Goal: Information Seeking & Learning: Check status

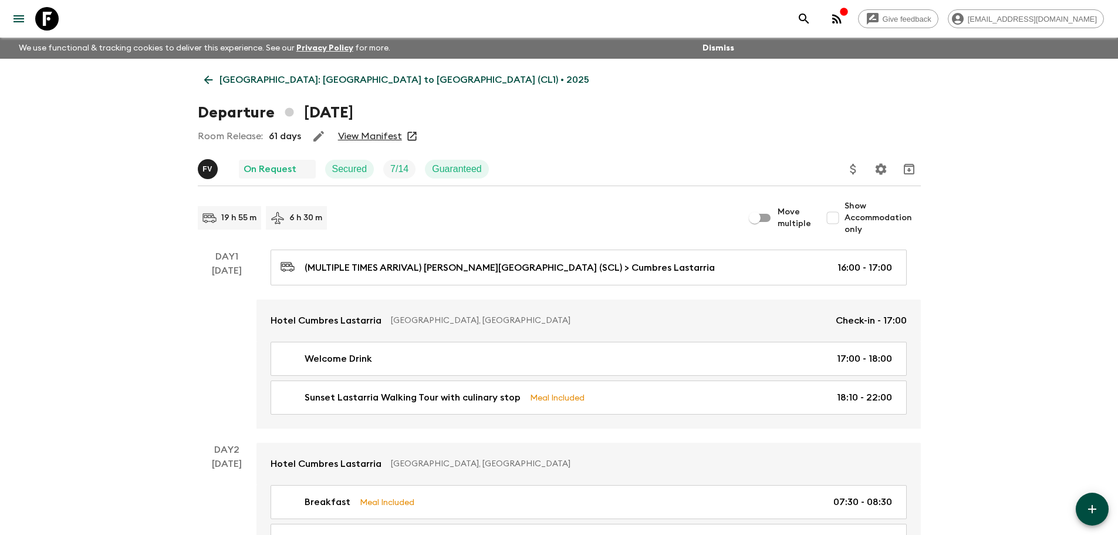
click at [206, 84] on icon at bounding box center [208, 79] width 13 height 13
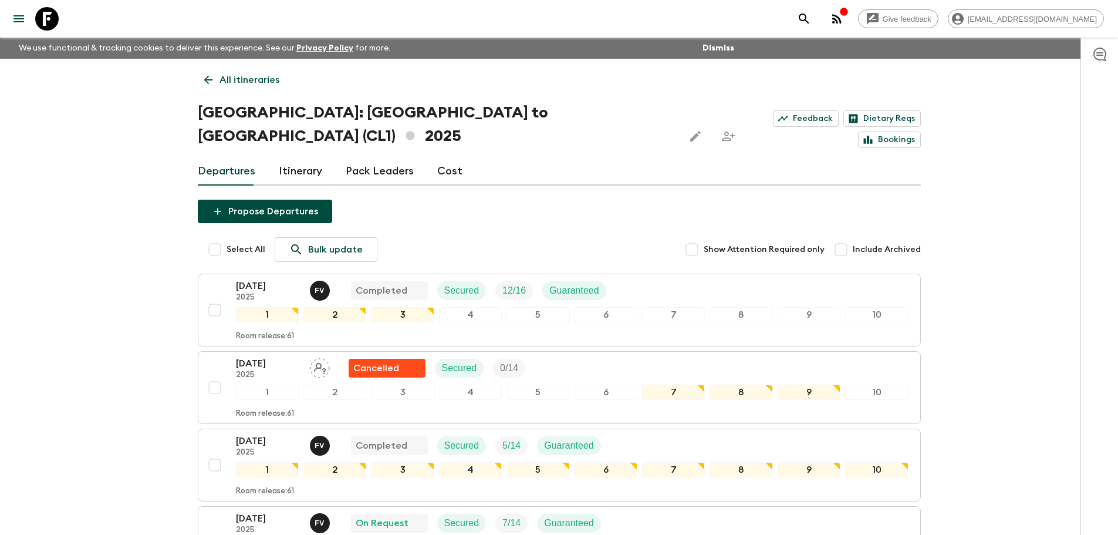
drag, startPoint x: 207, startPoint y: 77, endPoint x: 211, endPoint y: 84, distance: 8.0
click at [207, 77] on icon at bounding box center [208, 79] width 13 height 13
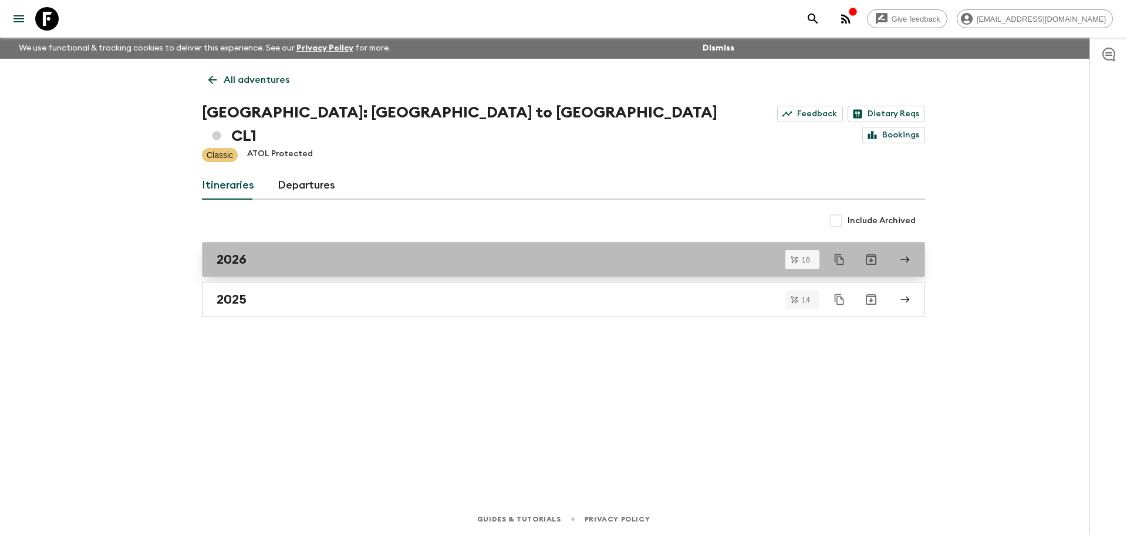
click at [299, 252] on div "2026" at bounding box center [552, 259] width 671 height 15
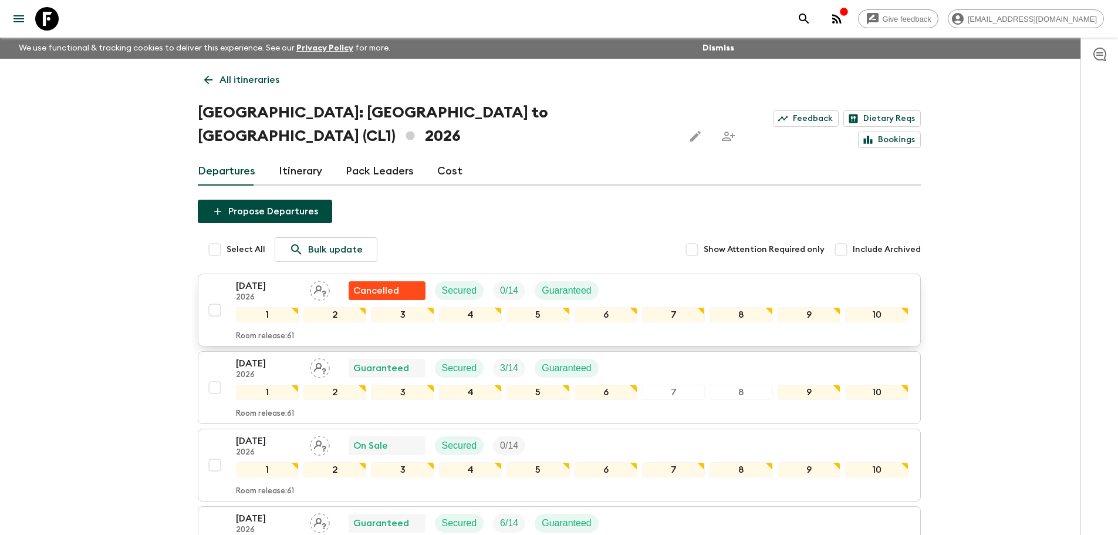
scroll to position [59, 0]
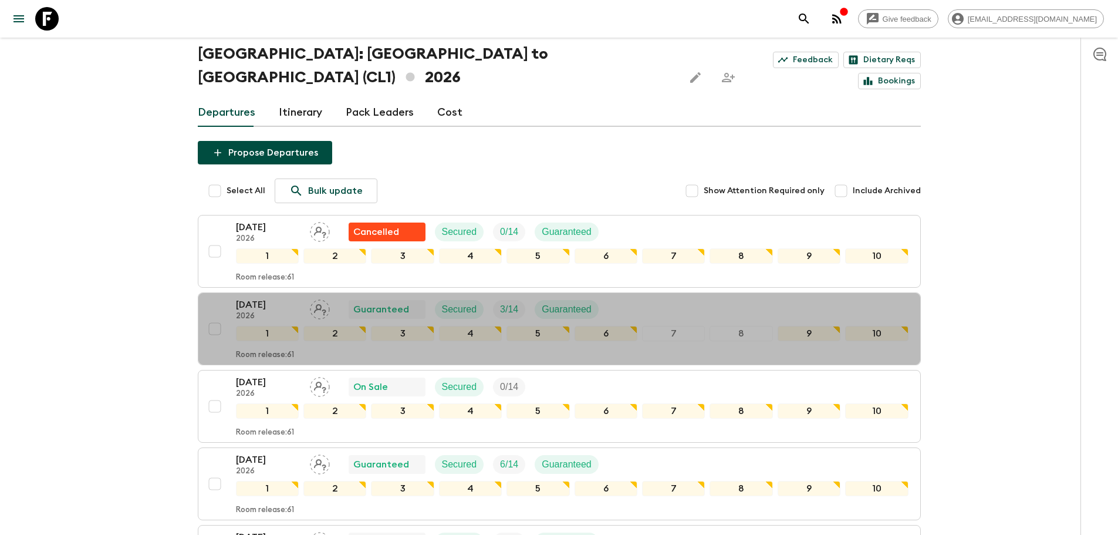
click at [275, 298] on p "[DATE]" at bounding box center [268, 305] width 65 height 14
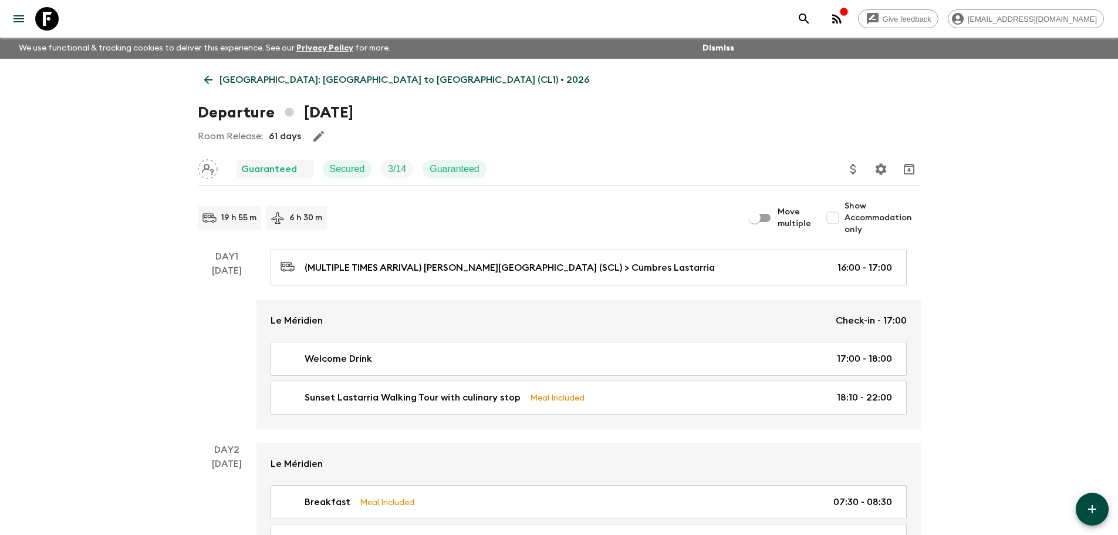
click at [854, 178] on button "Update Price, Early Bird Discount and Costs" at bounding box center [853, 168] width 23 height 23
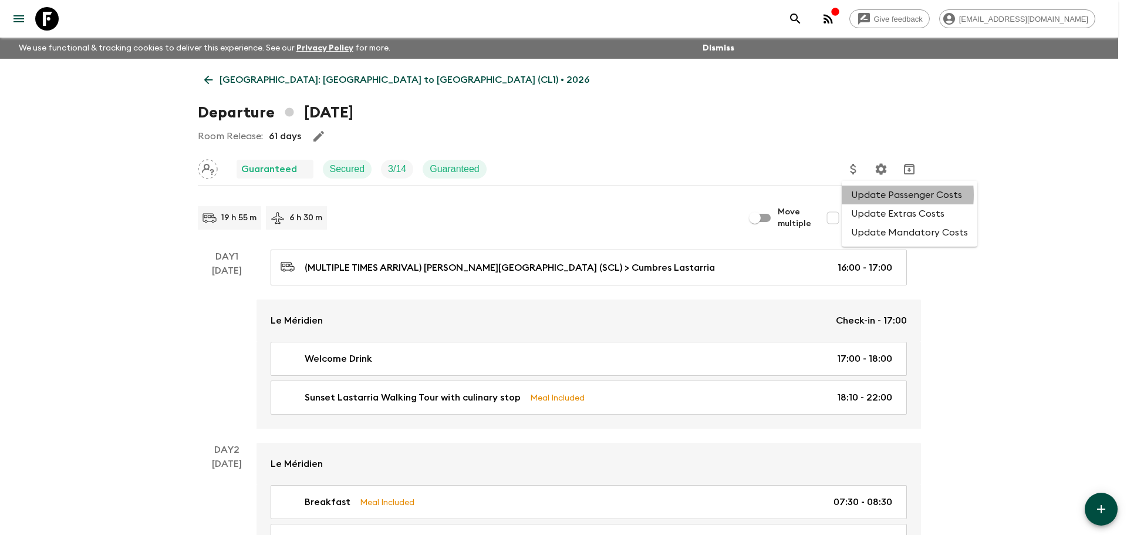
click at [866, 195] on li "Update Passenger Costs" at bounding box center [910, 194] width 136 height 19
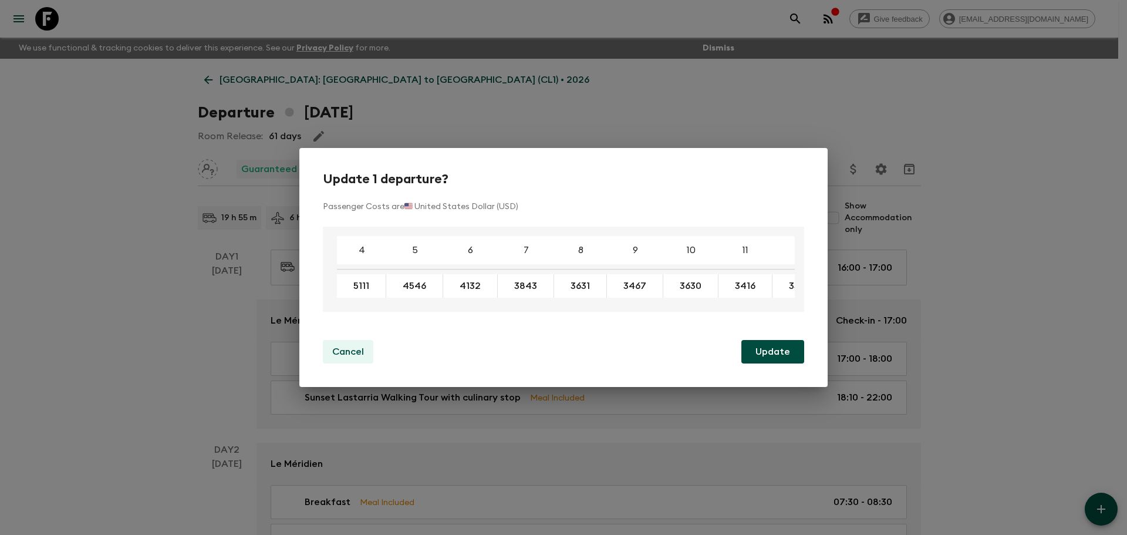
click at [351, 352] on p "Cancel" at bounding box center [348, 351] width 32 height 14
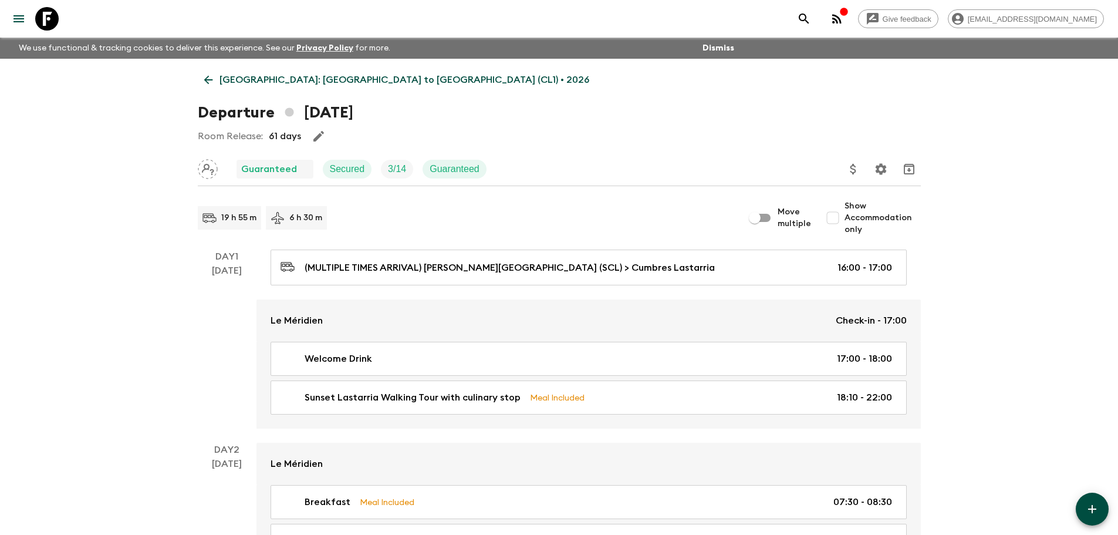
click at [208, 79] on icon at bounding box center [208, 79] width 13 height 13
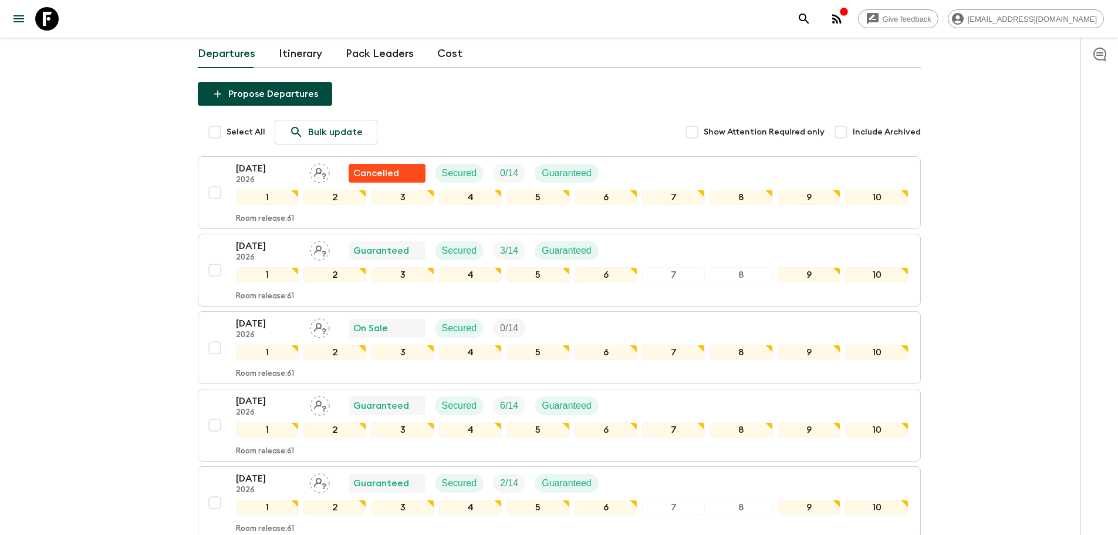
scroll to position [235, 0]
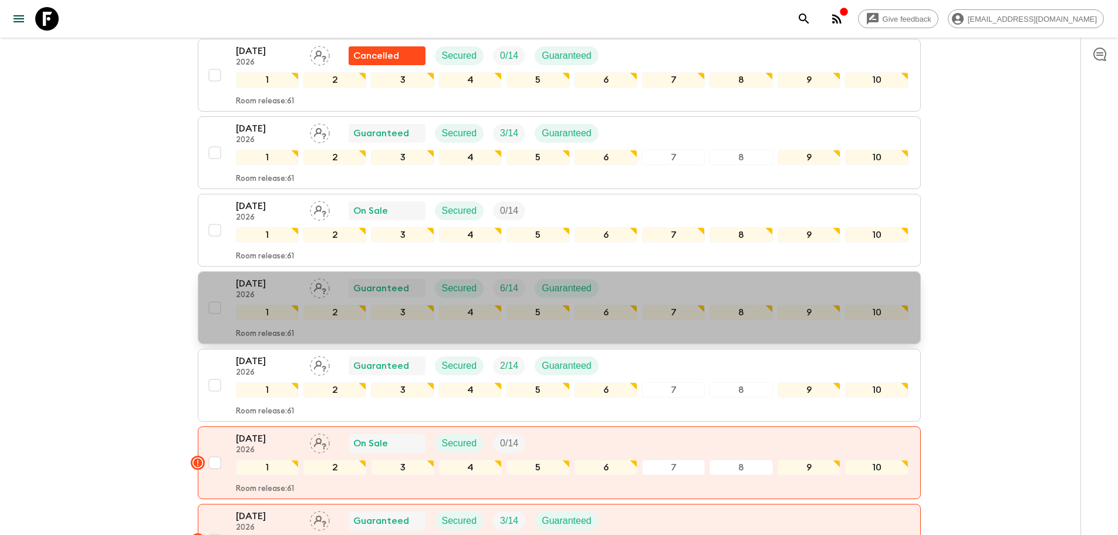
click at [261, 290] on p "2026" at bounding box center [268, 294] width 65 height 9
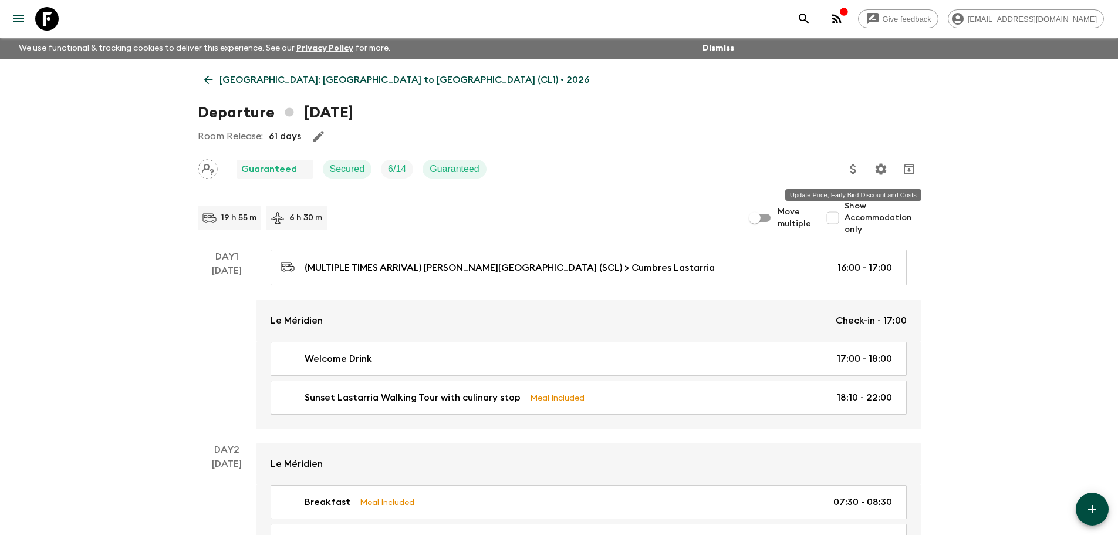
click at [856, 168] on icon "Update Price, Early Bird Discount and Costs" at bounding box center [853, 169] width 14 height 14
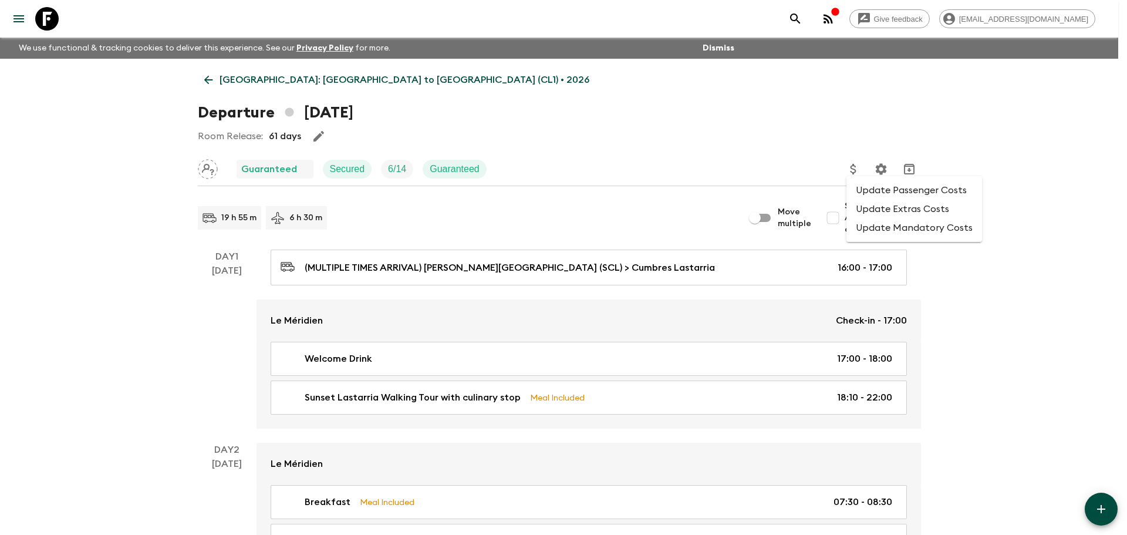
click at [862, 188] on li "Update Passenger Costs" at bounding box center [914, 190] width 136 height 19
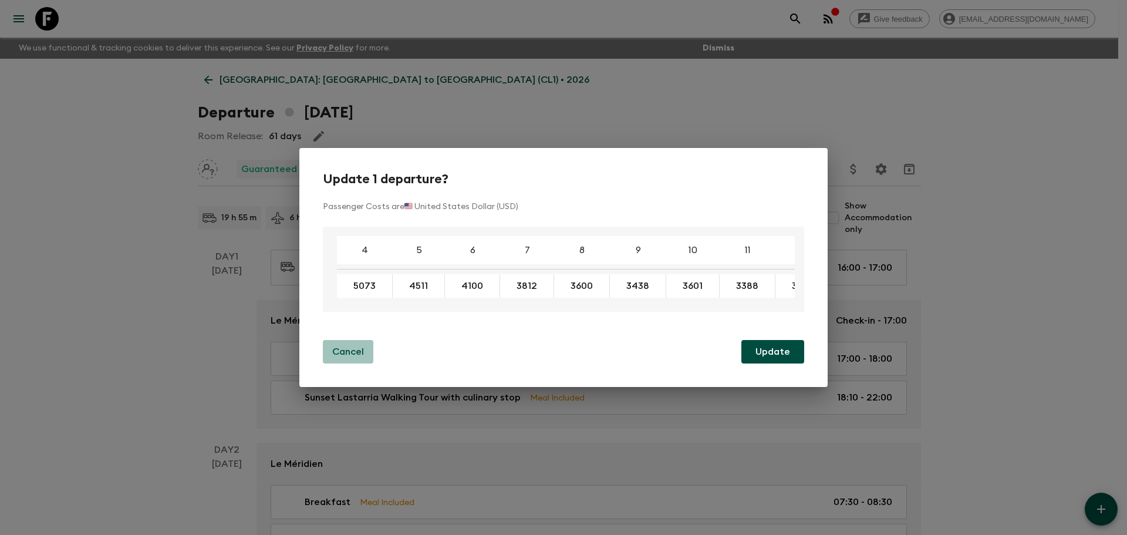
click at [337, 350] on p "Cancel" at bounding box center [348, 351] width 32 height 14
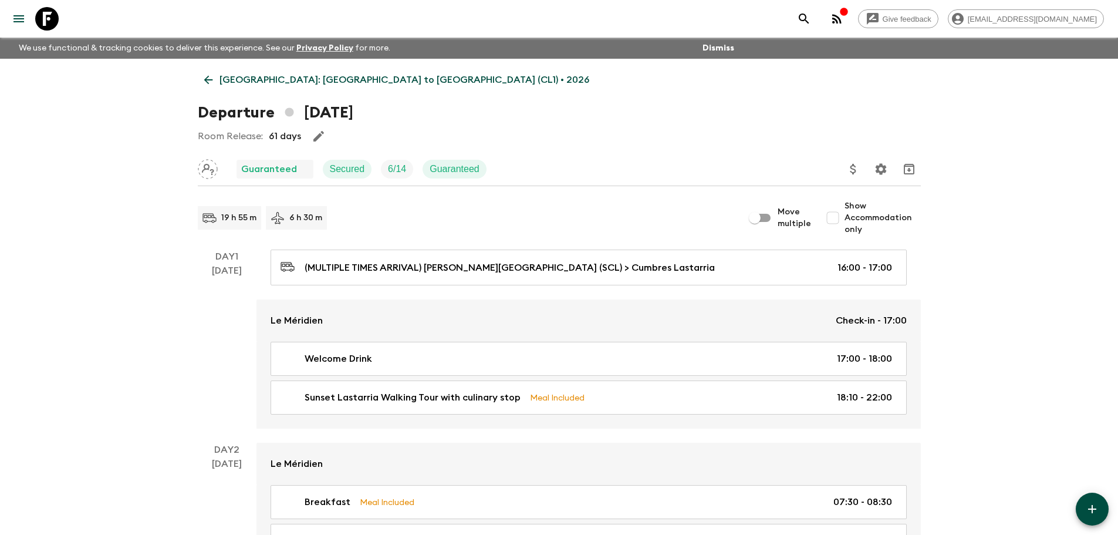
click at [202, 81] on icon at bounding box center [208, 79] width 13 height 13
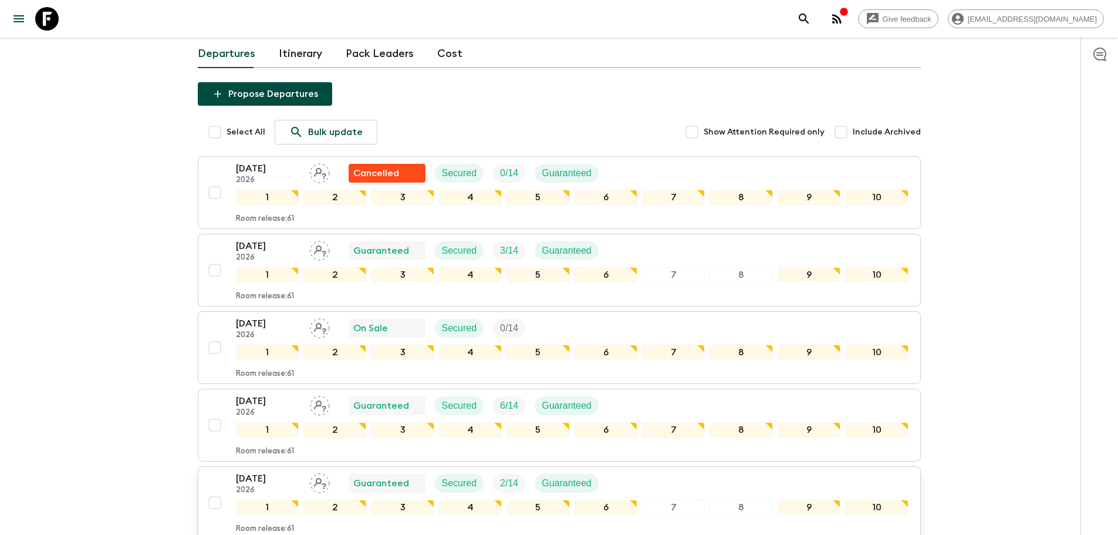
scroll to position [235, 0]
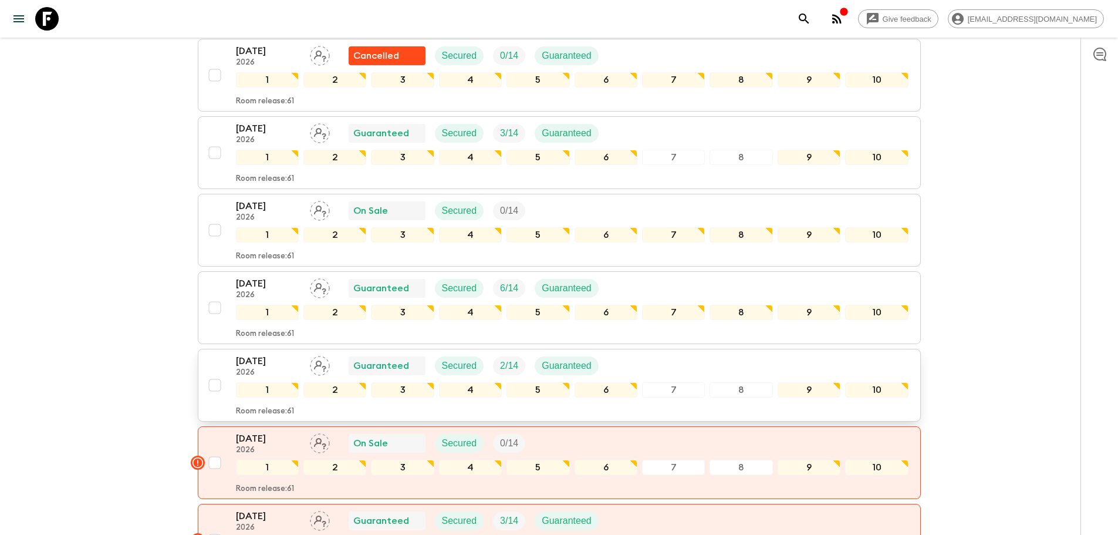
click at [275, 354] on p "[DATE]" at bounding box center [268, 361] width 65 height 14
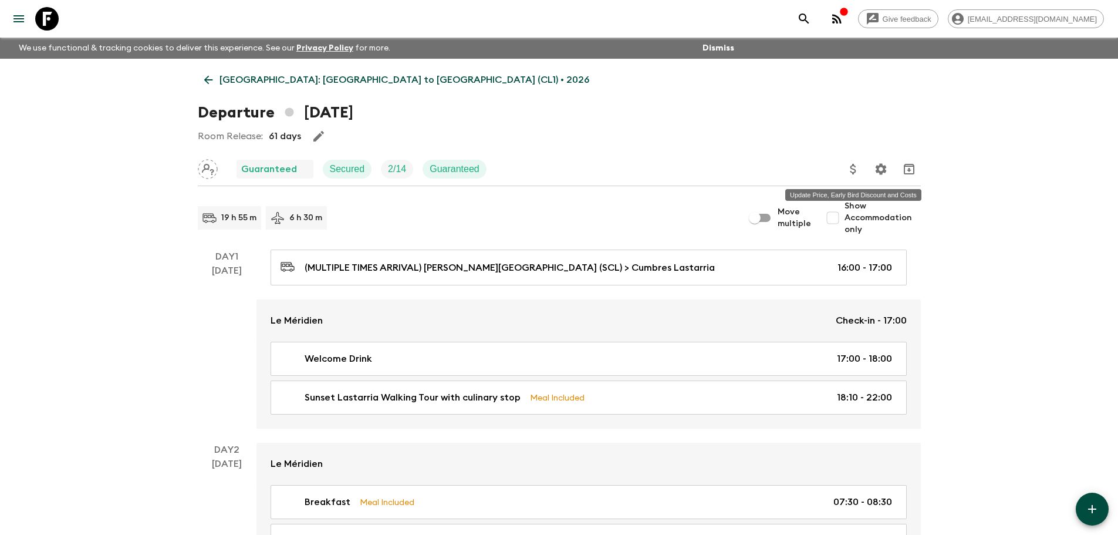
click at [851, 169] on icon "Update Price, Early Bird Discount and Costs" at bounding box center [853, 169] width 14 height 14
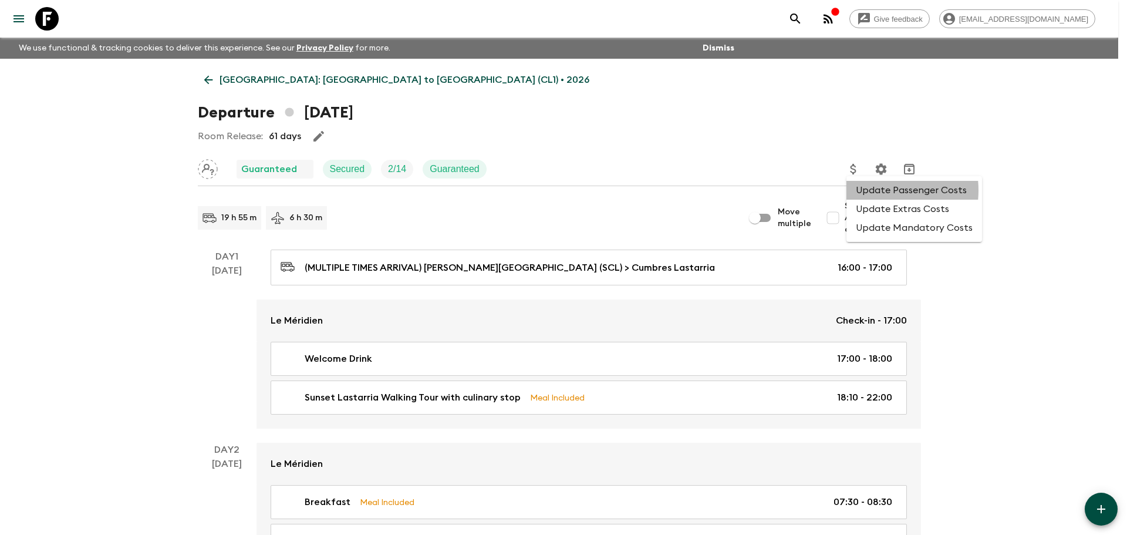
click at [868, 190] on li "Update Passenger Costs" at bounding box center [914, 190] width 136 height 19
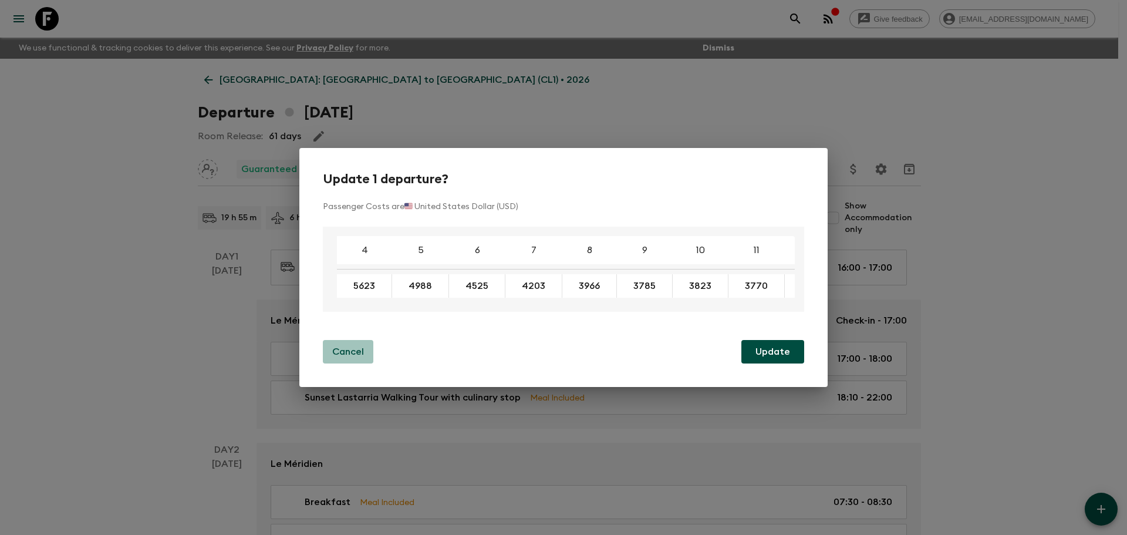
click at [335, 361] on button "Cancel" at bounding box center [348, 351] width 50 height 23
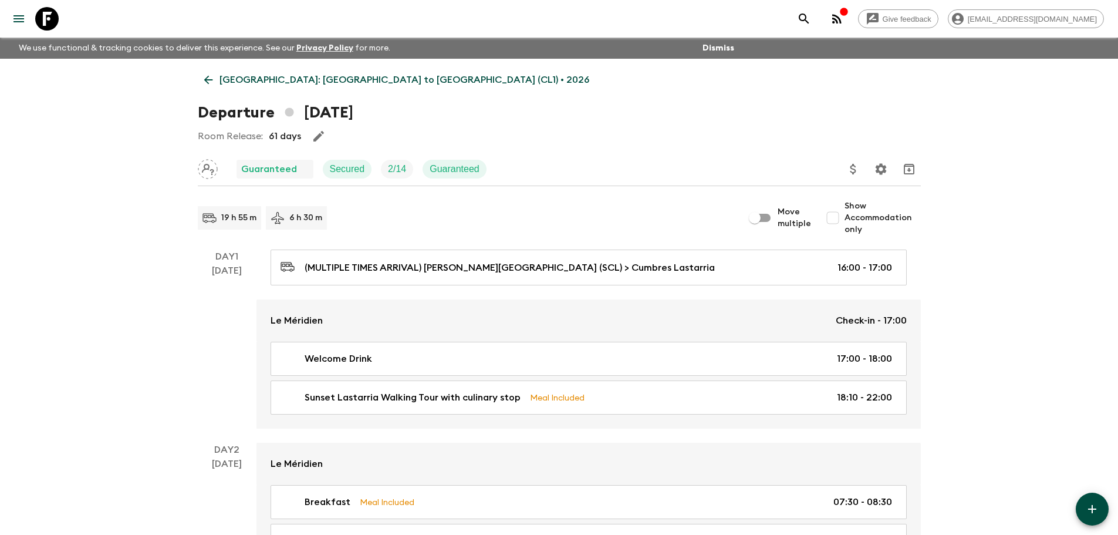
click at [202, 85] on icon at bounding box center [208, 79] width 13 height 13
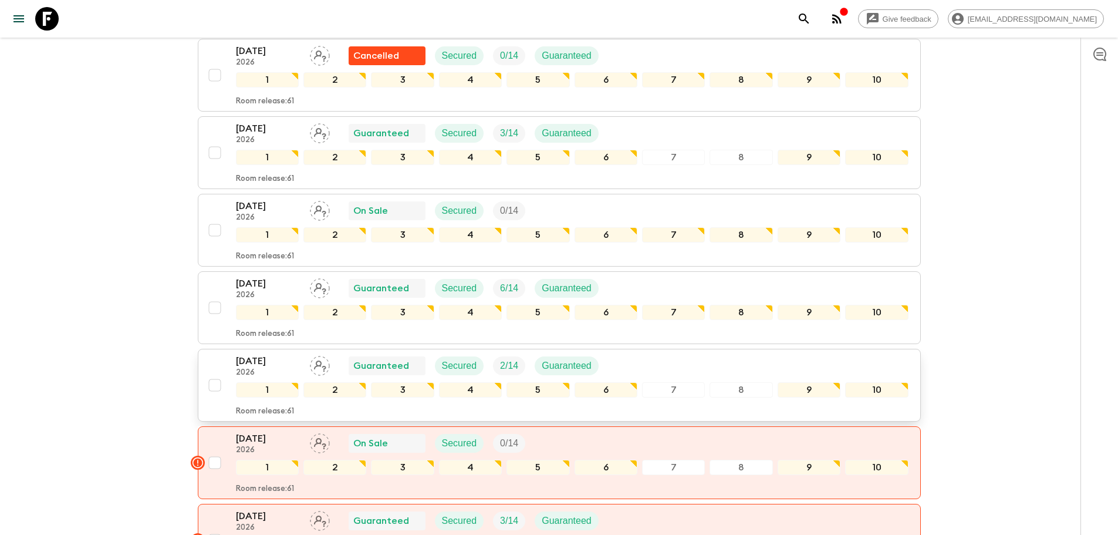
scroll to position [352, 0]
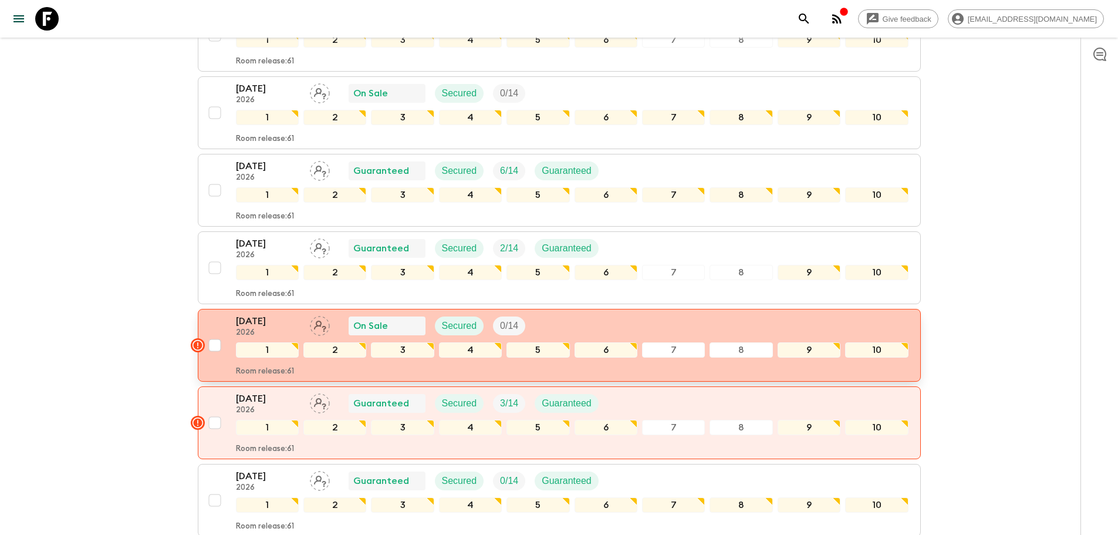
click at [280, 314] on p "[DATE]" at bounding box center [268, 321] width 65 height 14
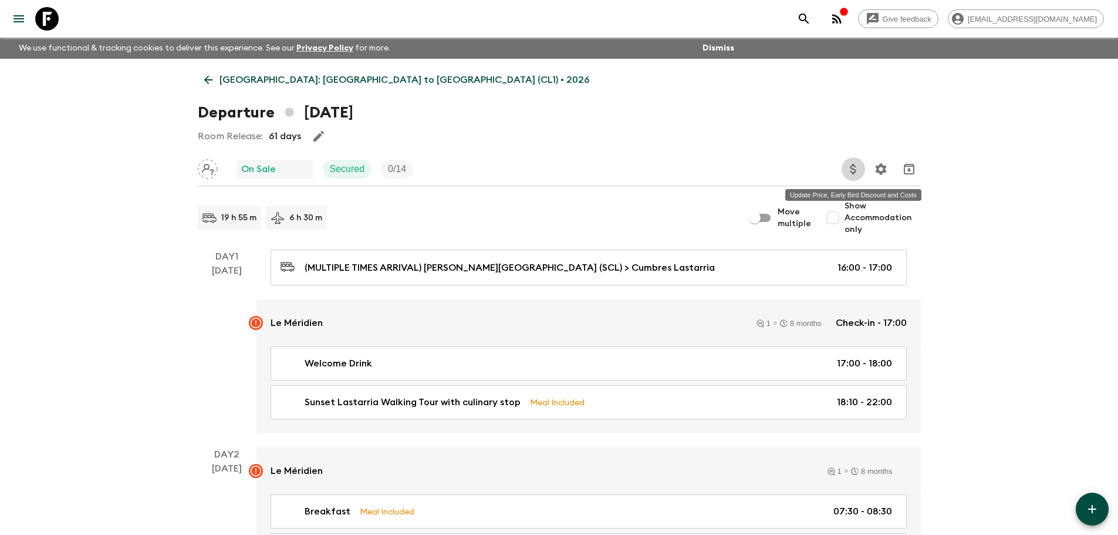
click at [849, 168] on icon "Update Price, Early Bird Discount and Costs" at bounding box center [853, 169] width 14 height 14
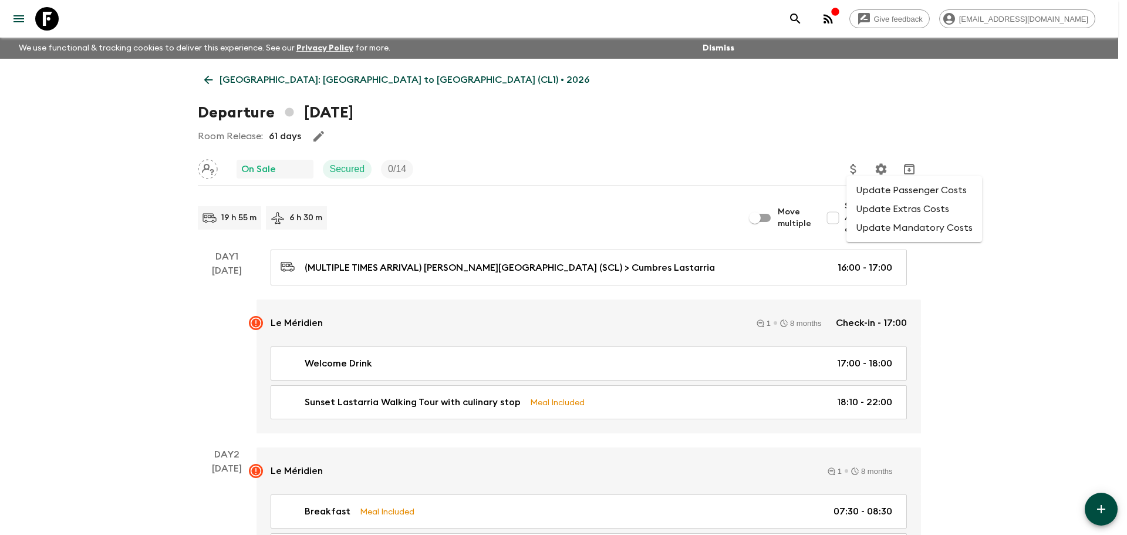
click at [863, 192] on li "Update Passenger Costs" at bounding box center [914, 190] width 136 height 19
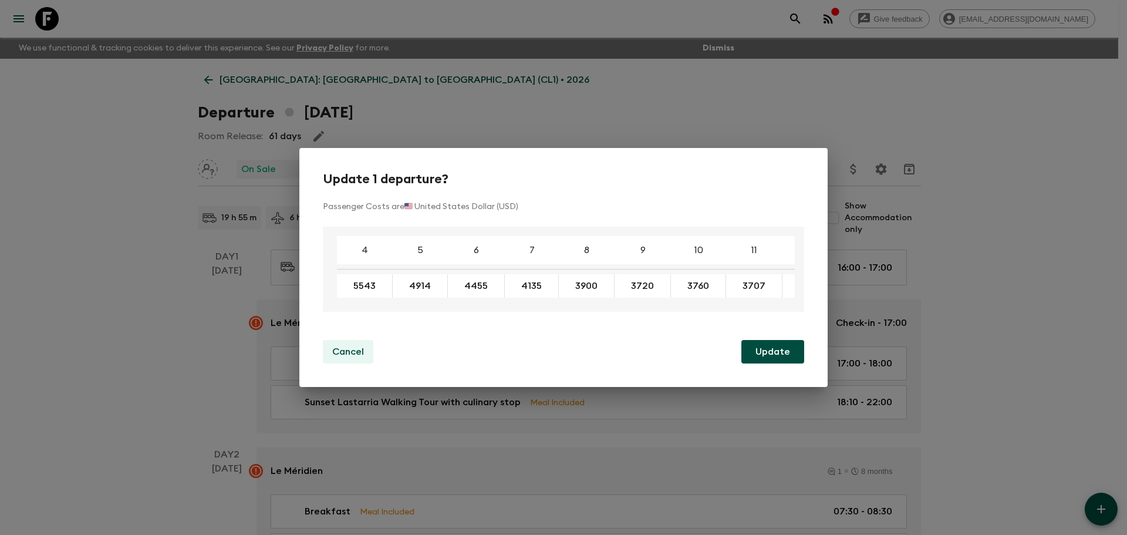
click at [347, 350] on p "Cancel" at bounding box center [348, 351] width 32 height 14
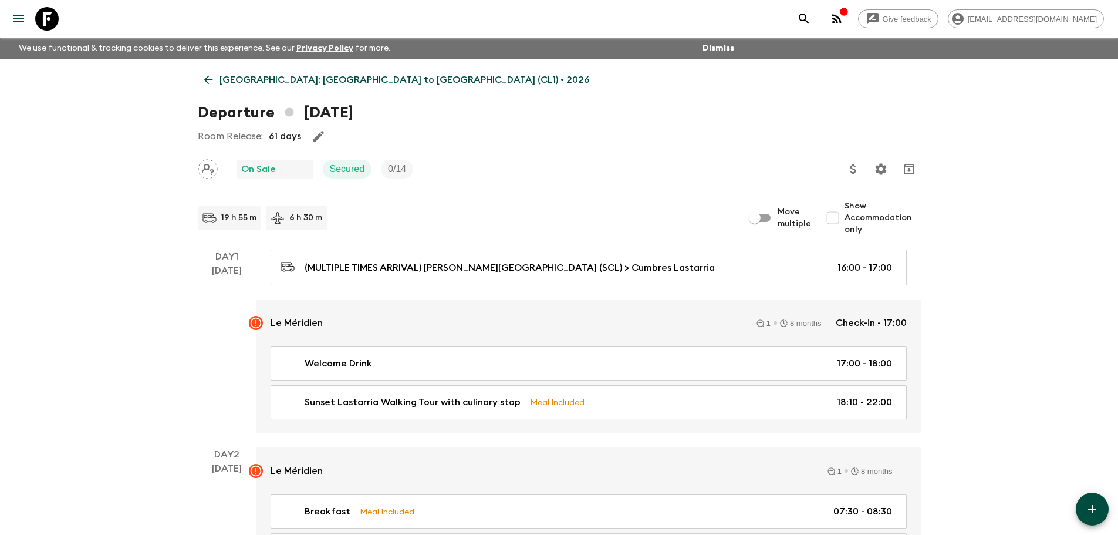
click at [213, 85] on link "[GEOGRAPHIC_DATA]: [GEOGRAPHIC_DATA] to [GEOGRAPHIC_DATA] (CL1) • 2026" at bounding box center [397, 79] width 398 height 23
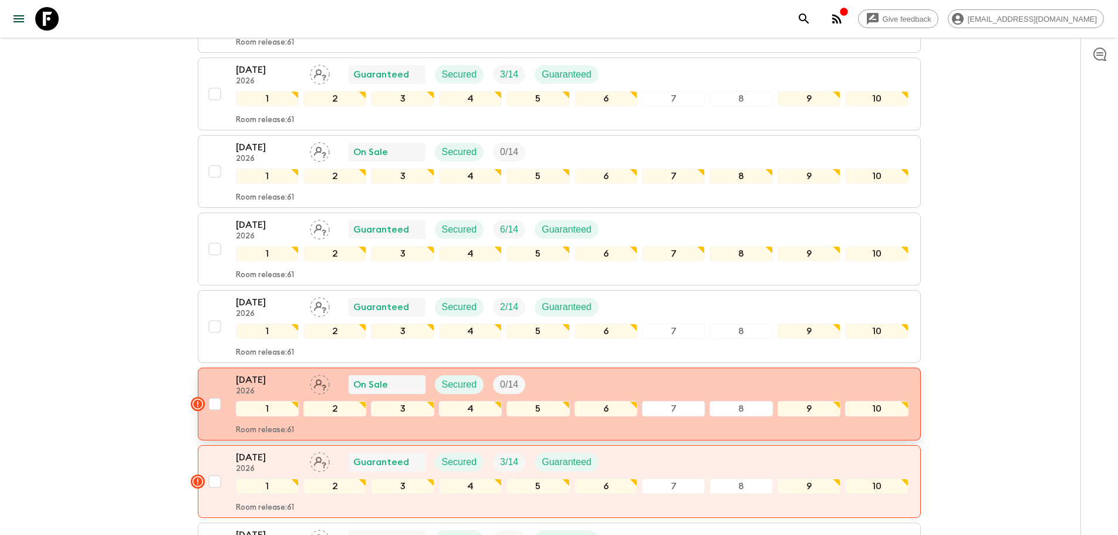
scroll to position [352, 0]
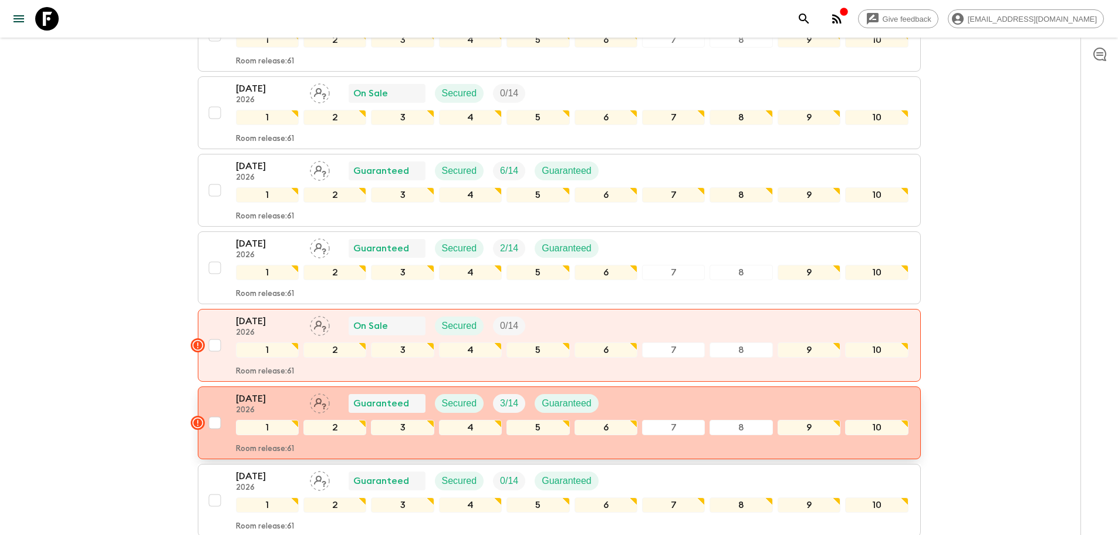
click at [274, 391] on p "[DATE]" at bounding box center [268, 398] width 65 height 14
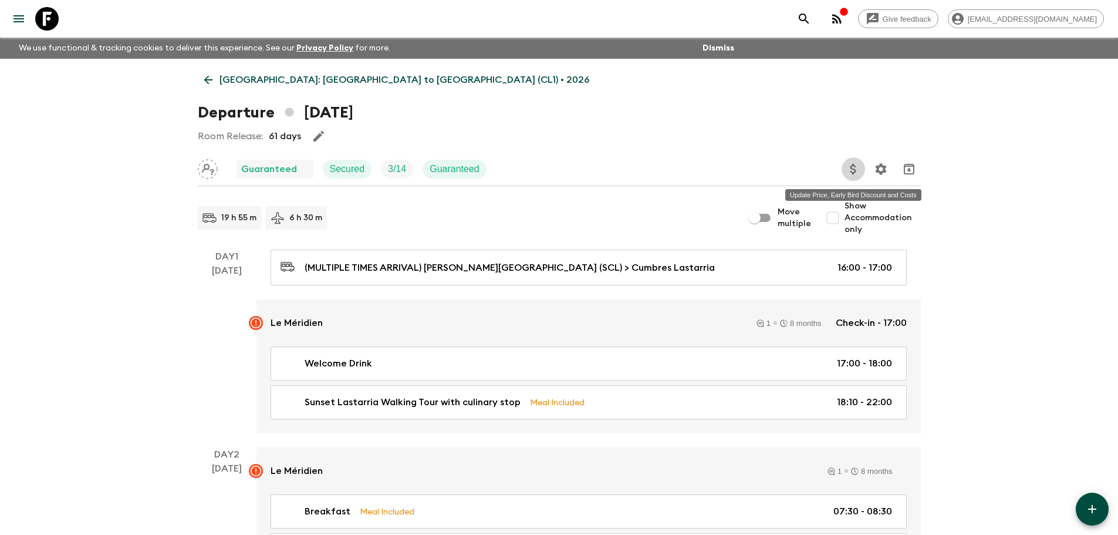
click at [848, 171] on icon "Update Price, Early Bird Discount and Costs" at bounding box center [853, 169] width 14 height 14
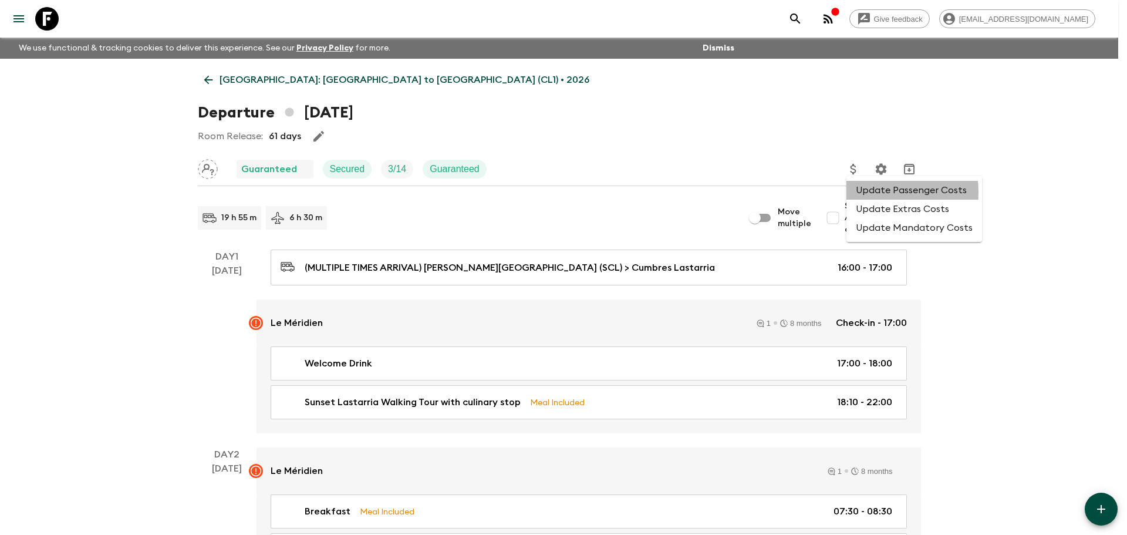
click at [867, 192] on li "Update Passenger Costs" at bounding box center [914, 190] width 136 height 19
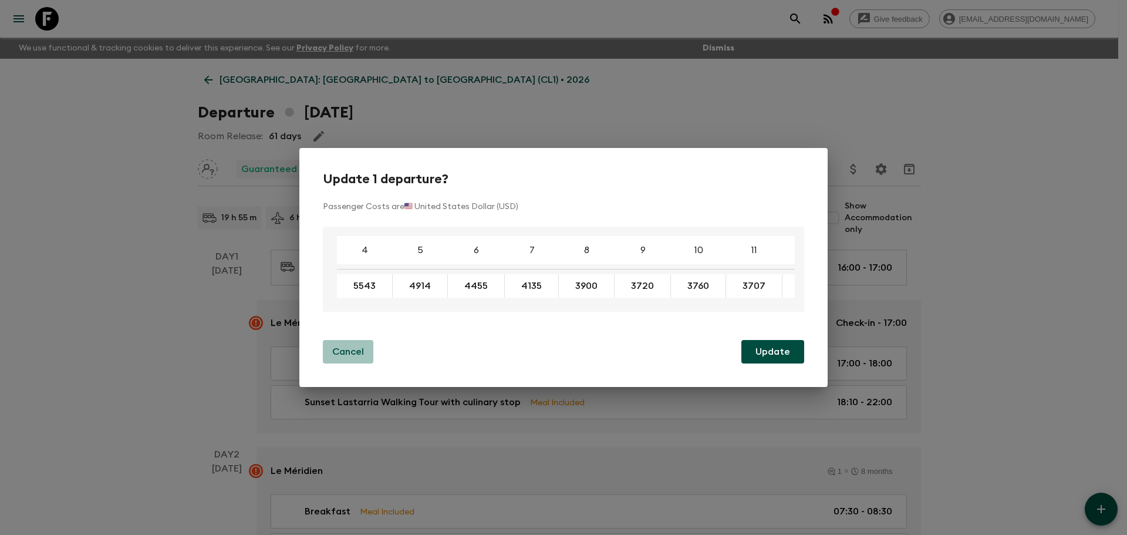
click at [356, 356] on p "Cancel" at bounding box center [348, 351] width 32 height 14
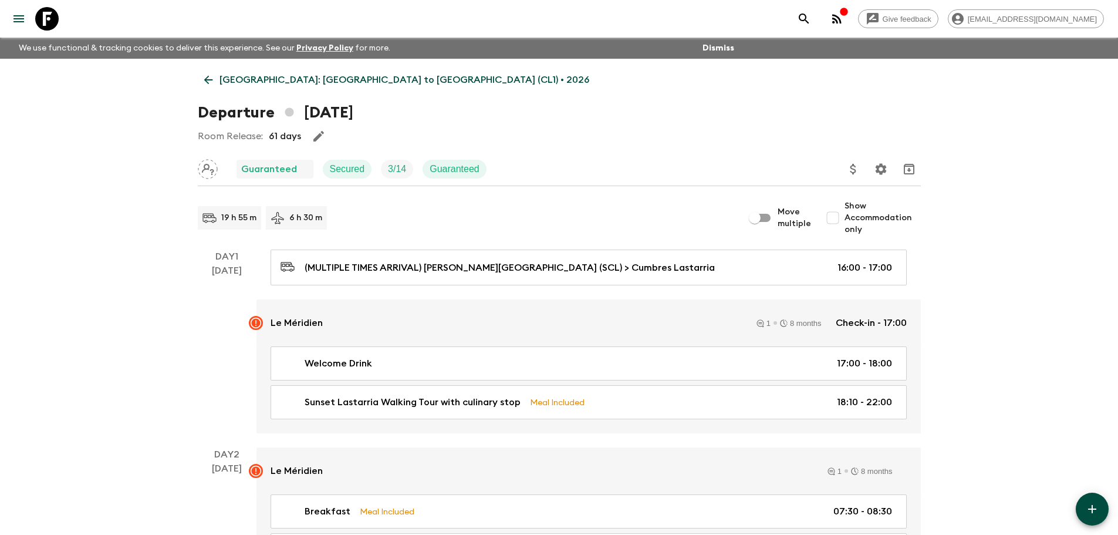
click at [213, 81] on icon at bounding box center [208, 79] width 13 height 13
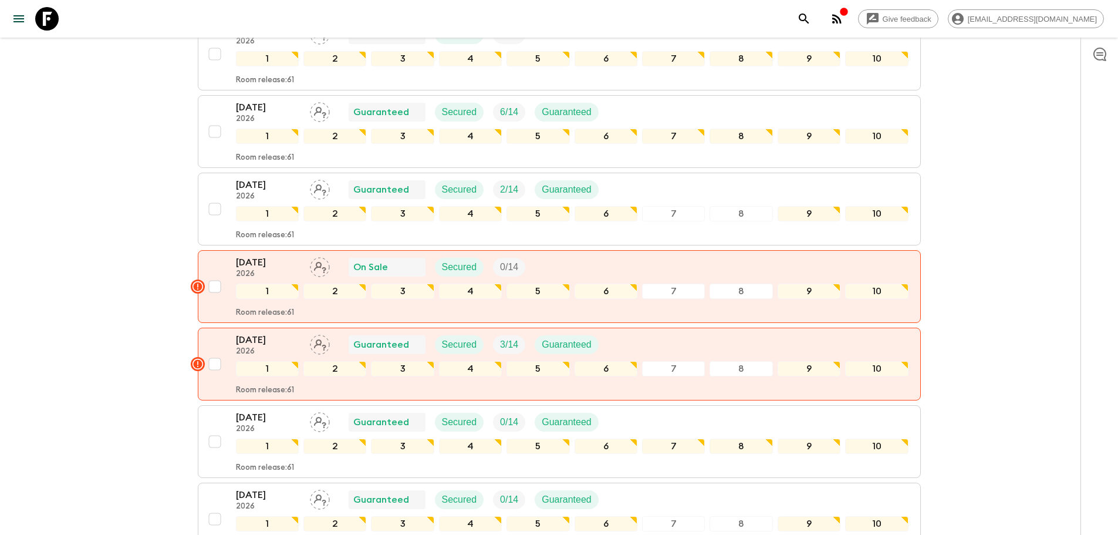
scroll to position [528, 0]
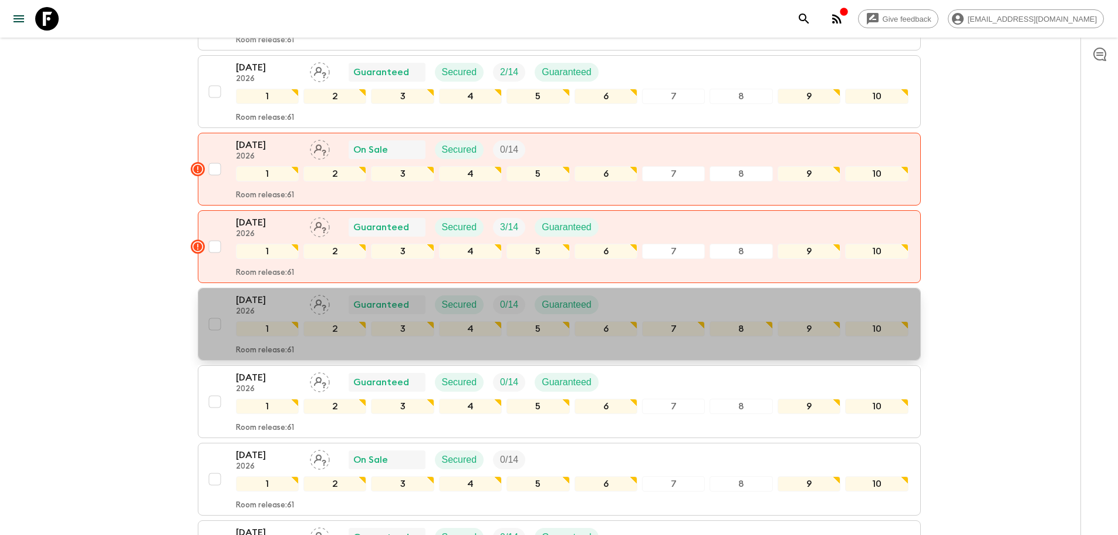
click at [262, 293] on p "[DATE]" at bounding box center [268, 300] width 65 height 14
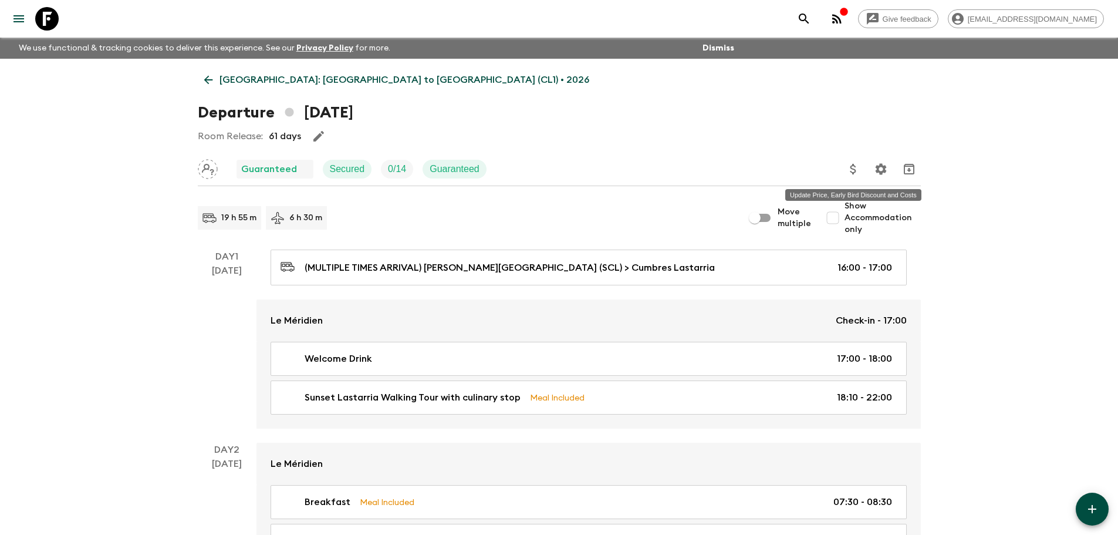
click at [859, 163] on icon "Update Price, Early Bird Discount and Costs" at bounding box center [853, 169] width 14 height 14
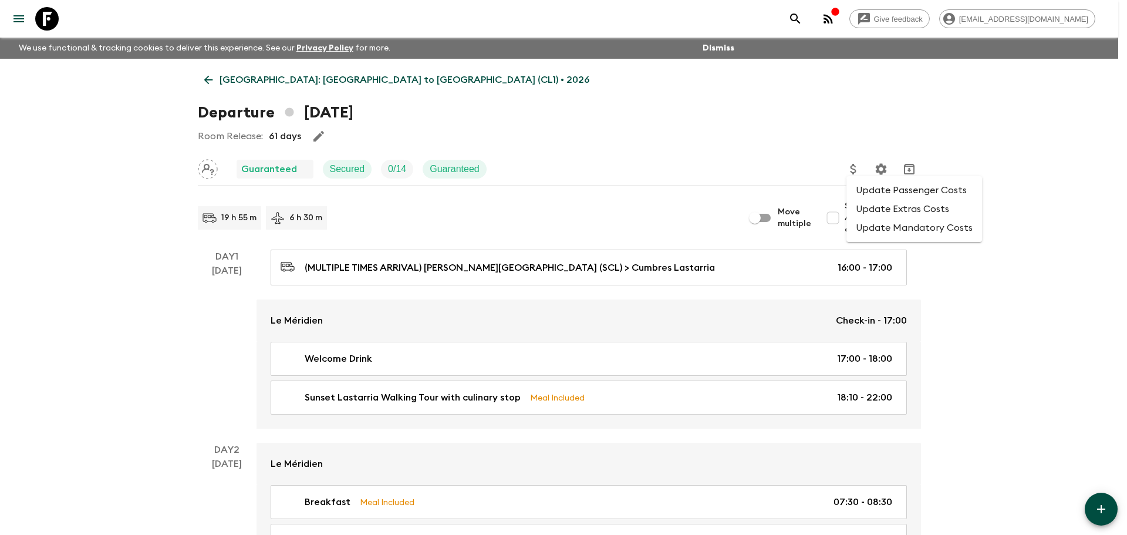
click at [865, 190] on li "Update Passenger Costs" at bounding box center [914, 190] width 136 height 19
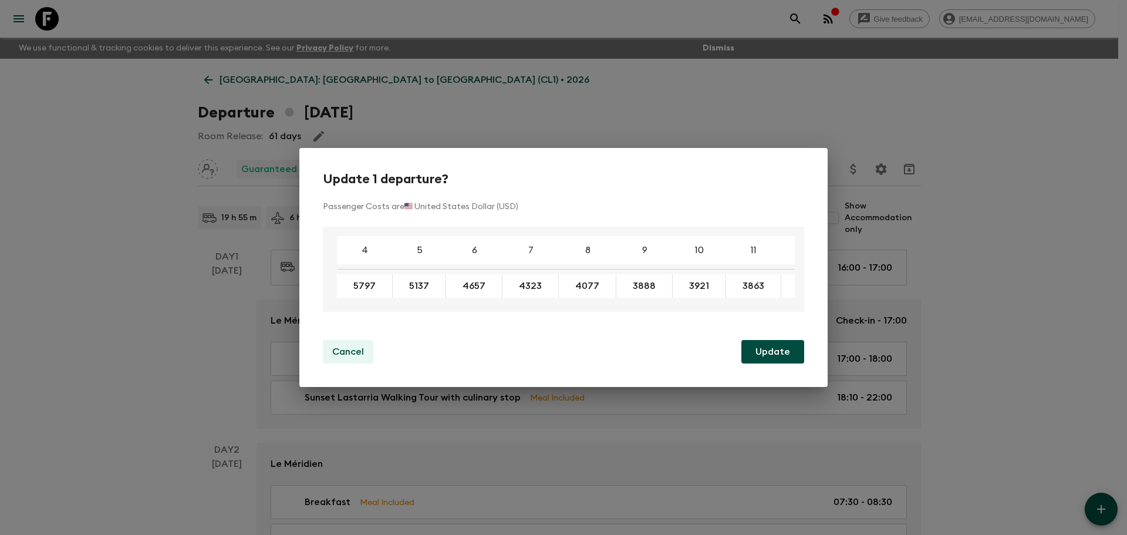
click at [362, 355] on p "Cancel" at bounding box center [348, 351] width 32 height 14
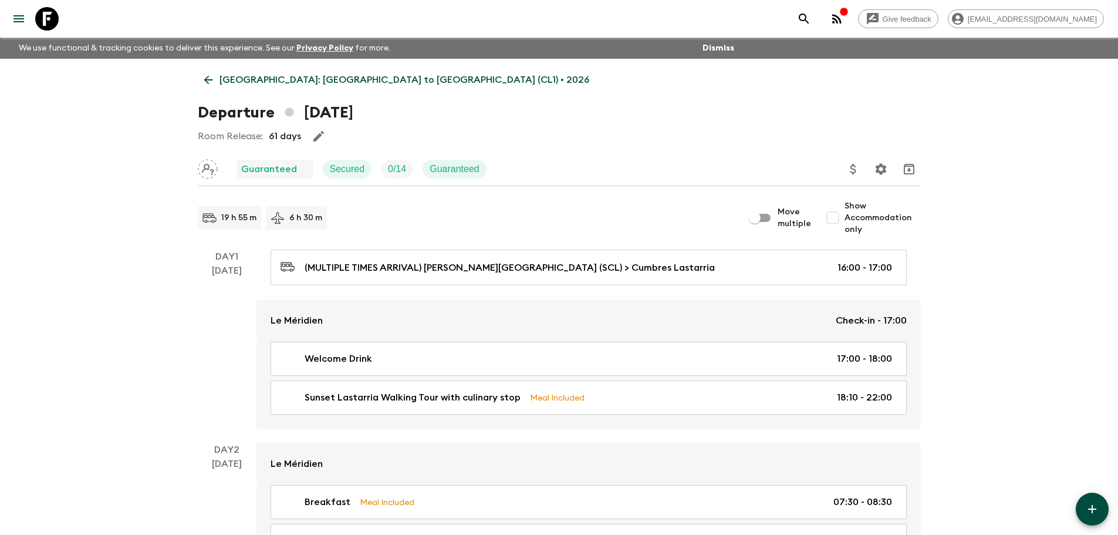
click at [216, 79] on link "[GEOGRAPHIC_DATA]: [GEOGRAPHIC_DATA] to [GEOGRAPHIC_DATA] (CL1) • 2026" at bounding box center [397, 79] width 398 height 23
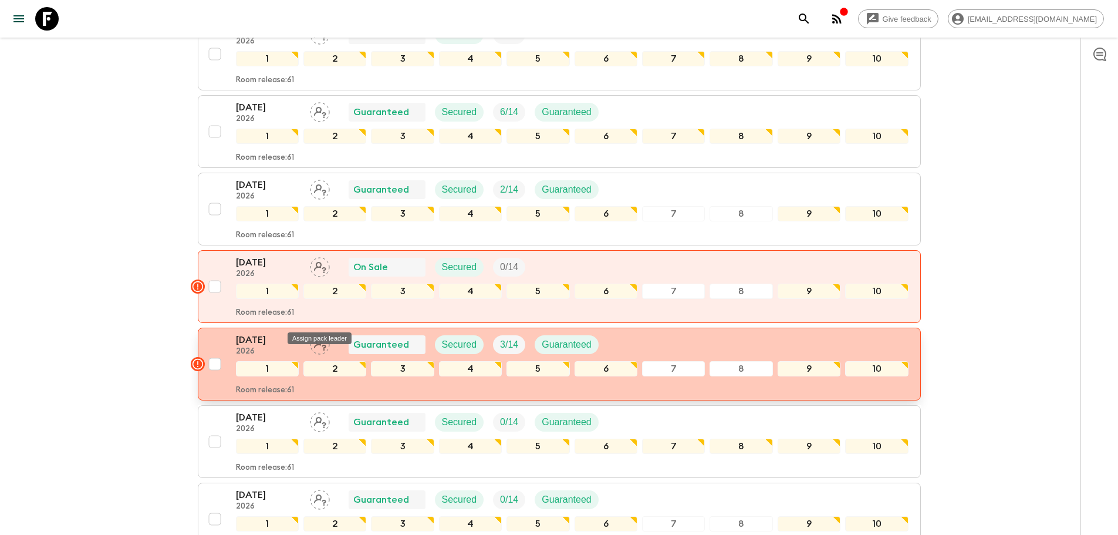
scroll to position [528, 0]
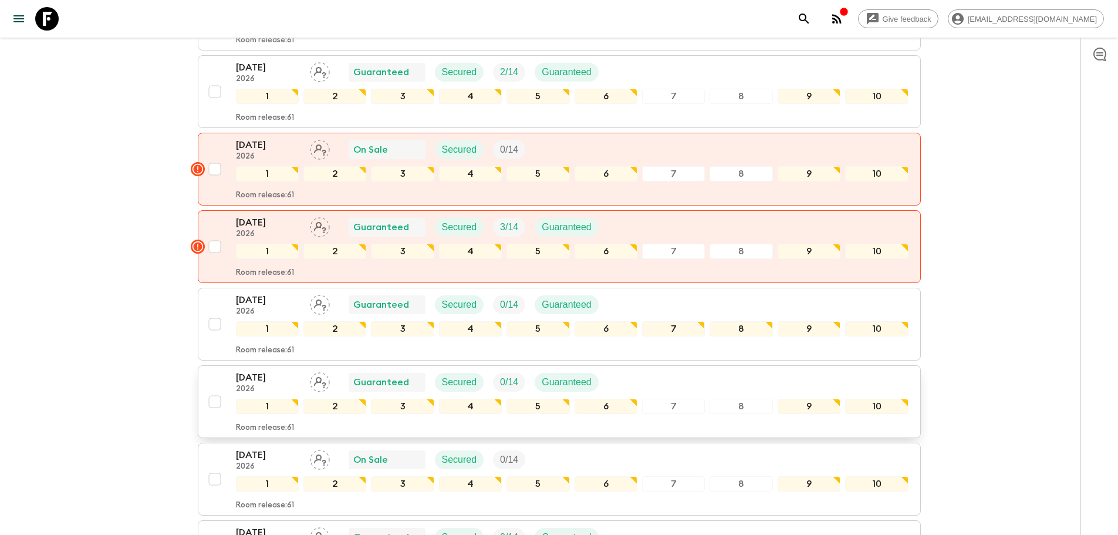
click at [272, 370] on p "[DATE]" at bounding box center [268, 377] width 65 height 14
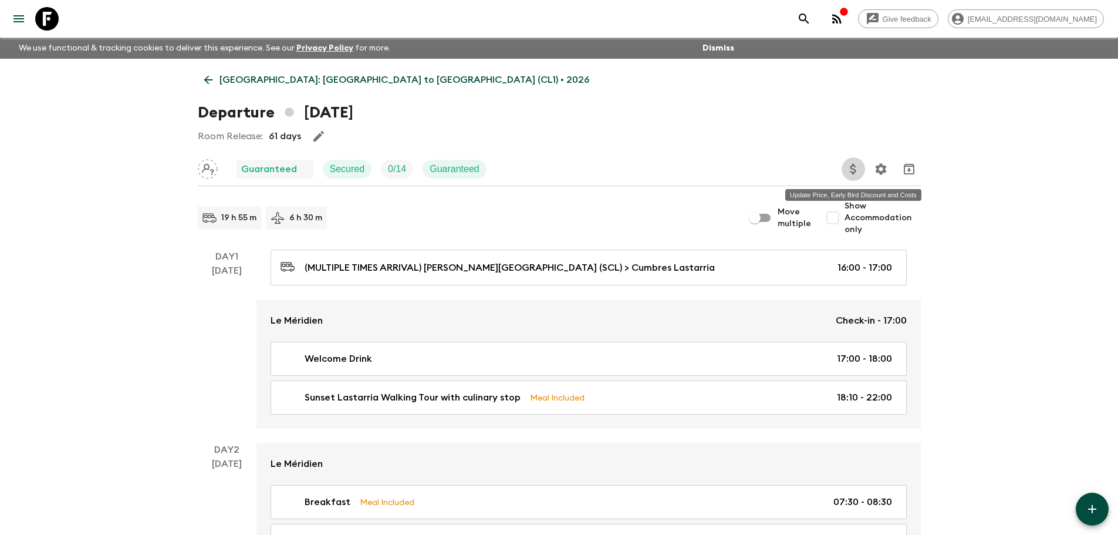
click at [854, 170] on icon "Update Price, Early Bird Discount and Costs" at bounding box center [853, 169] width 14 height 14
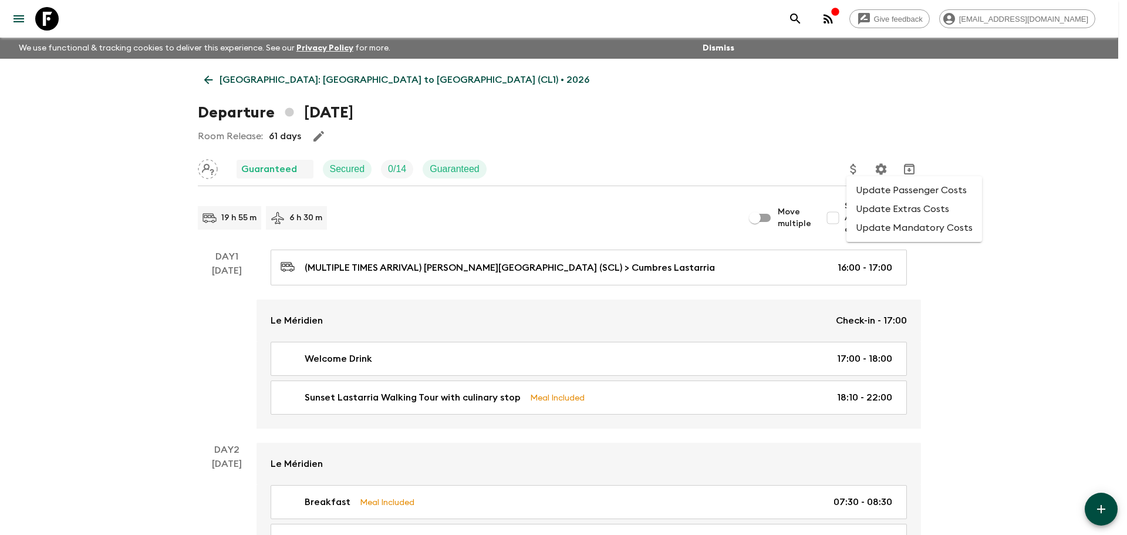
click at [860, 187] on li "Update Passenger Costs" at bounding box center [914, 190] width 136 height 19
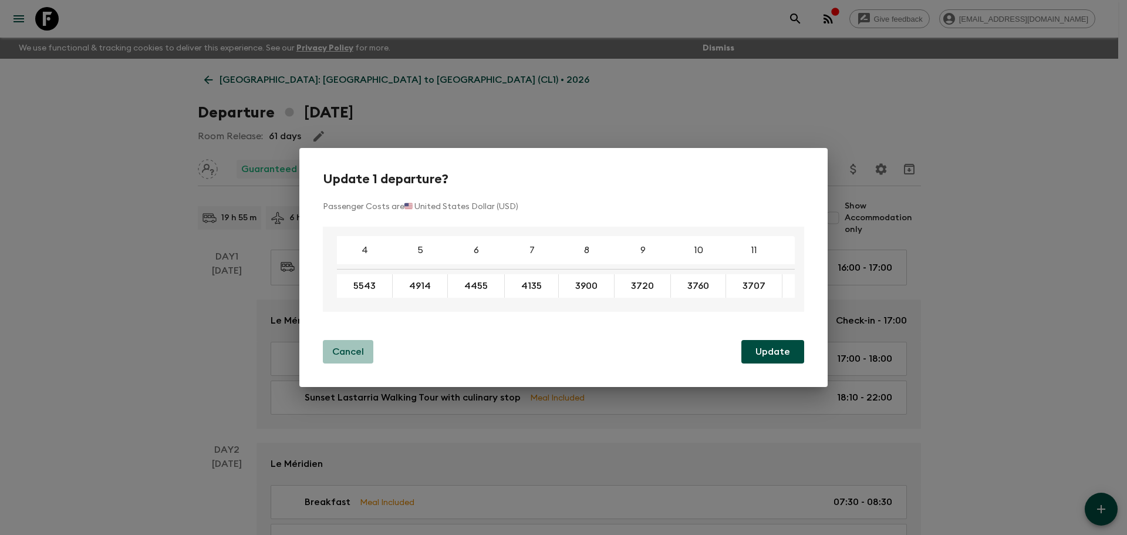
click at [335, 352] on p "Cancel" at bounding box center [348, 351] width 32 height 14
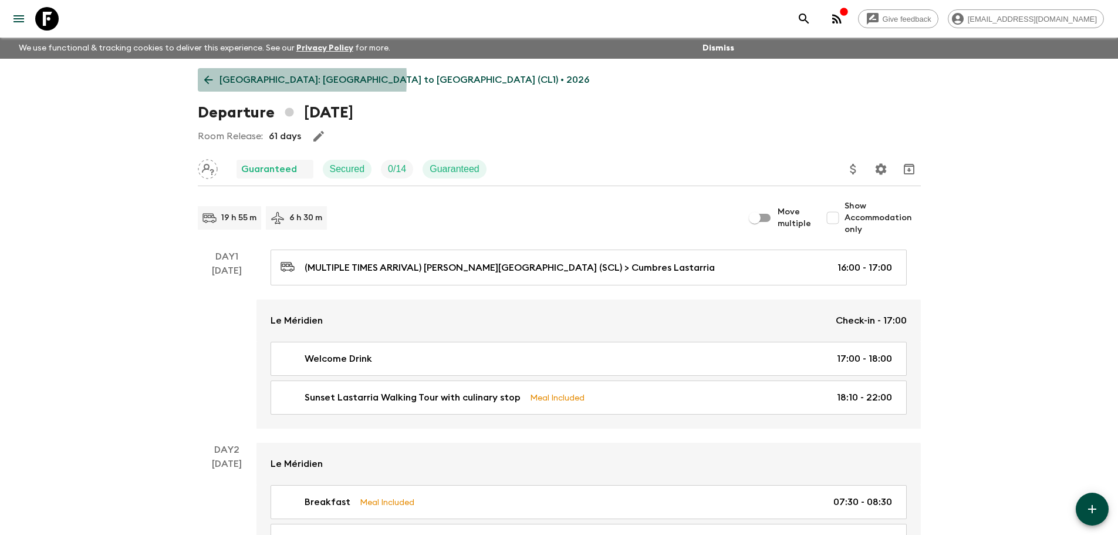
click at [204, 79] on icon at bounding box center [208, 79] width 13 height 13
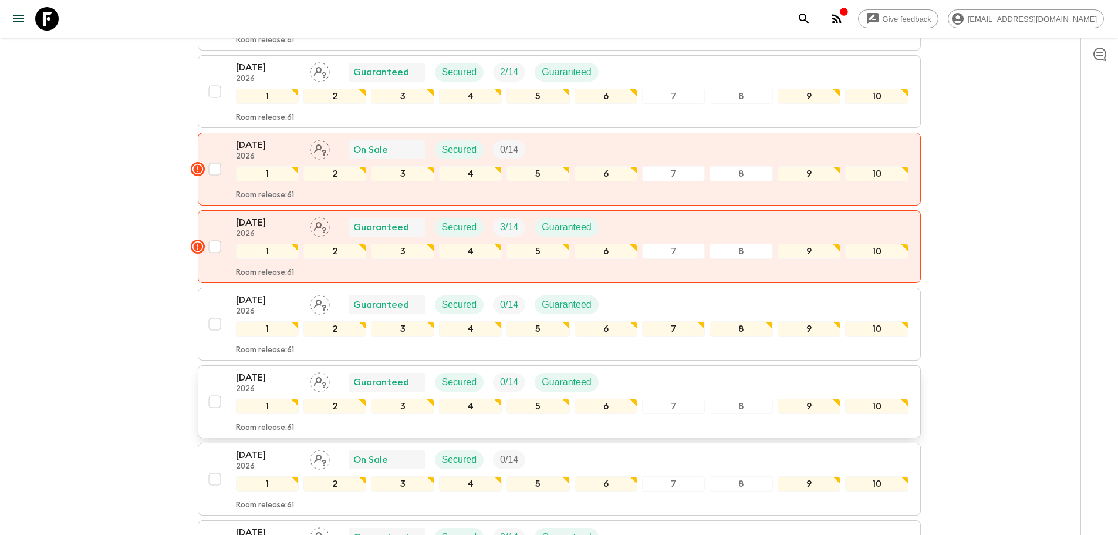
scroll to position [646, 0]
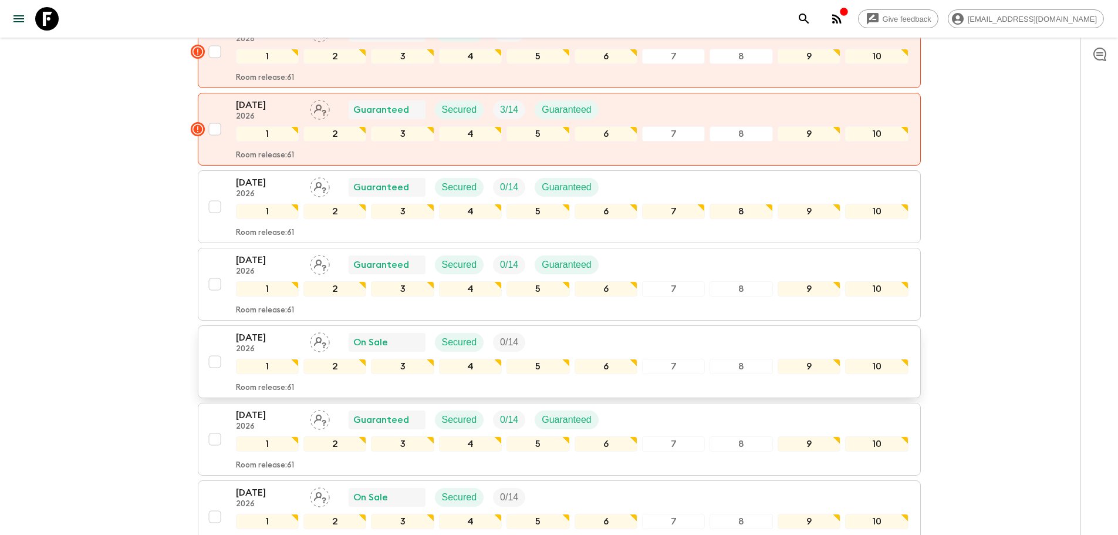
click at [272, 344] on p "2026" at bounding box center [268, 348] width 65 height 9
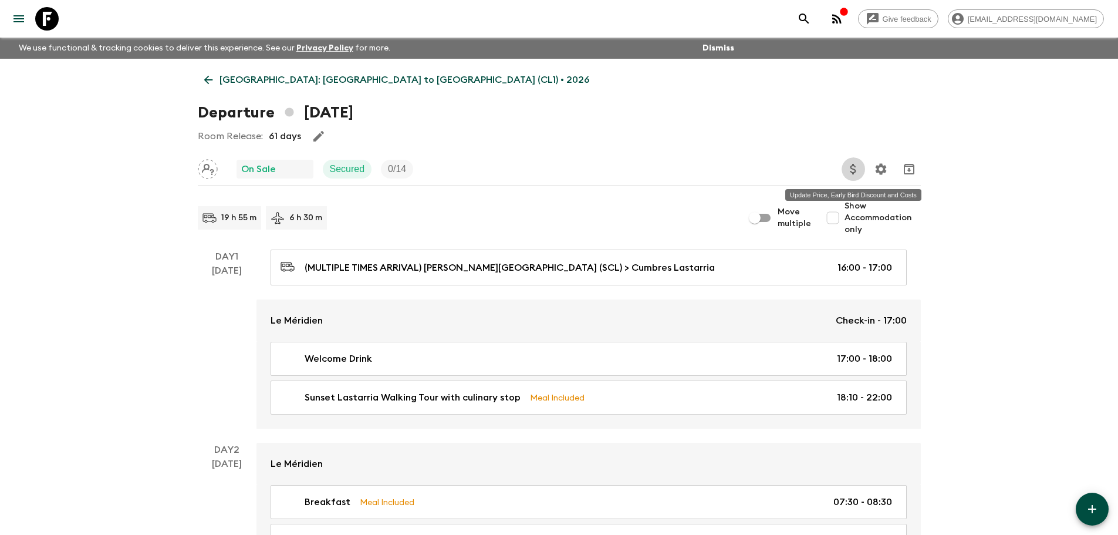
click at [850, 167] on icon "Update Price, Early Bird Discount and Costs" at bounding box center [853, 169] width 6 height 11
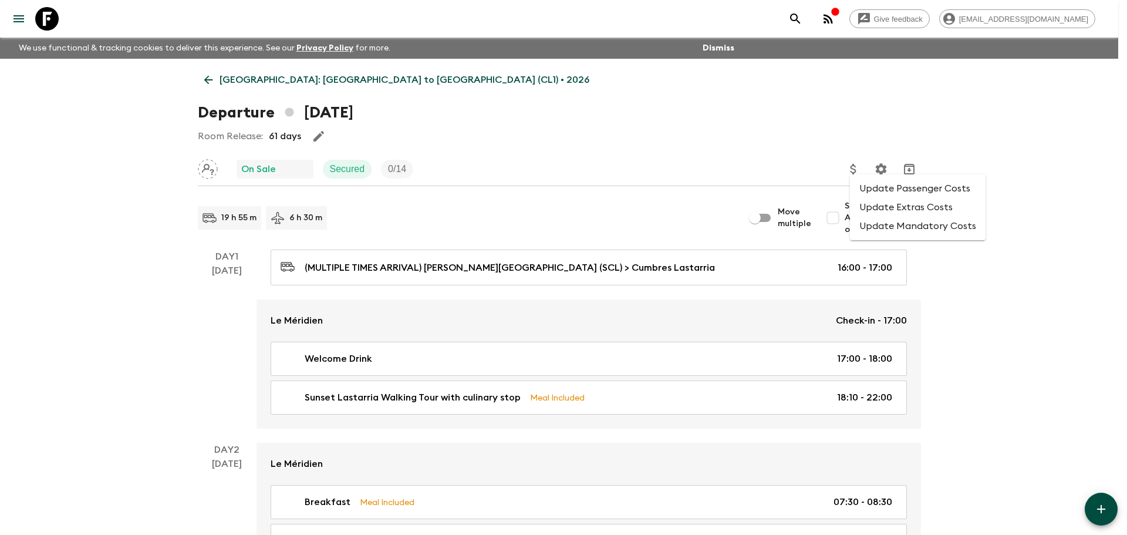
click at [867, 184] on li "Update Passenger Costs" at bounding box center [918, 188] width 136 height 19
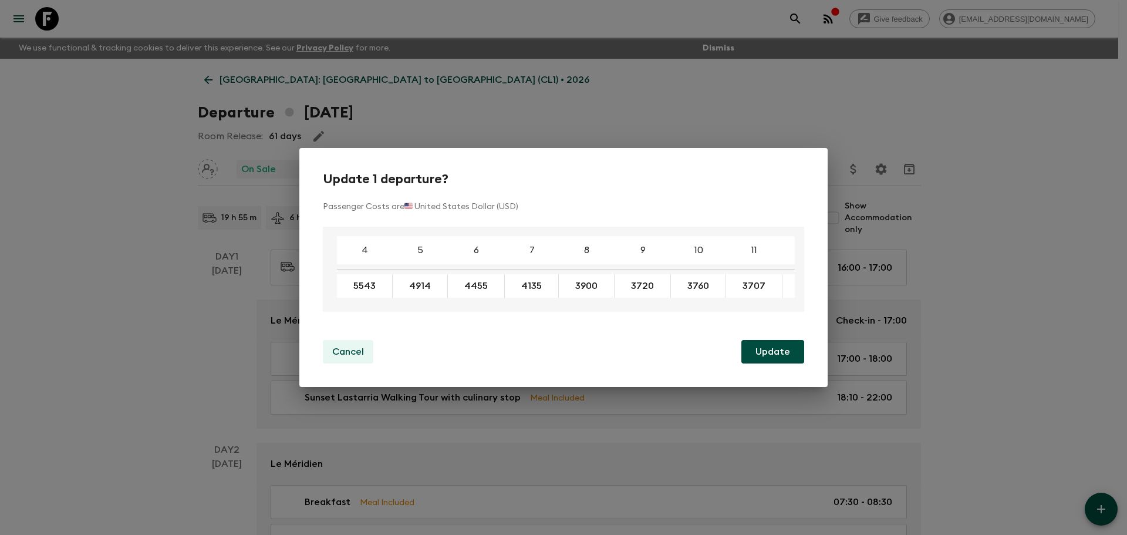
click at [356, 351] on p "Cancel" at bounding box center [348, 351] width 32 height 14
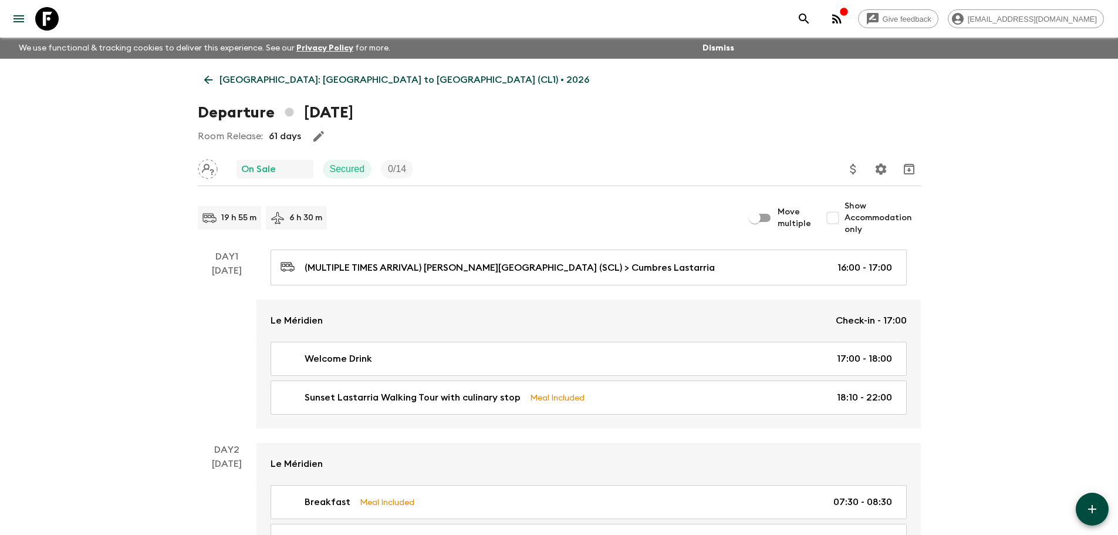
click at [209, 80] on icon at bounding box center [208, 79] width 13 height 13
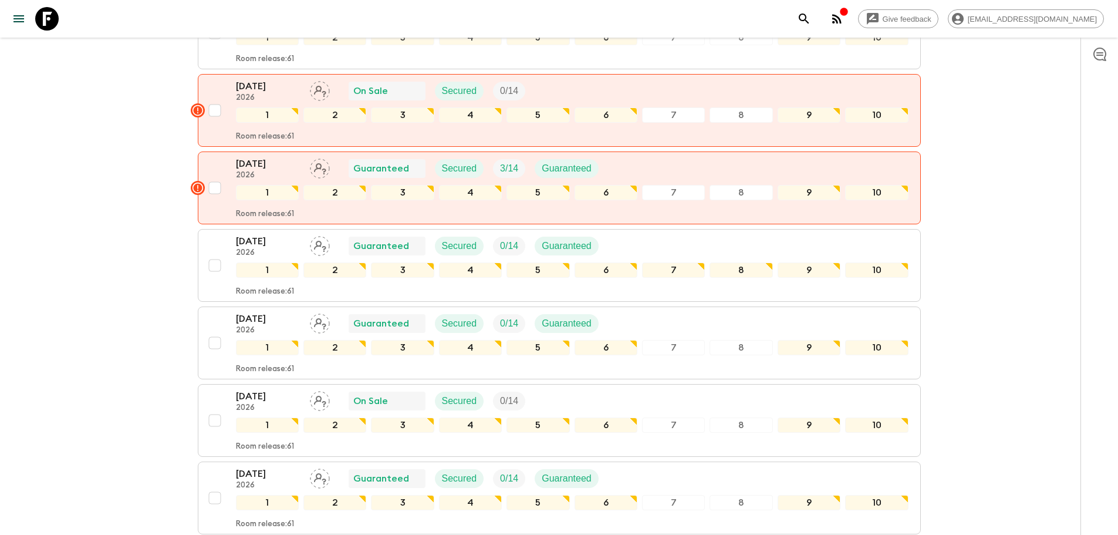
scroll to position [763, 0]
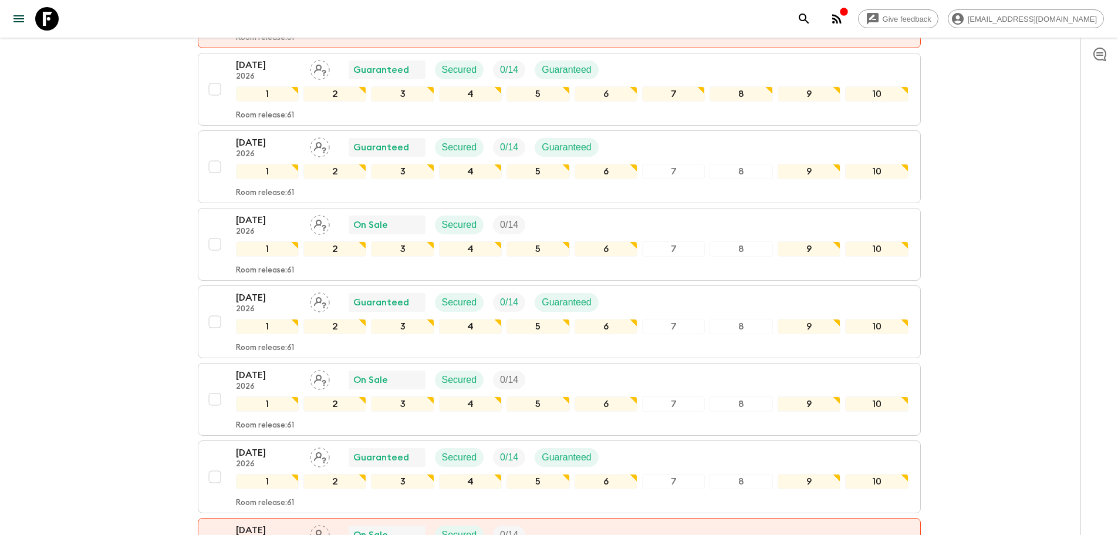
click at [272, 290] on p "[DATE]" at bounding box center [268, 297] width 65 height 14
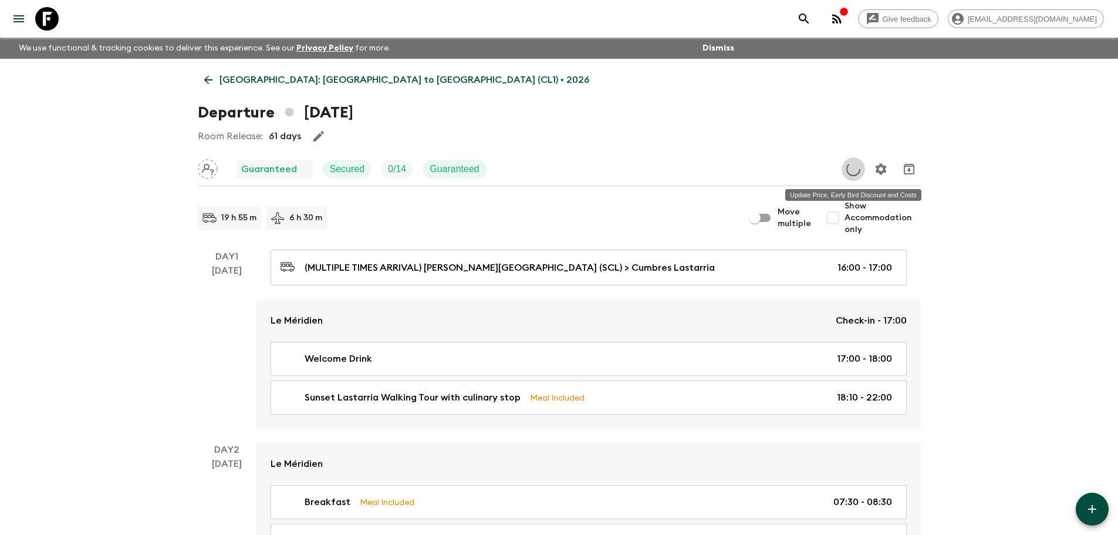
click at [852, 166] on icon "Update Price, Early Bird Discount and Costs" at bounding box center [853, 169] width 19 height 19
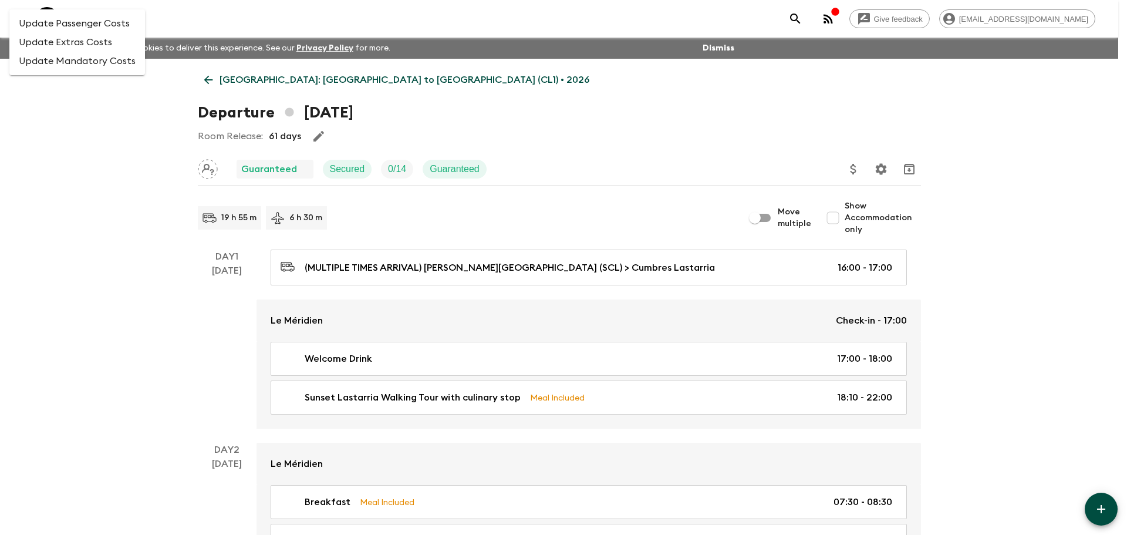
click at [850, 174] on div at bounding box center [563, 267] width 1127 height 535
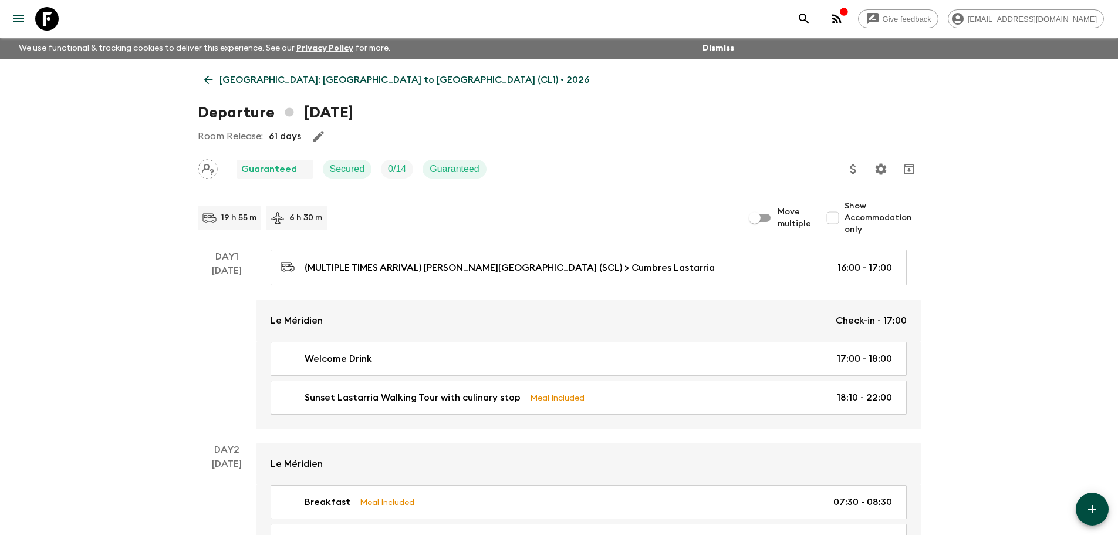
click at [855, 171] on icon "Update Price, Early Bird Discount and Costs" at bounding box center [853, 169] width 6 height 11
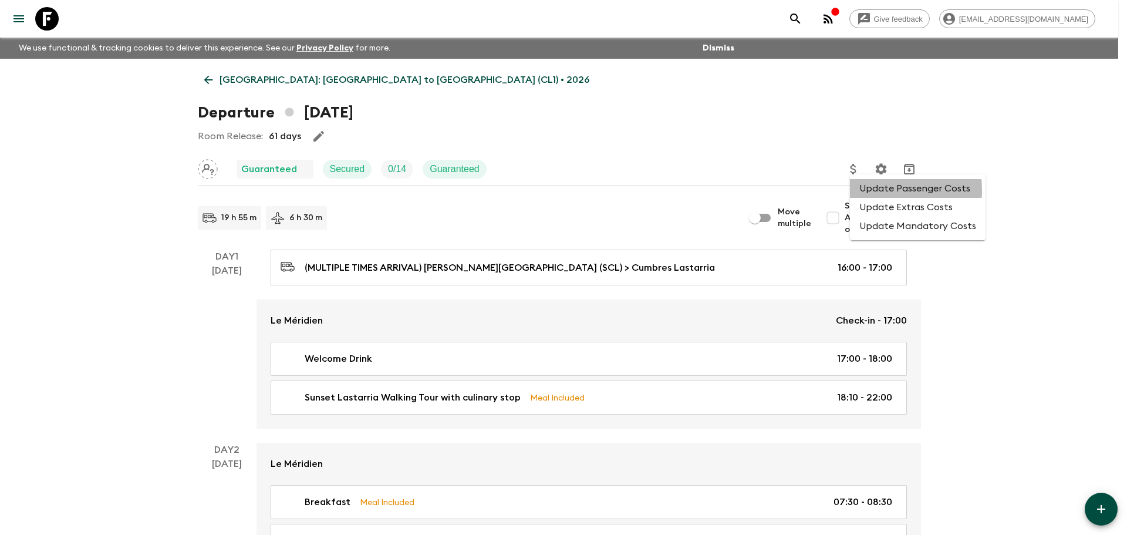
click at [860, 190] on li "Update Passenger Costs" at bounding box center [918, 188] width 136 height 19
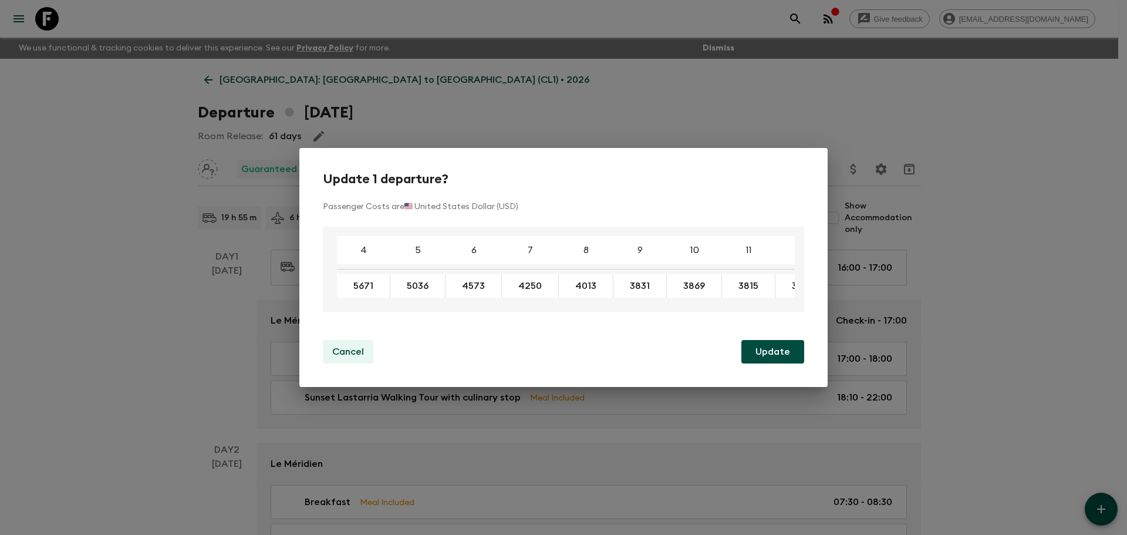
click at [343, 352] on p "Cancel" at bounding box center [348, 351] width 32 height 14
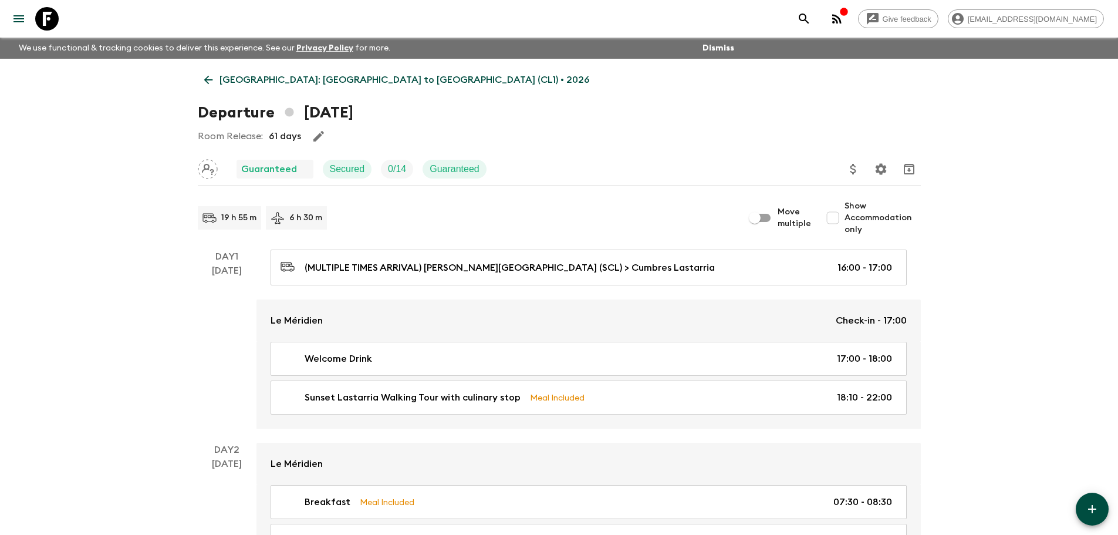
click at [214, 77] on icon at bounding box center [208, 79] width 13 height 13
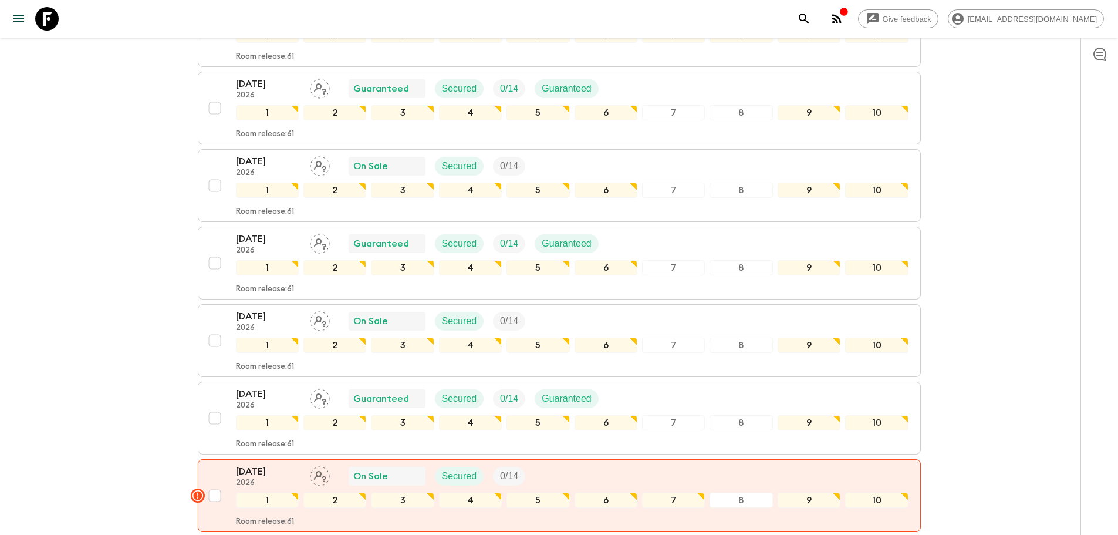
scroll to position [880, 0]
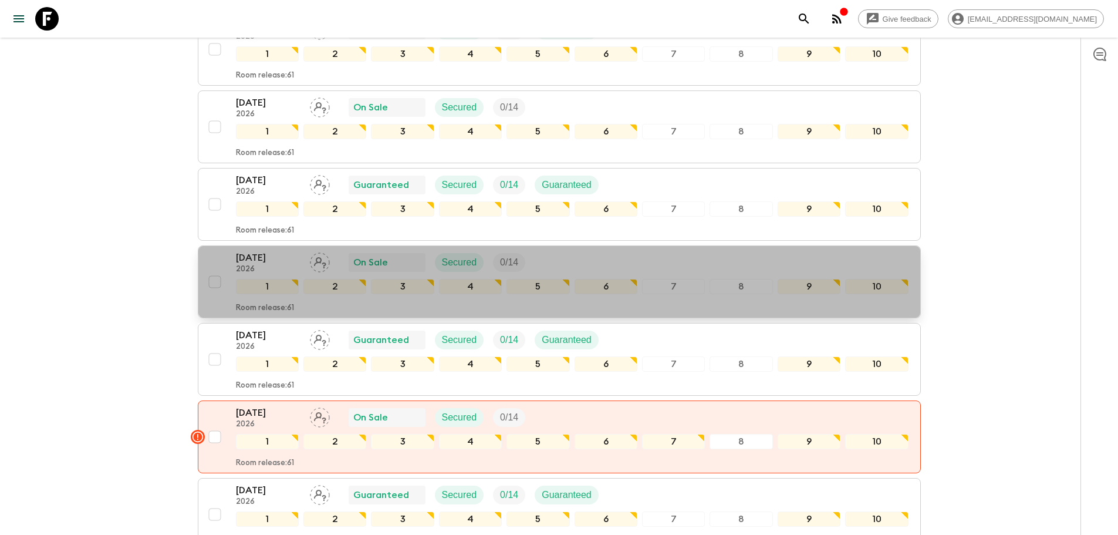
click at [262, 251] on p "[DATE]" at bounding box center [268, 258] width 65 height 14
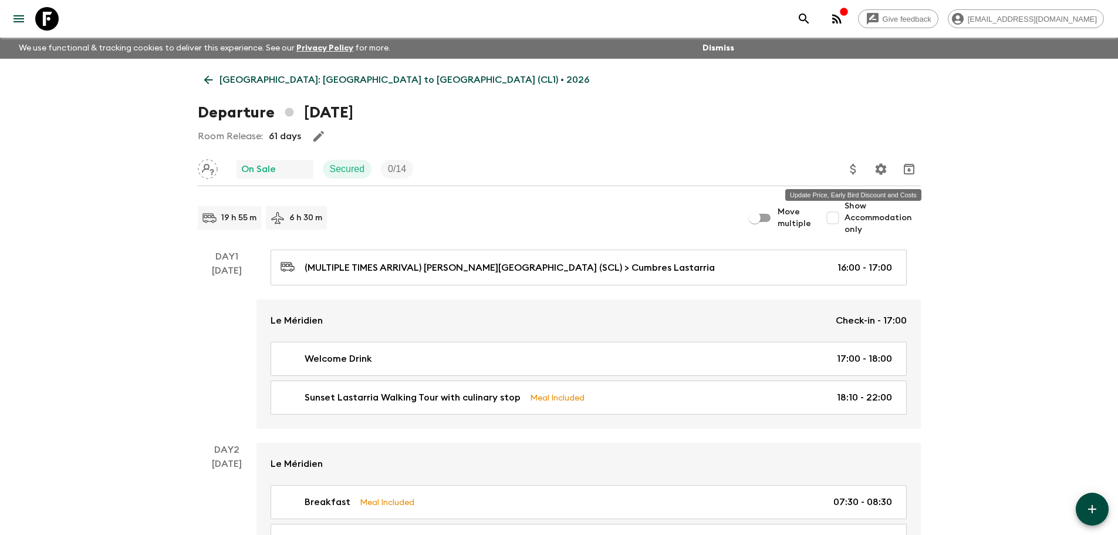
click at [853, 166] on icon "Update Price, Early Bird Discount and Costs" at bounding box center [853, 169] width 14 height 14
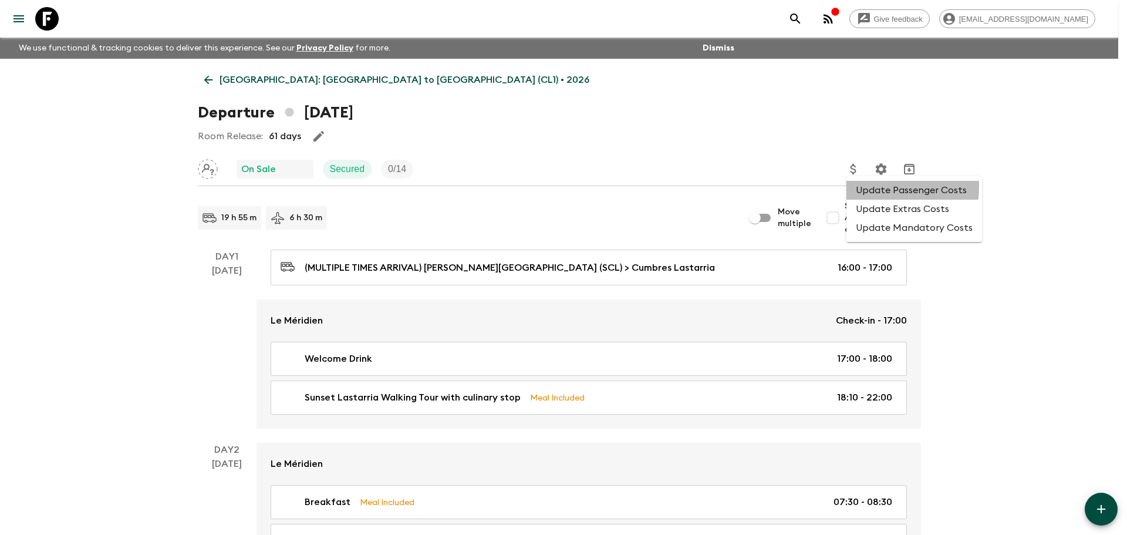
click at [869, 186] on li "Update Passenger Costs" at bounding box center [914, 190] width 136 height 19
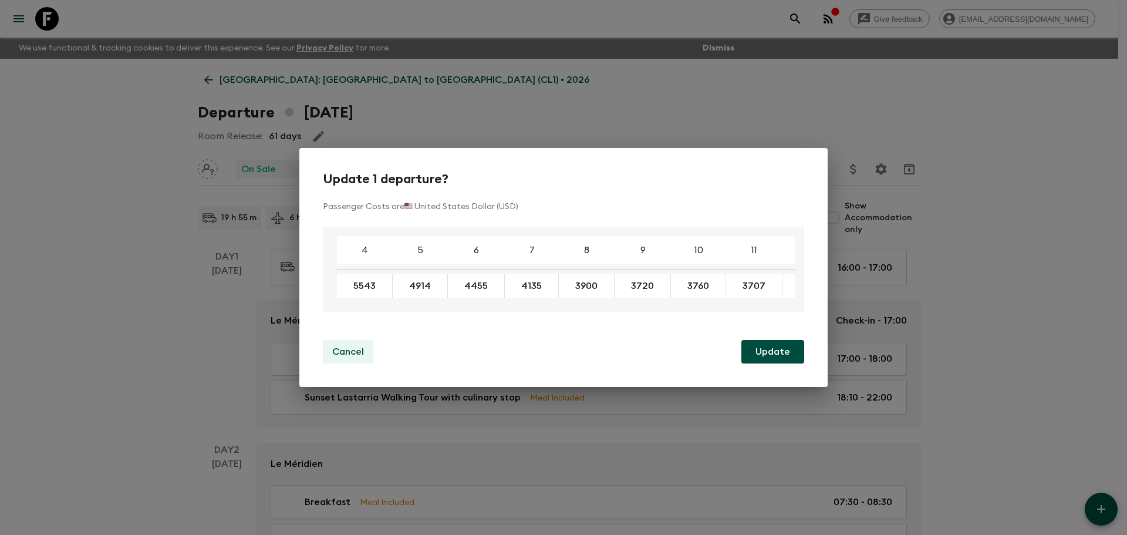
click at [352, 349] on p "Cancel" at bounding box center [348, 351] width 32 height 14
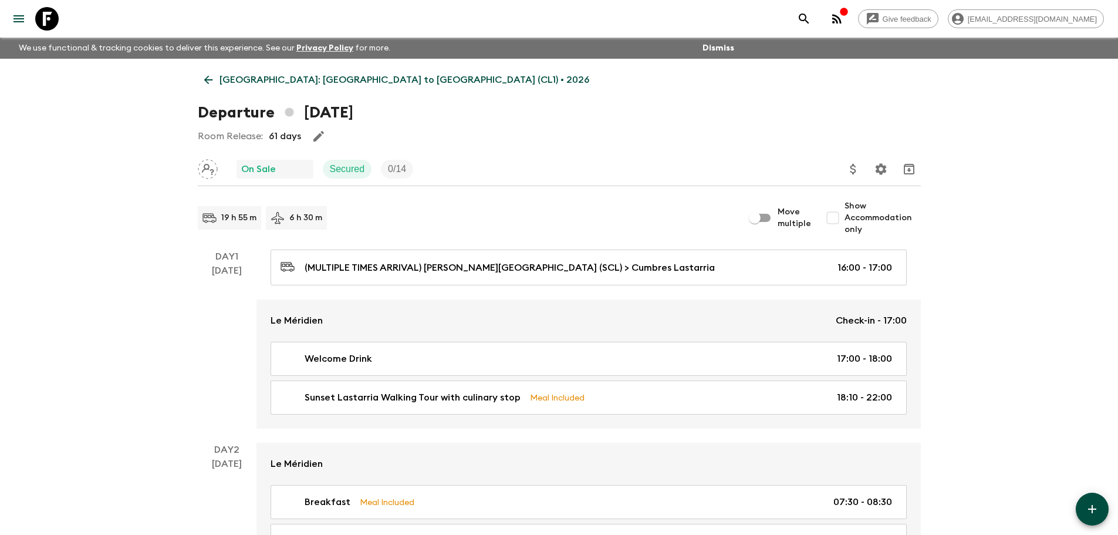
click at [209, 82] on icon at bounding box center [208, 79] width 13 height 13
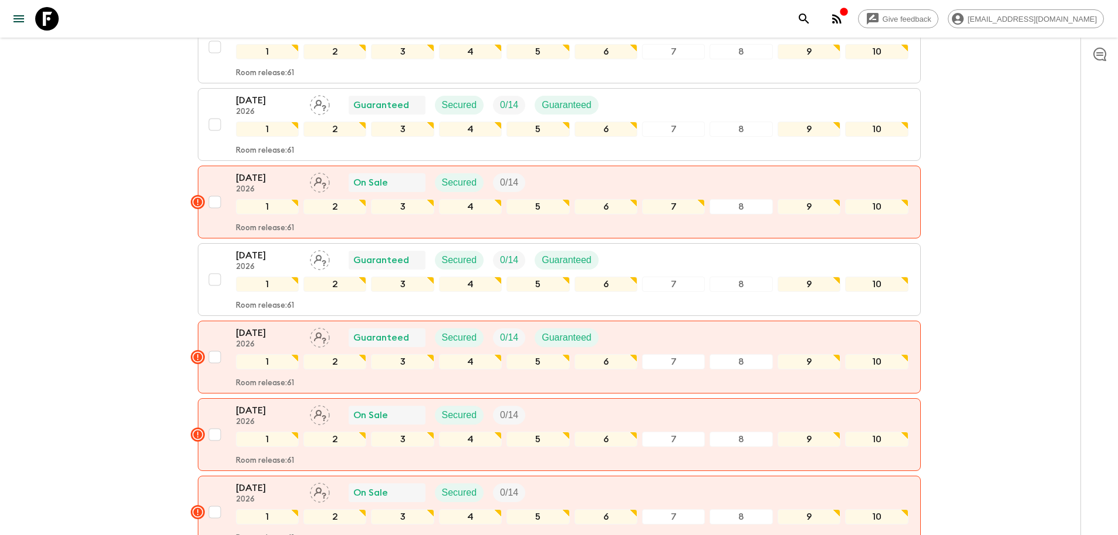
scroll to position [1174, 0]
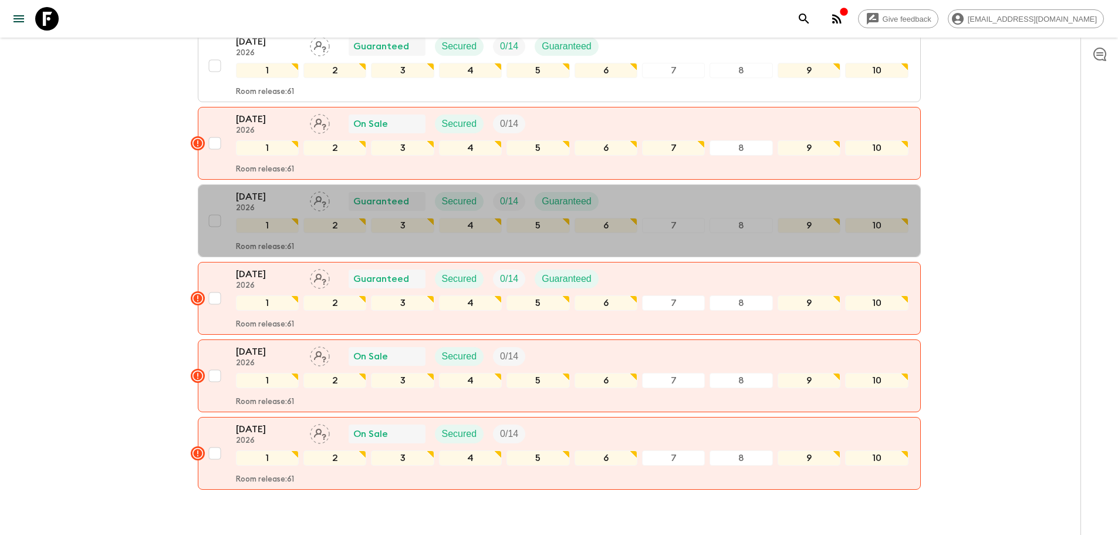
click at [263, 190] on div "[DATE] 2026" at bounding box center [268, 201] width 65 height 23
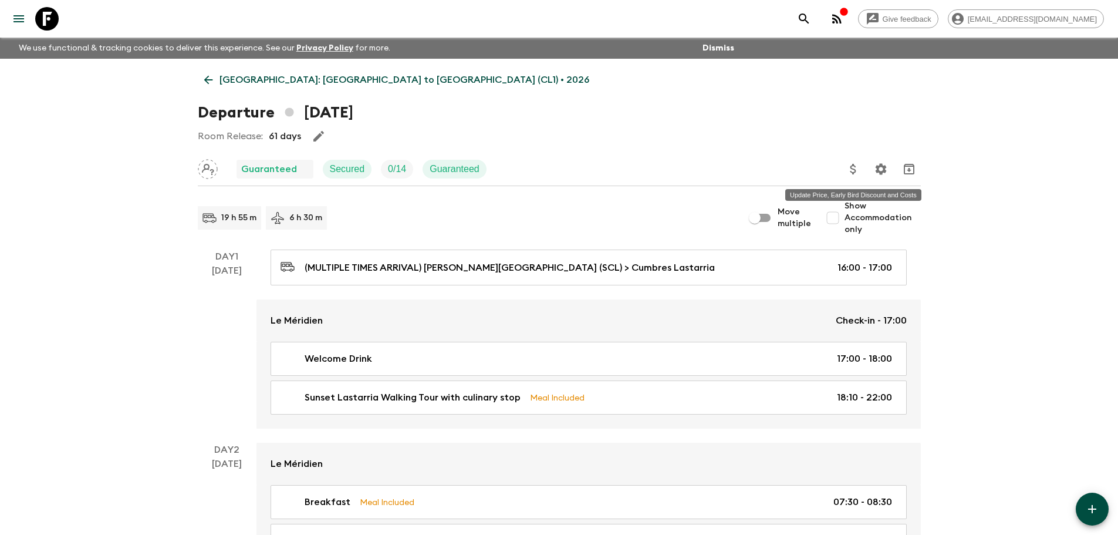
click at [856, 167] on icon "Update Price, Early Bird Discount and Costs" at bounding box center [853, 169] width 6 height 11
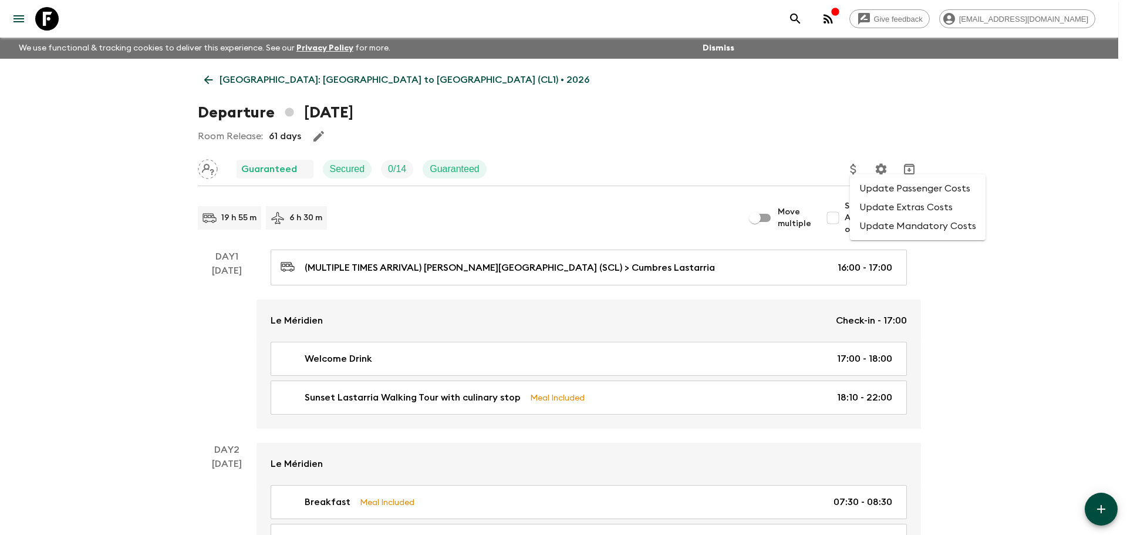
click at [866, 184] on li "Update Passenger Costs" at bounding box center [918, 188] width 136 height 19
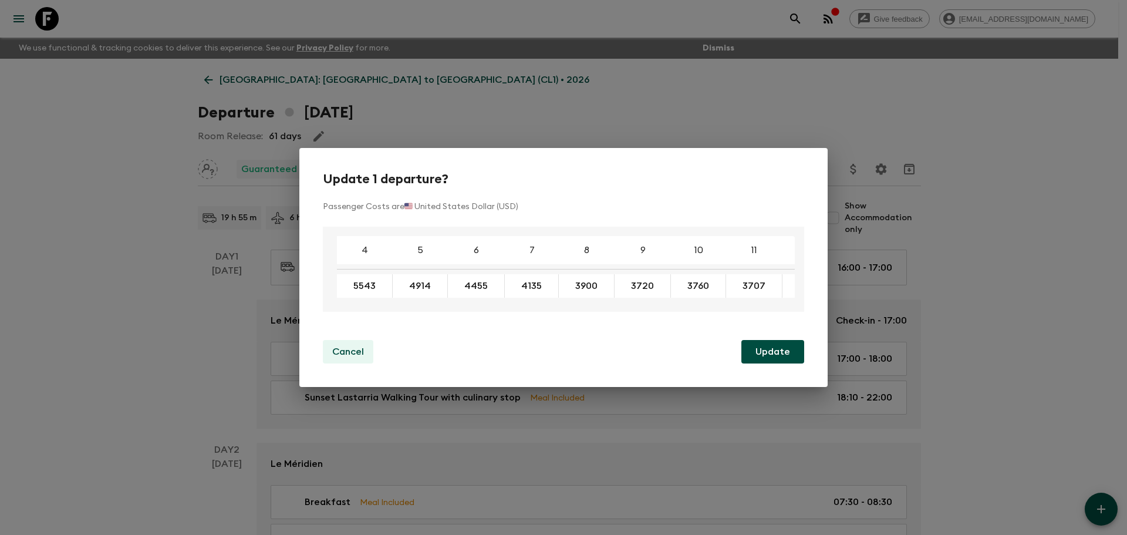
click at [350, 353] on p "Cancel" at bounding box center [348, 351] width 32 height 14
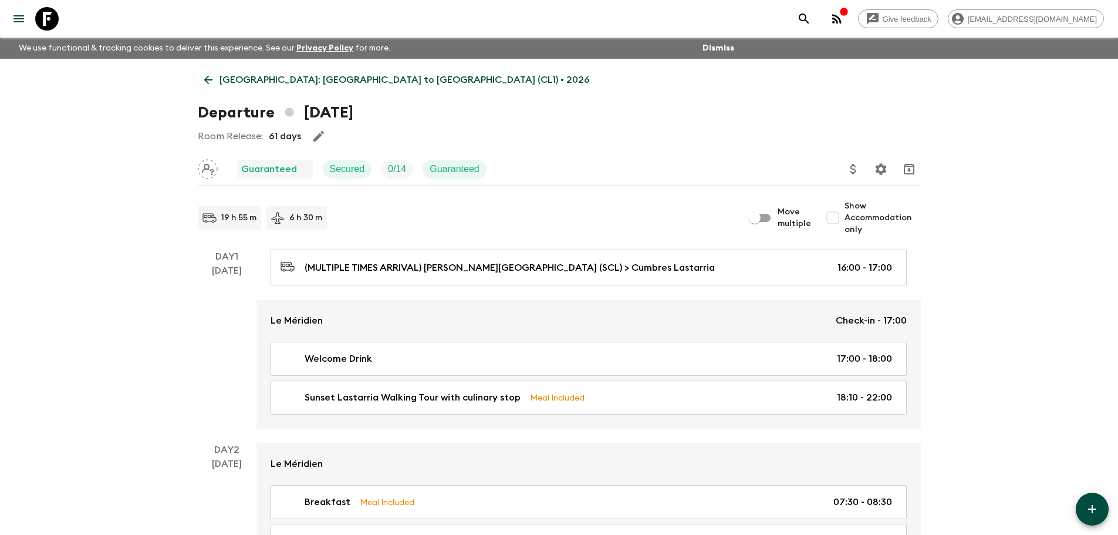
click at [209, 78] on icon at bounding box center [208, 79] width 13 height 13
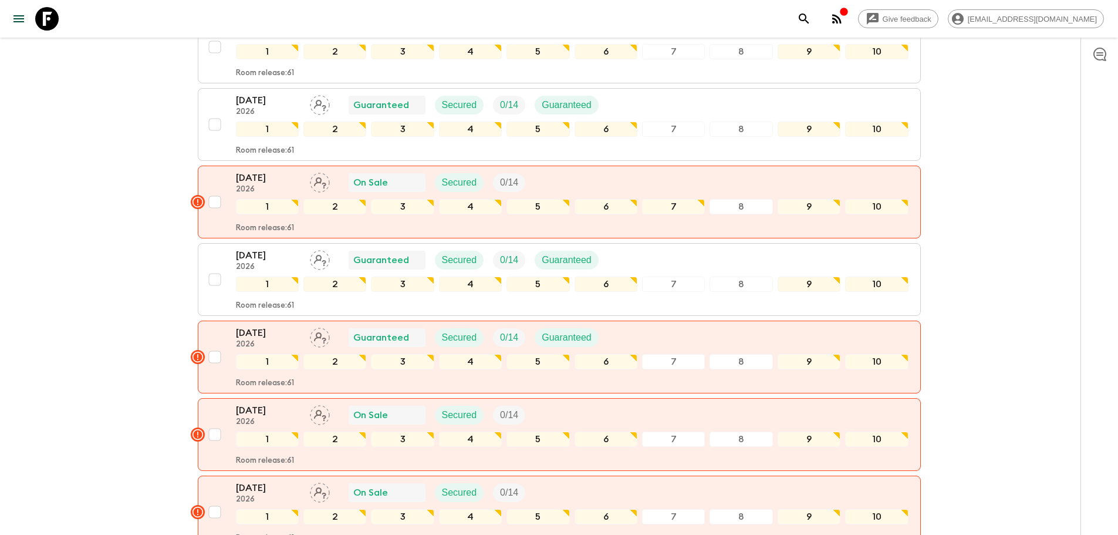
scroll to position [1174, 0]
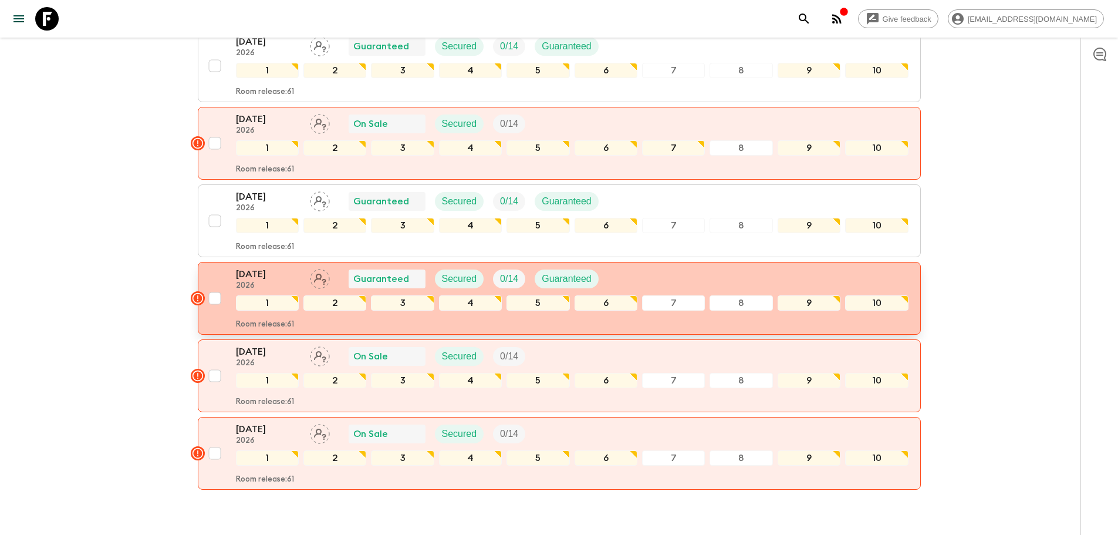
click at [273, 281] on p "2026" at bounding box center [268, 285] width 65 height 9
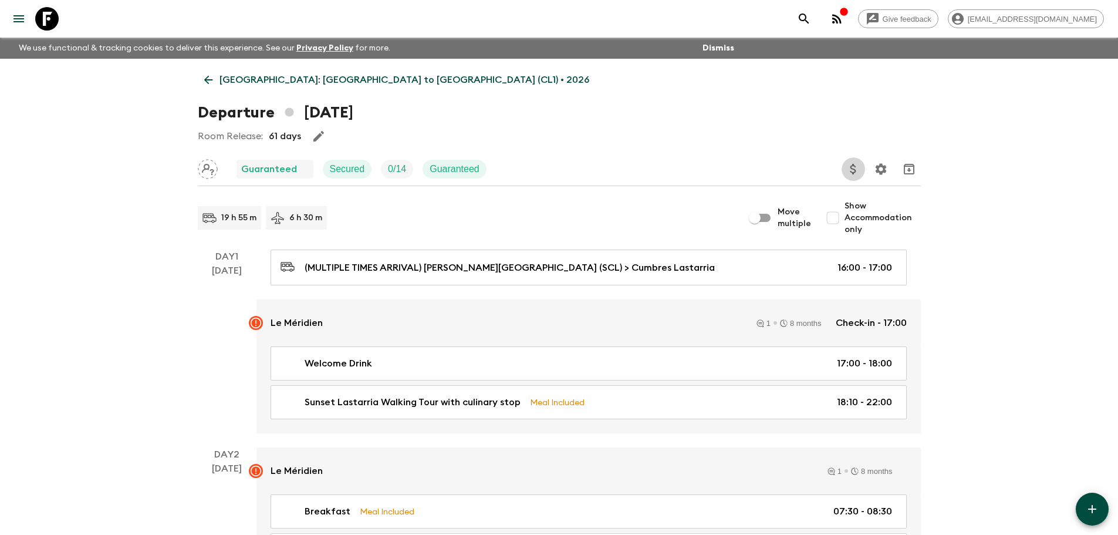
click at [854, 171] on icon "Update Price, Early Bird Discount and Costs" at bounding box center [853, 169] width 14 height 14
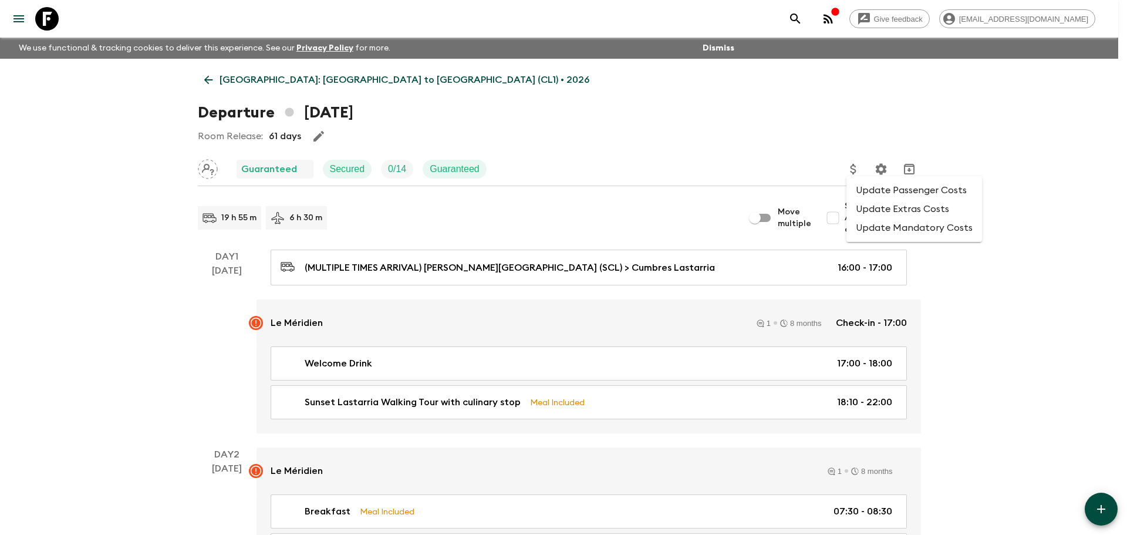
click at [867, 189] on li "Update Passenger Costs" at bounding box center [914, 190] width 136 height 19
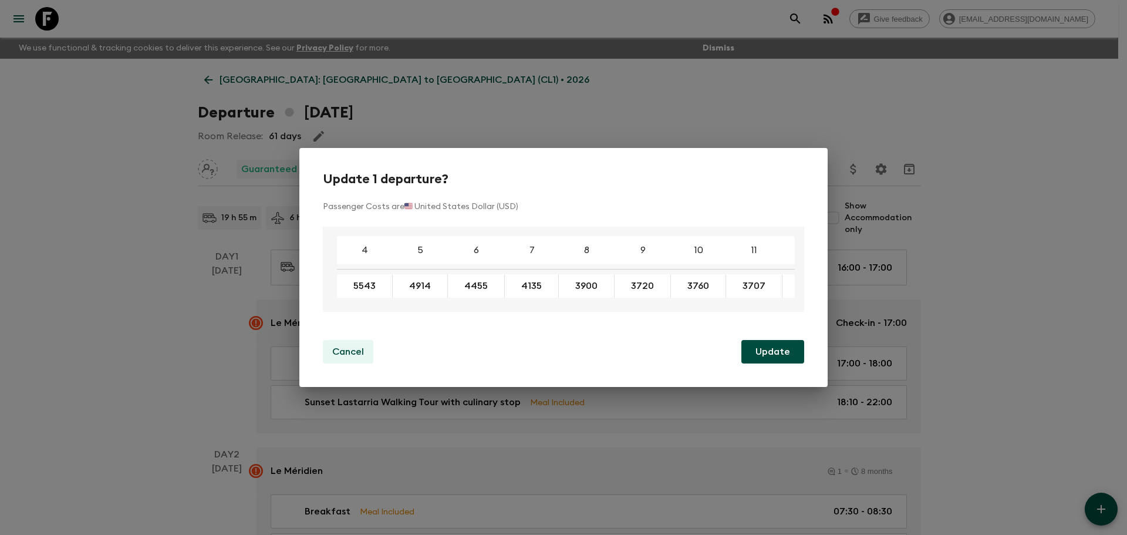
click at [353, 352] on p "Cancel" at bounding box center [348, 351] width 32 height 14
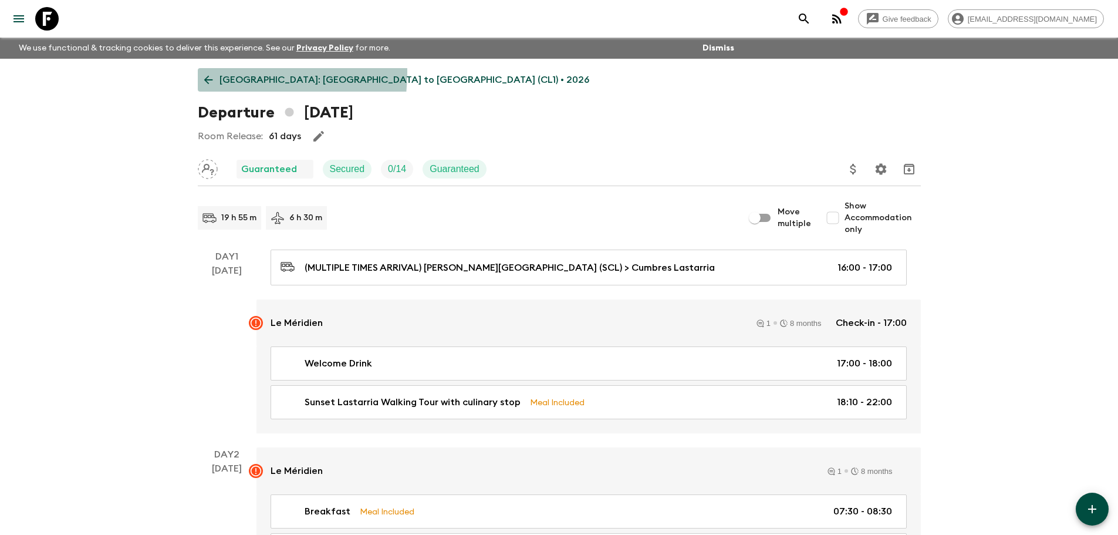
click at [216, 72] on link "[GEOGRAPHIC_DATA]: [GEOGRAPHIC_DATA] to [GEOGRAPHIC_DATA] (CL1) • 2026" at bounding box center [397, 79] width 398 height 23
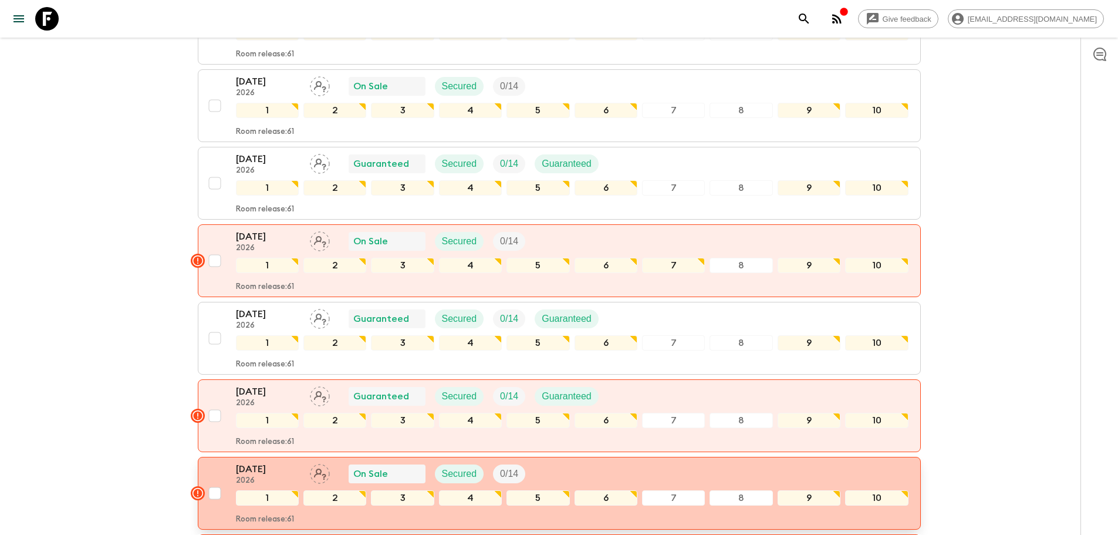
scroll to position [1174, 0]
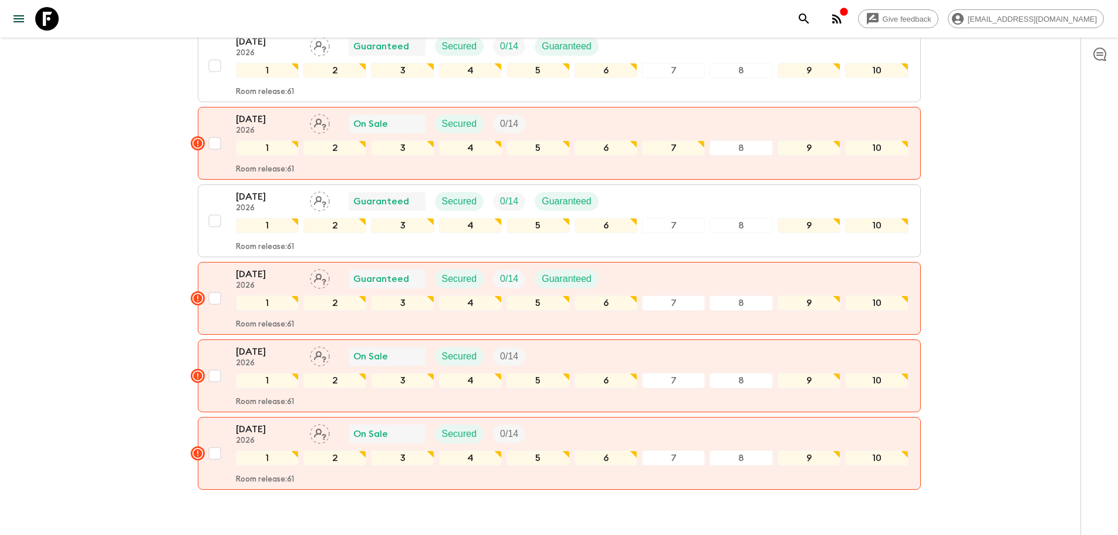
click at [276, 344] on p "[DATE]" at bounding box center [268, 351] width 65 height 14
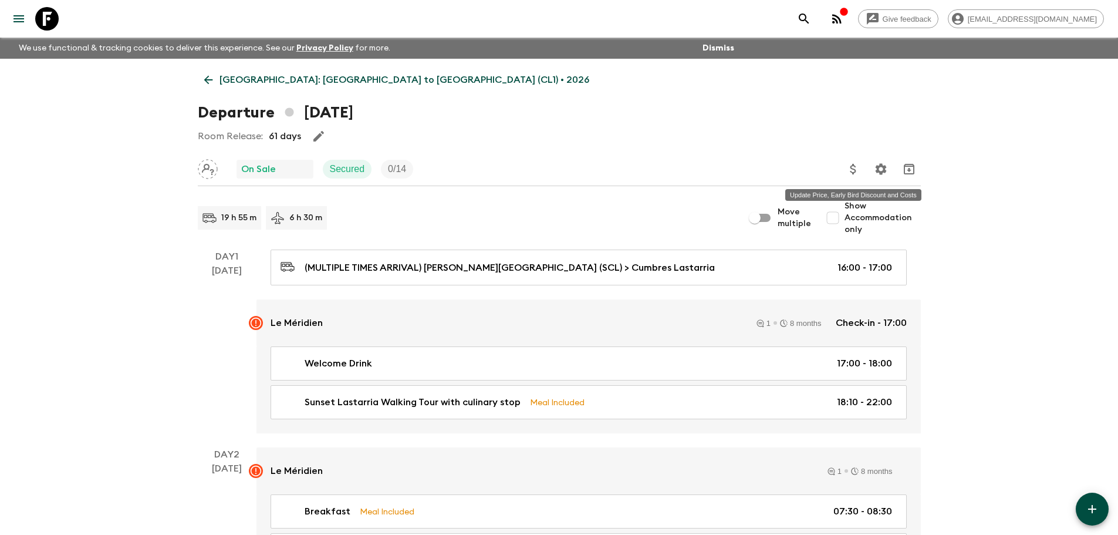
click at [852, 173] on icon "Update Price, Early Bird Discount and Costs" at bounding box center [853, 169] width 14 height 14
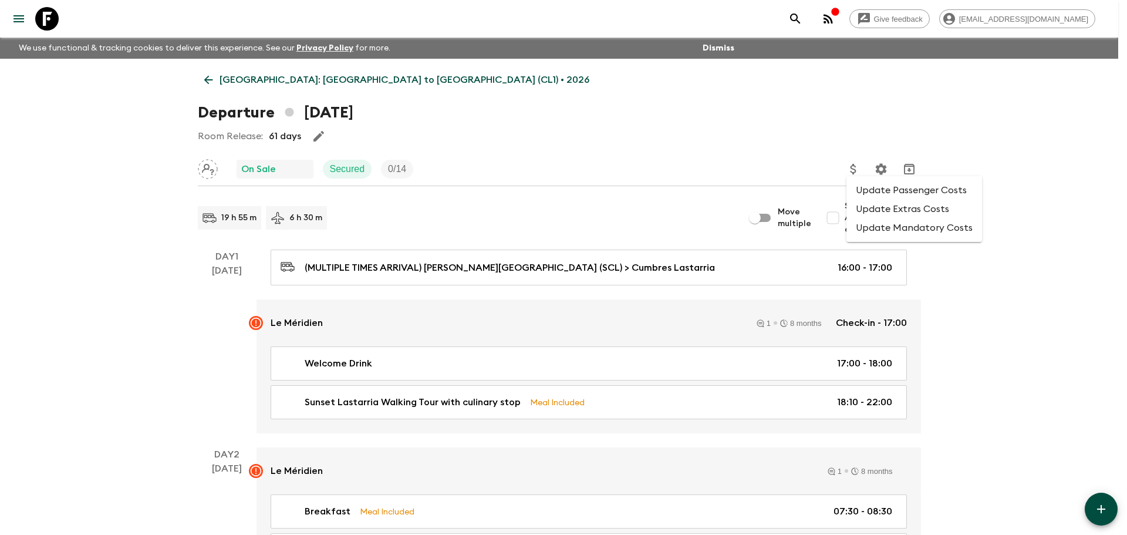
click at [872, 187] on li "Update Passenger Costs" at bounding box center [914, 190] width 136 height 19
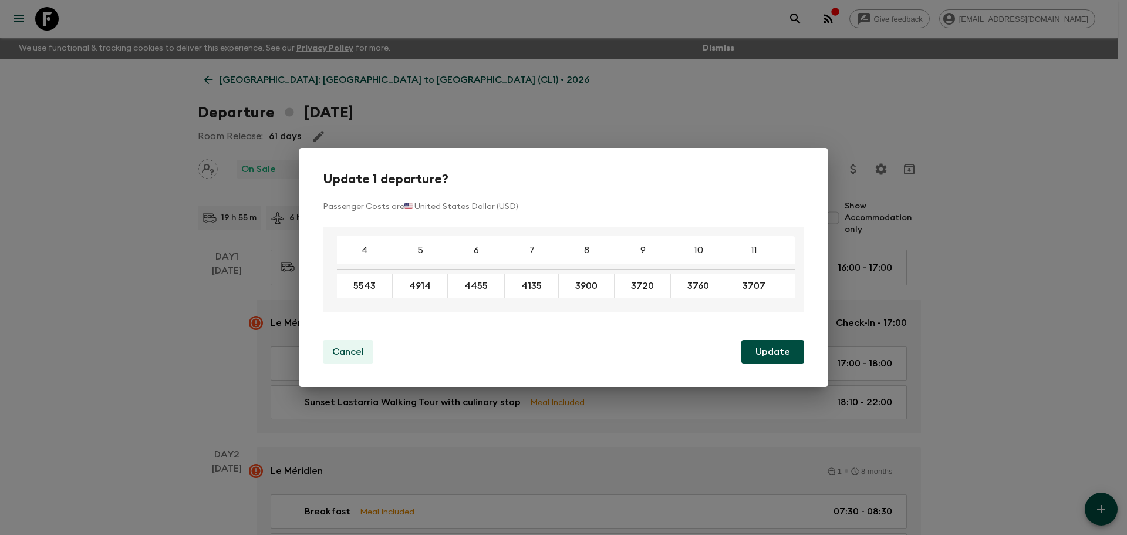
click at [349, 357] on p "Cancel" at bounding box center [348, 351] width 32 height 14
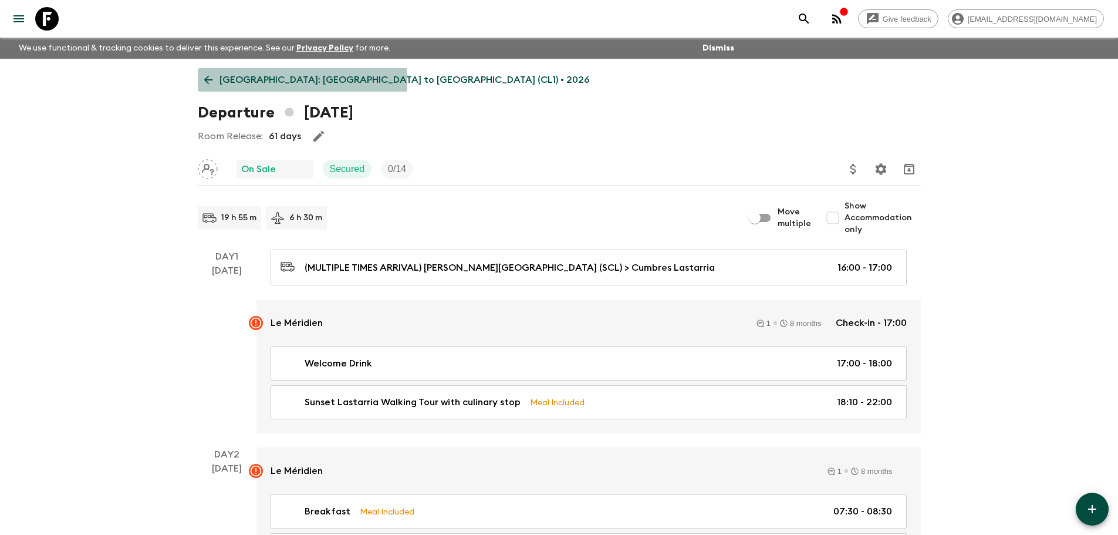
click at [214, 83] on icon at bounding box center [208, 79] width 13 height 13
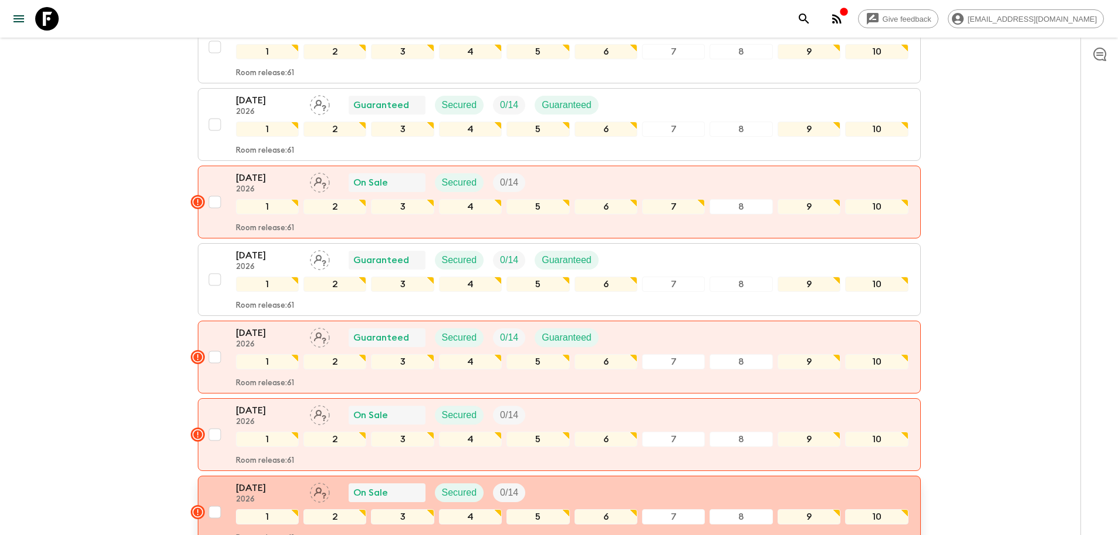
scroll to position [1212, 0]
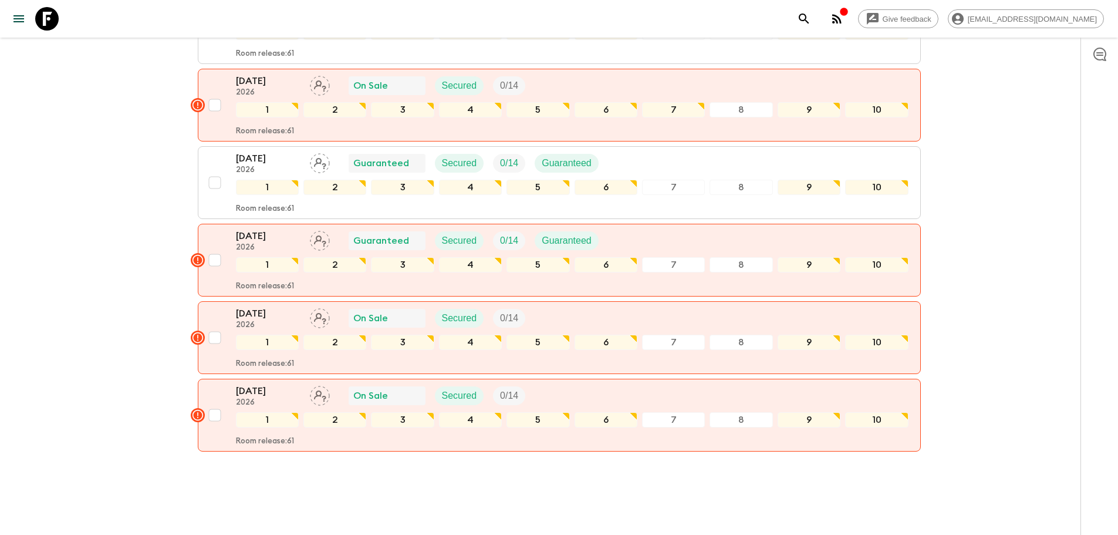
click at [276, 384] on p "[DATE]" at bounding box center [268, 391] width 65 height 14
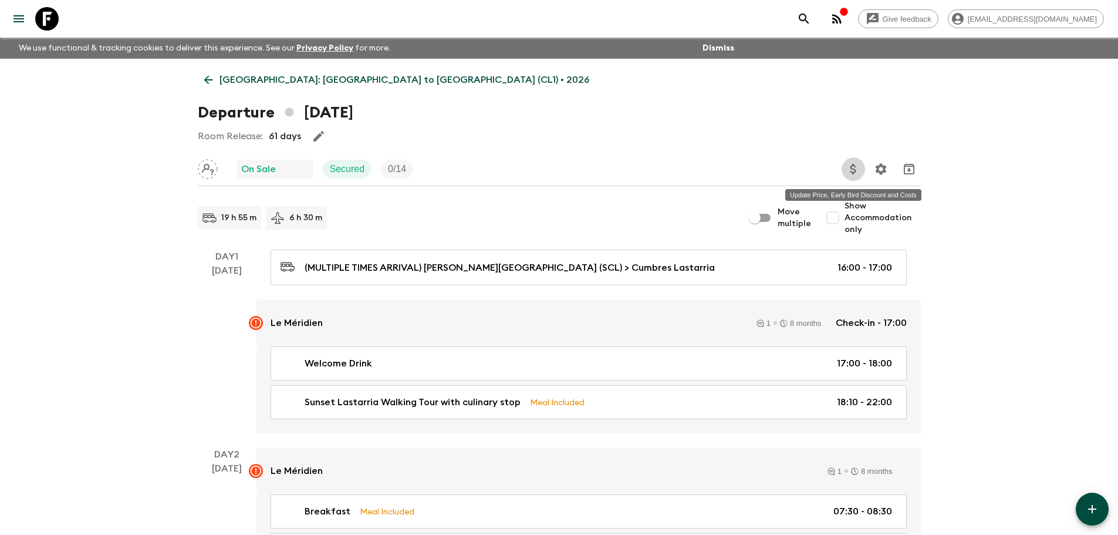
click at [847, 168] on icon "Update Price, Early Bird Discount and Costs" at bounding box center [853, 169] width 14 height 14
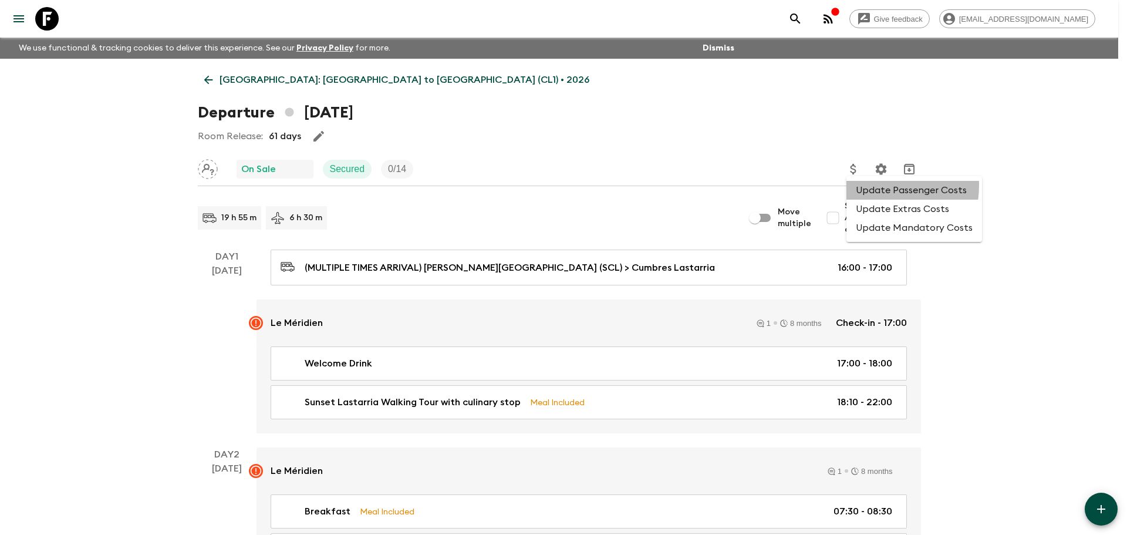
click at [870, 184] on li "Update Passenger Costs" at bounding box center [914, 190] width 136 height 19
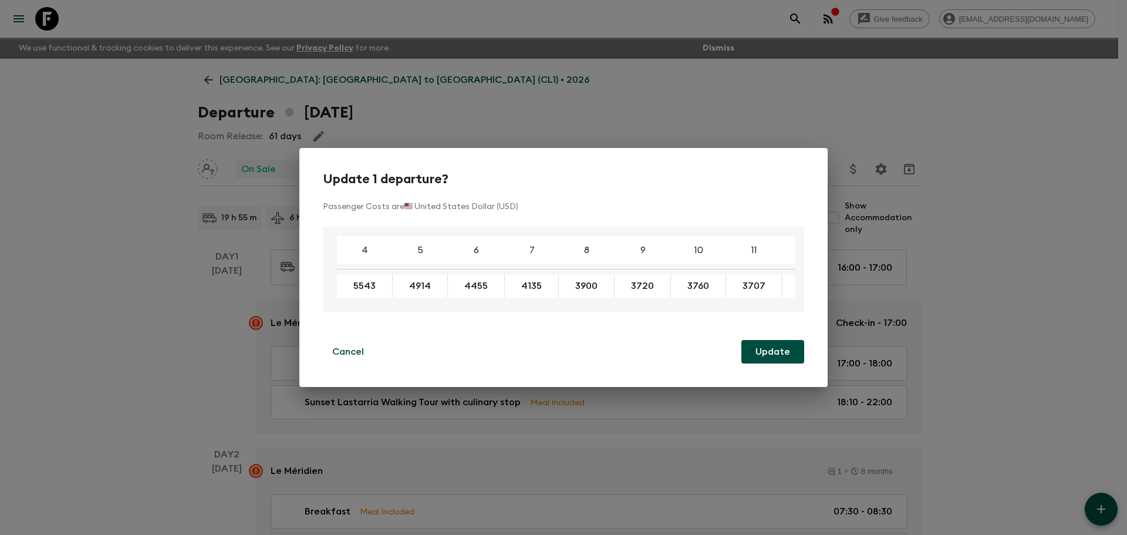
drag, startPoint x: 344, startPoint y: 352, endPoint x: 305, endPoint y: 360, distance: 40.2
click at [344, 351] on p "Cancel" at bounding box center [348, 351] width 32 height 14
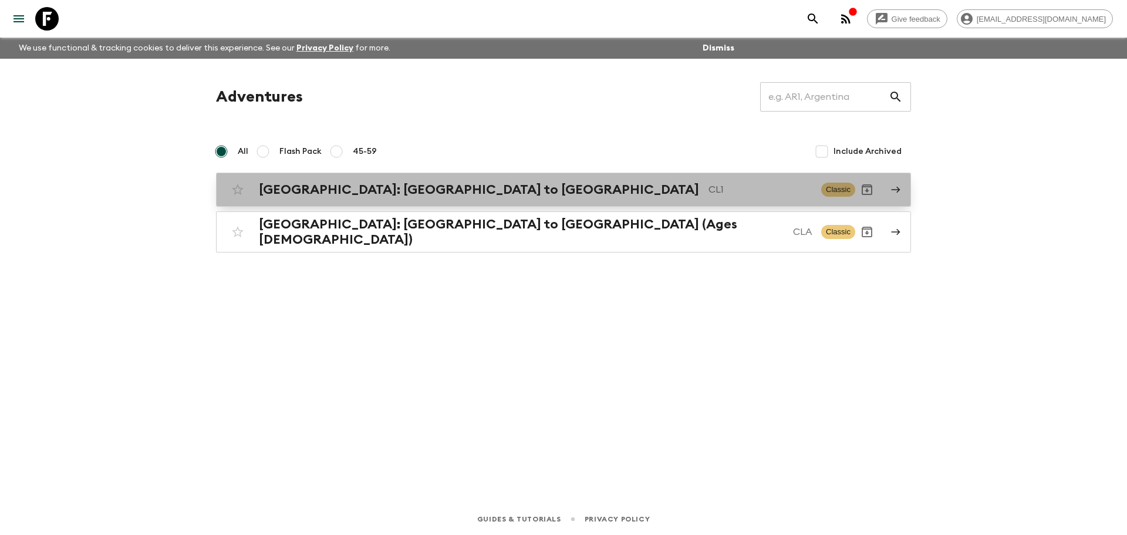
click at [399, 194] on h2 "[GEOGRAPHIC_DATA]: [GEOGRAPHIC_DATA] to [GEOGRAPHIC_DATA]" at bounding box center [479, 189] width 440 height 15
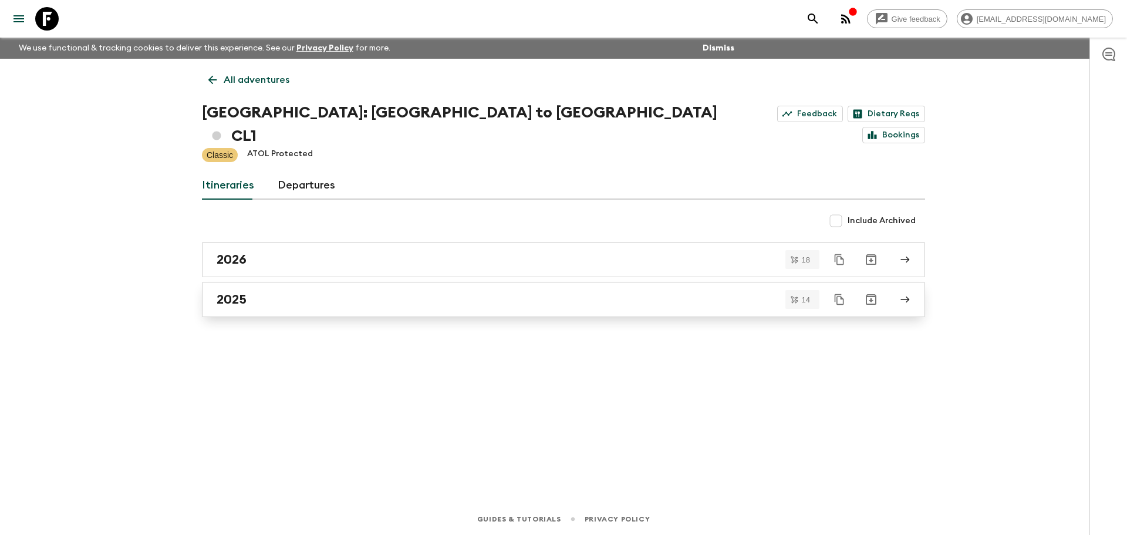
click at [244, 292] on h2 "2025" at bounding box center [232, 299] width 30 height 15
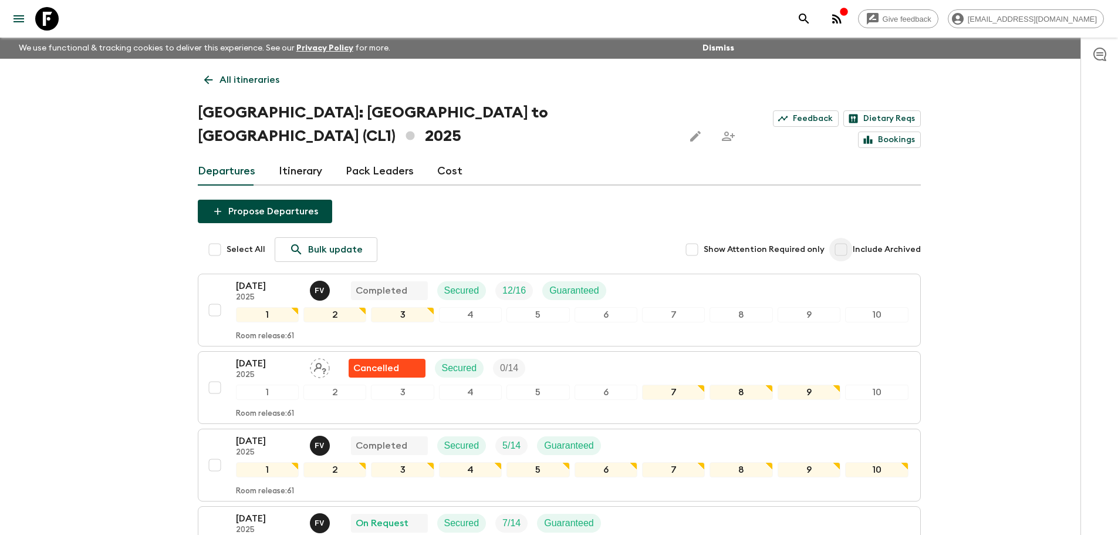
click at [847, 238] on input "Include Archived" at bounding box center [840, 249] width 23 height 23
checkbox input "true"
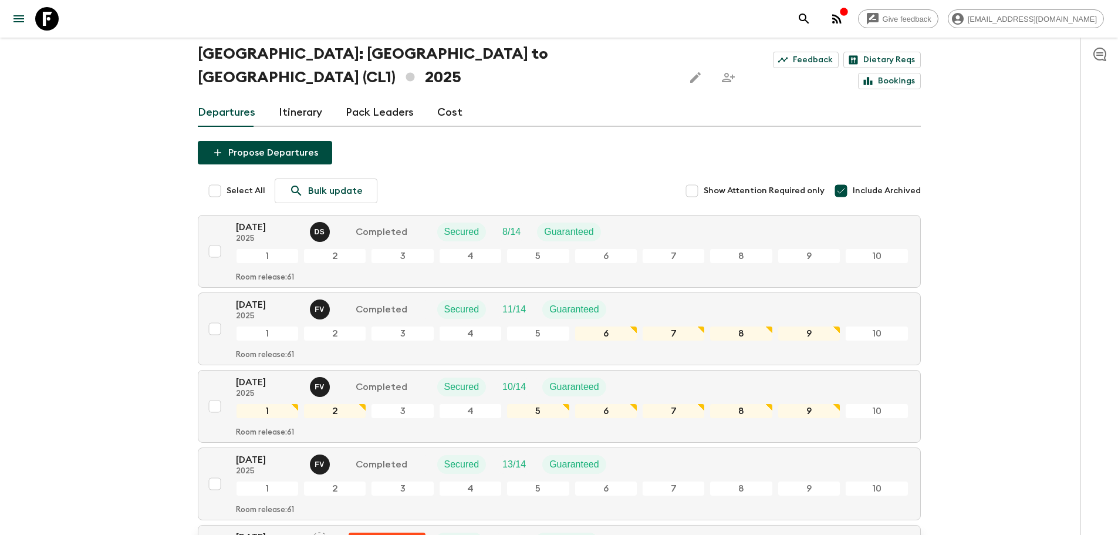
scroll to position [235, 0]
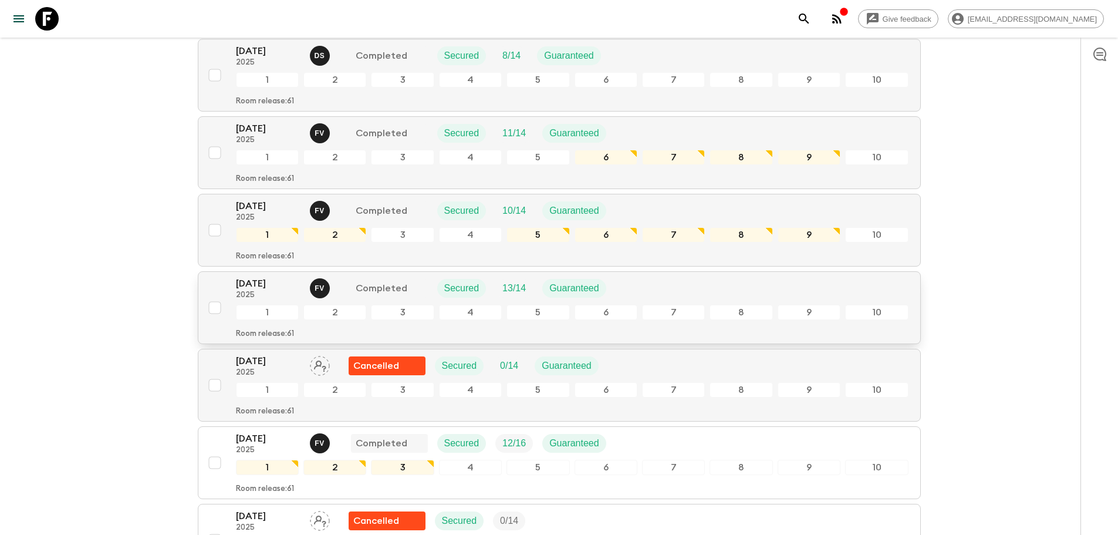
click at [283, 276] on p "15 Mar 2025" at bounding box center [268, 283] width 65 height 14
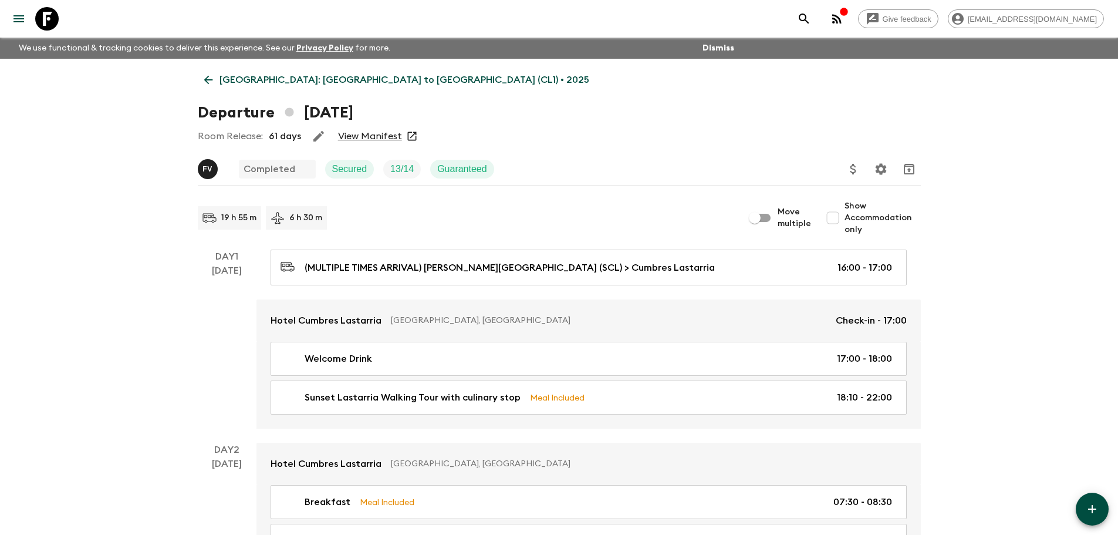
click at [863, 168] on button "Update Price, Early Bird Discount and Costs" at bounding box center [853, 168] width 23 height 23
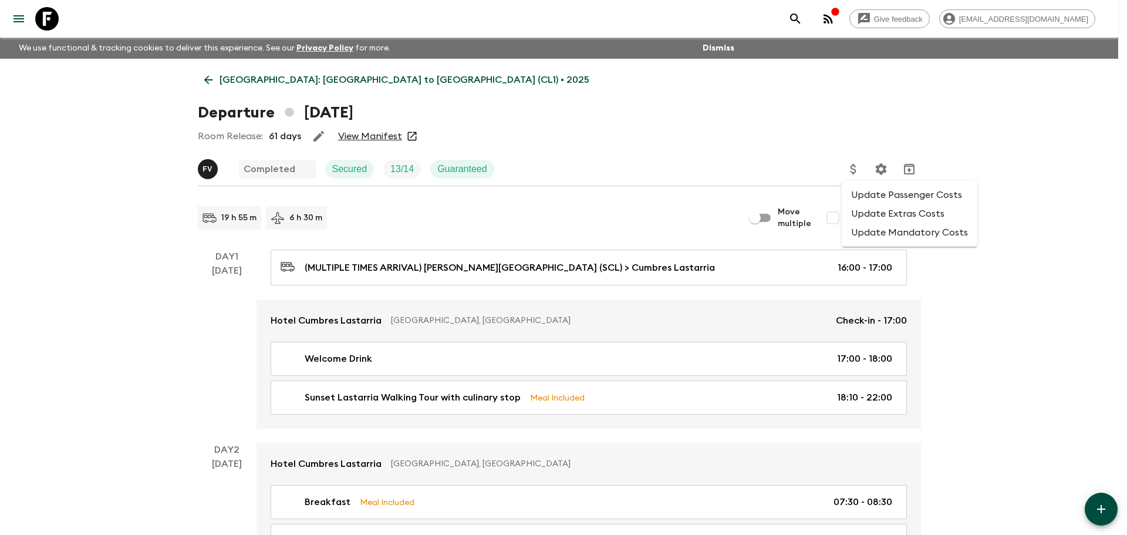
click at [862, 188] on li "Update Passenger Costs" at bounding box center [910, 194] width 136 height 19
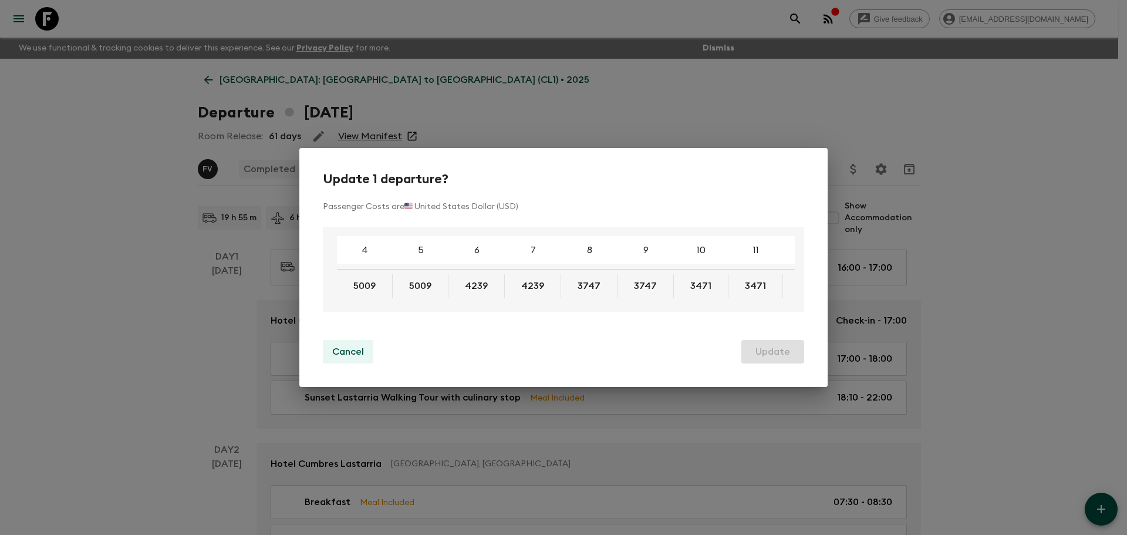
click at [344, 357] on p "Cancel" at bounding box center [348, 351] width 32 height 14
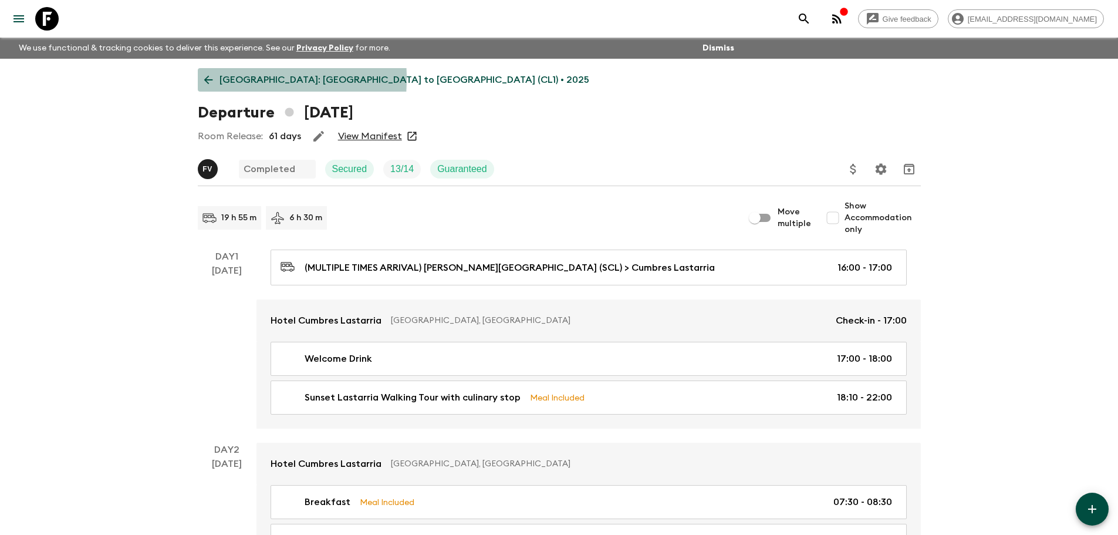
click at [202, 79] on icon at bounding box center [208, 79] width 13 height 13
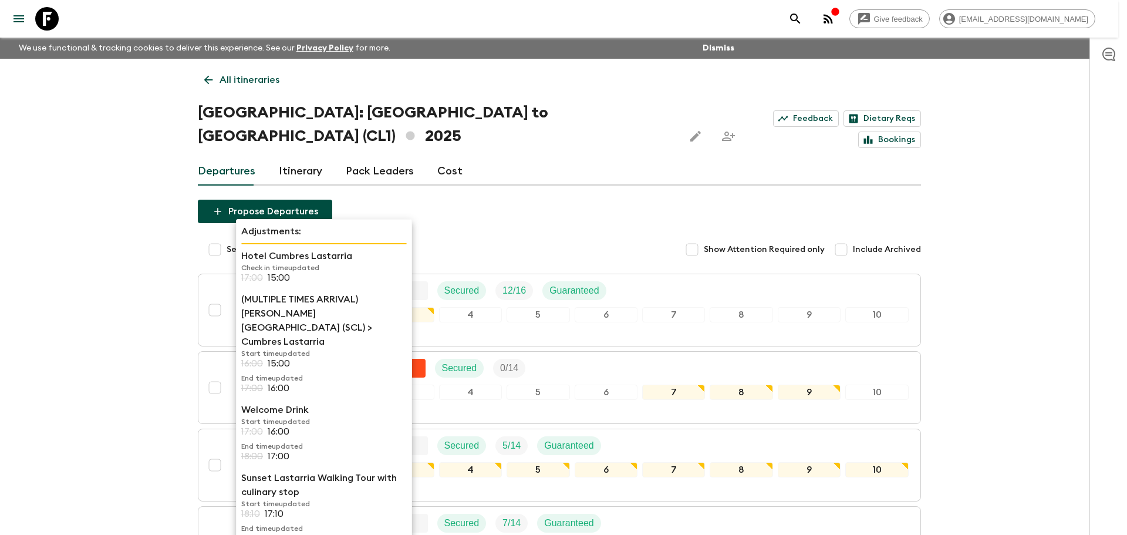
click at [256, 273] on p "17:00" at bounding box center [252, 277] width 22 height 11
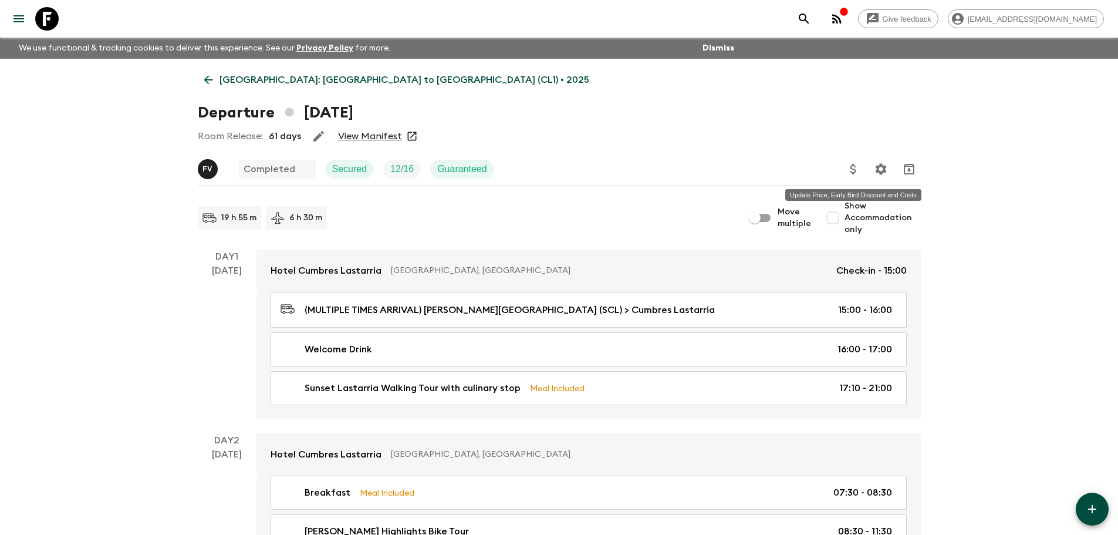
click at [859, 170] on icon "Update Price, Early Bird Discount and Costs" at bounding box center [853, 169] width 14 height 14
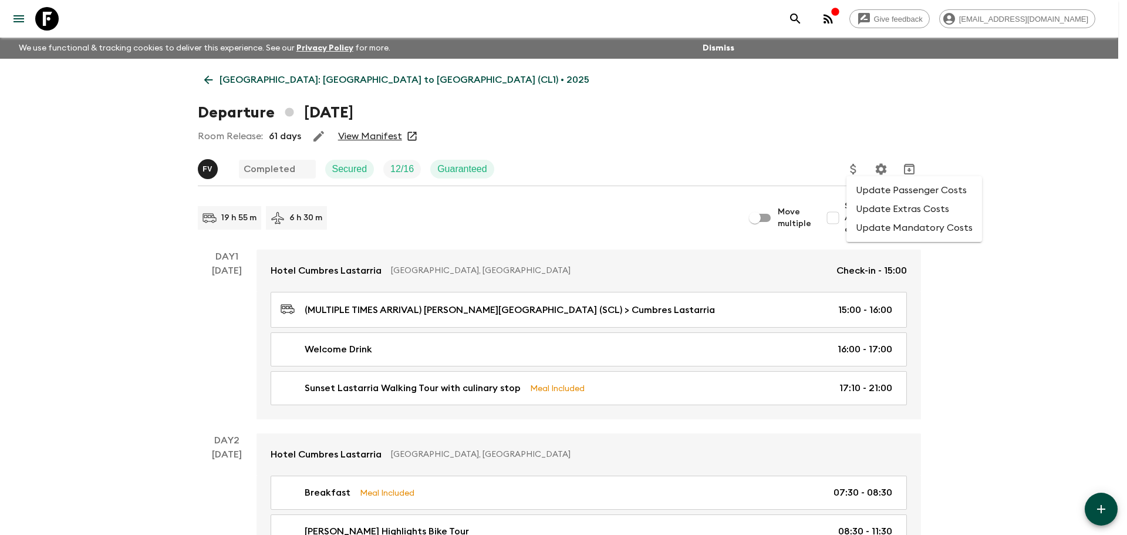
click at [866, 191] on li "Update Passenger Costs" at bounding box center [914, 190] width 136 height 19
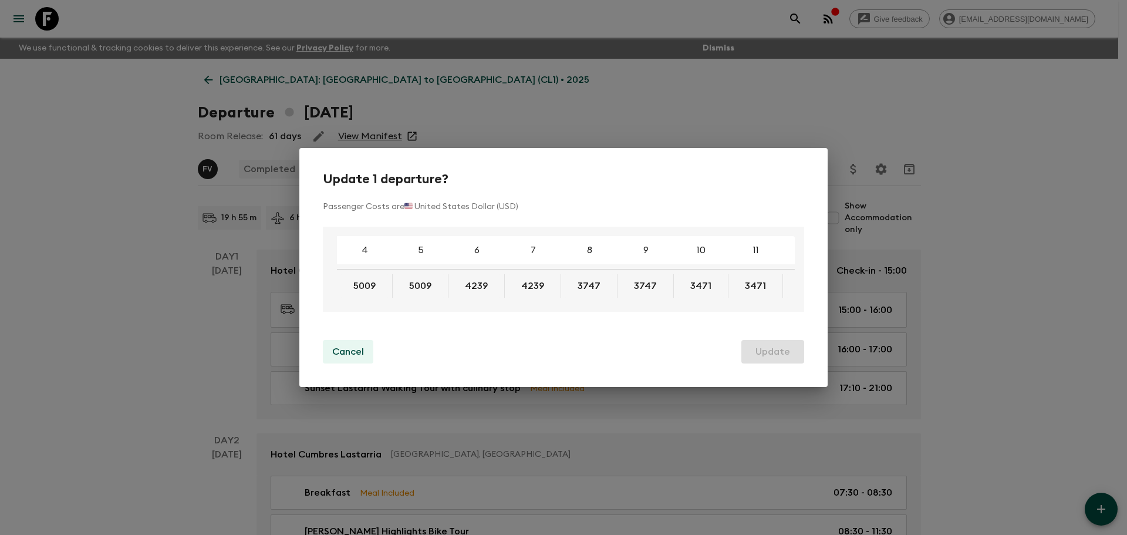
click at [339, 353] on p "Cancel" at bounding box center [348, 351] width 32 height 14
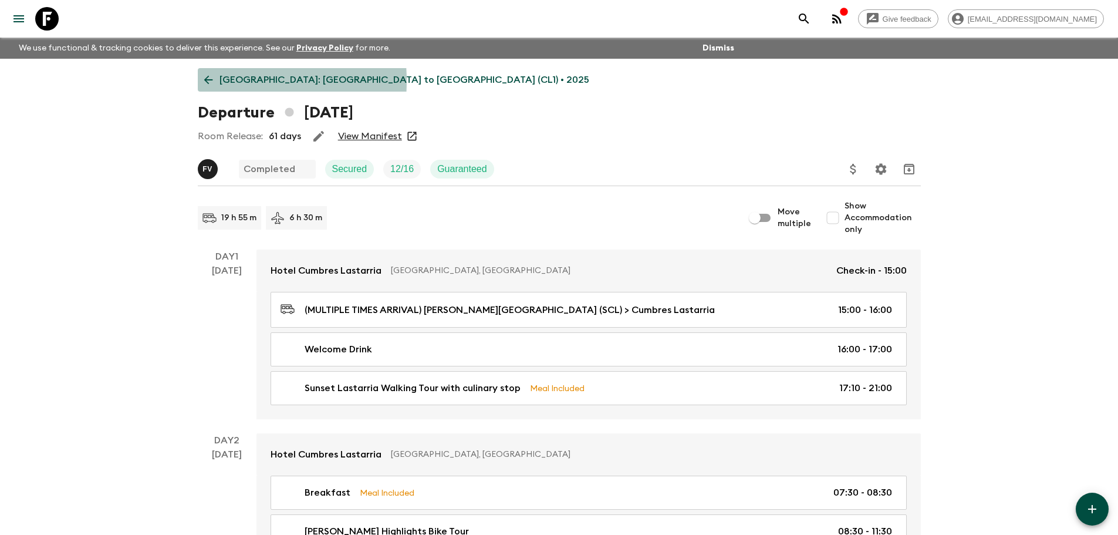
click at [207, 81] on icon at bounding box center [208, 79] width 13 height 13
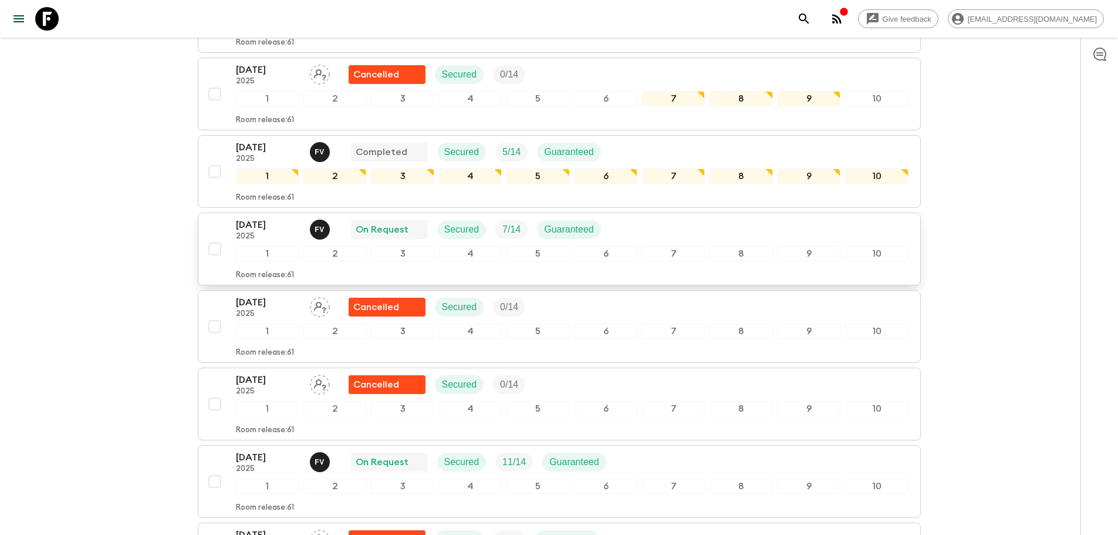
scroll to position [176, 0]
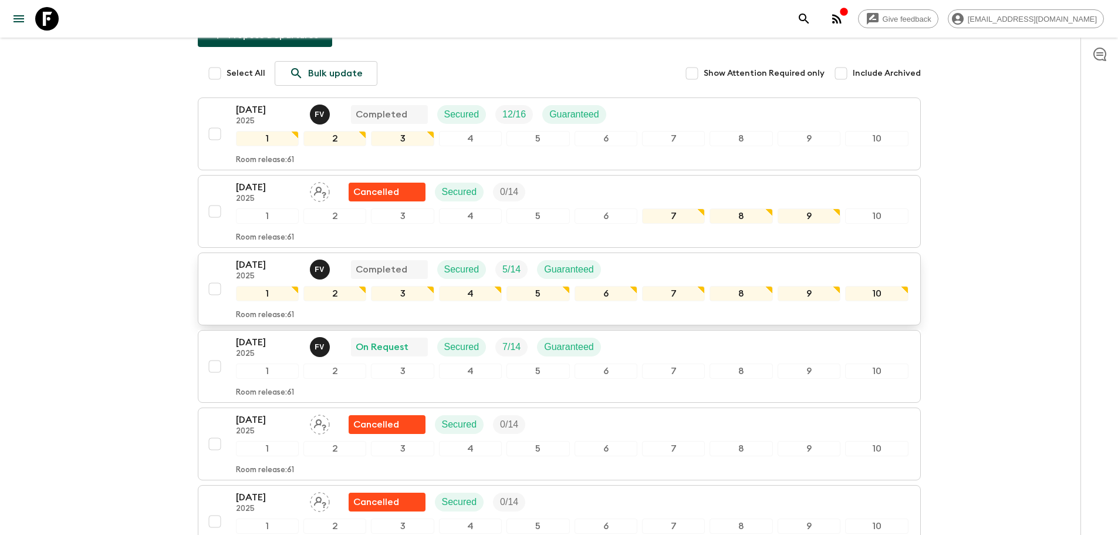
click at [266, 252] on button "27 Sep 2025 2025 F V Completed Secured 5 / 14 Guaranteed 1 2 3 4 5 6 7 8 9 10 R…" at bounding box center [559, 288] width 723 height 73
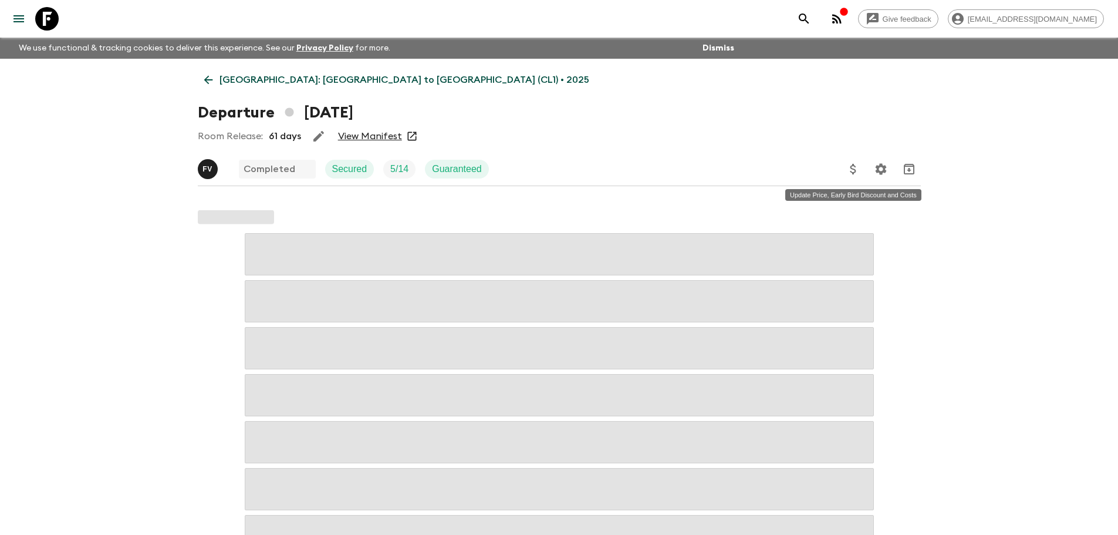
click at [851, 172] on icon "Update Price, Early Bird Discount and Costs" at bounding box center [853, 169] width 6 height 11
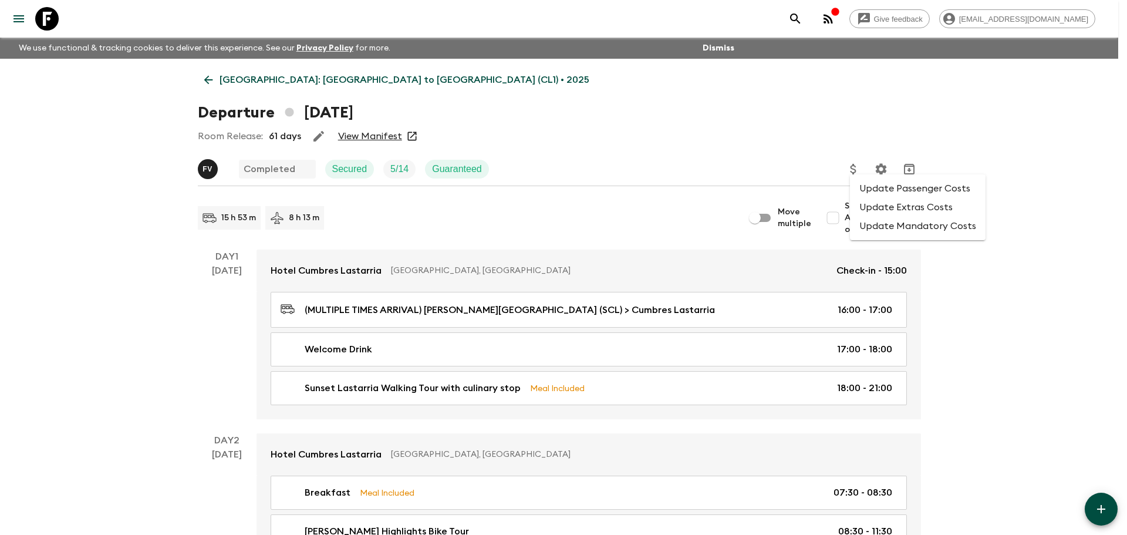
click at [879, 191] on li "Update Passenger Costs" at bounding box center [918, 188] width 136 height 19
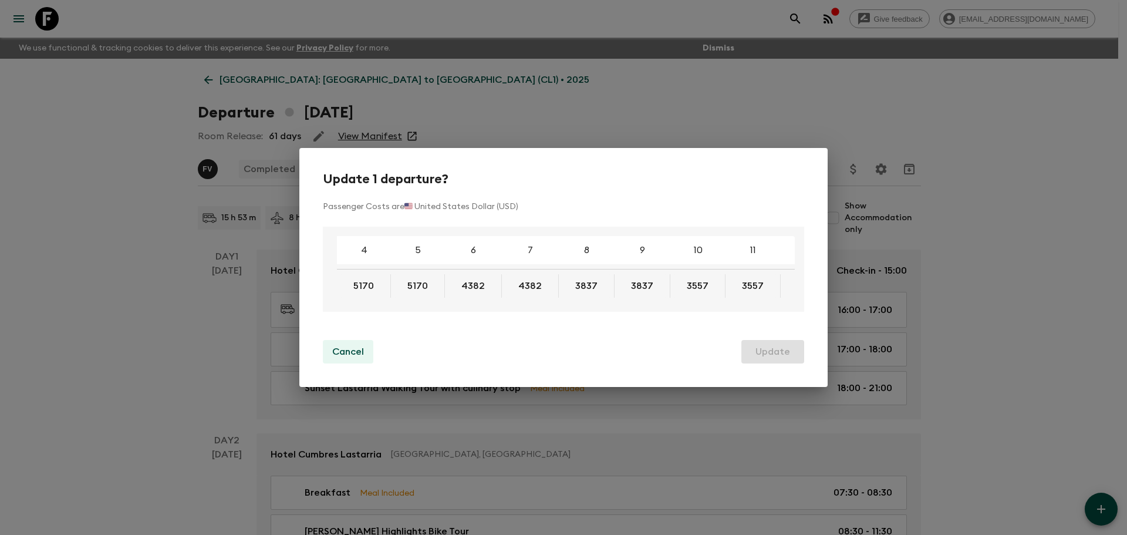
click at [340, 352] on p "Cancel" at bounding box center [348, 351] width 32 height 14
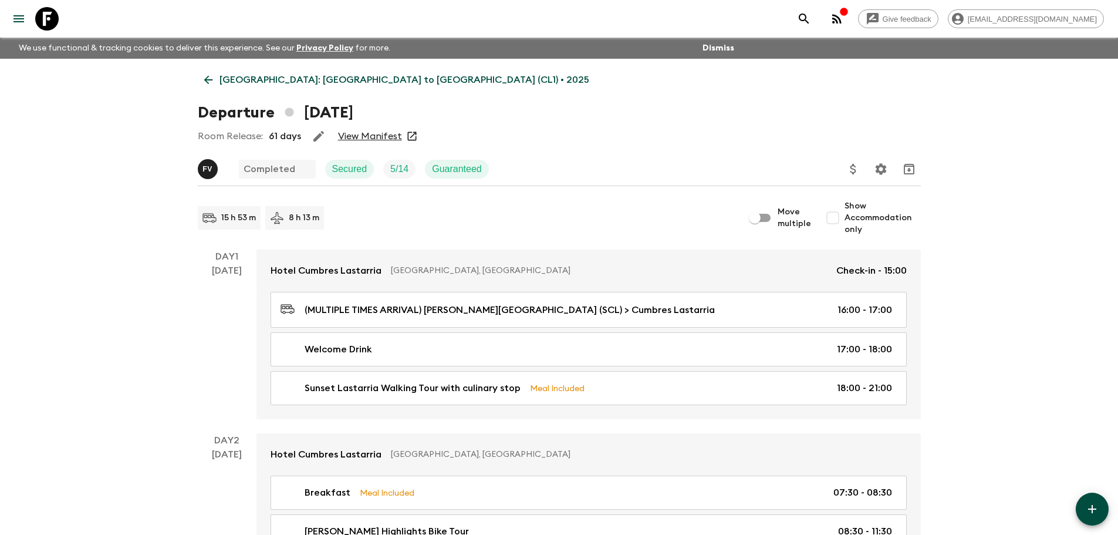
click at [205, 78] on icon at bounding box center [208, 79] width 13 height 13
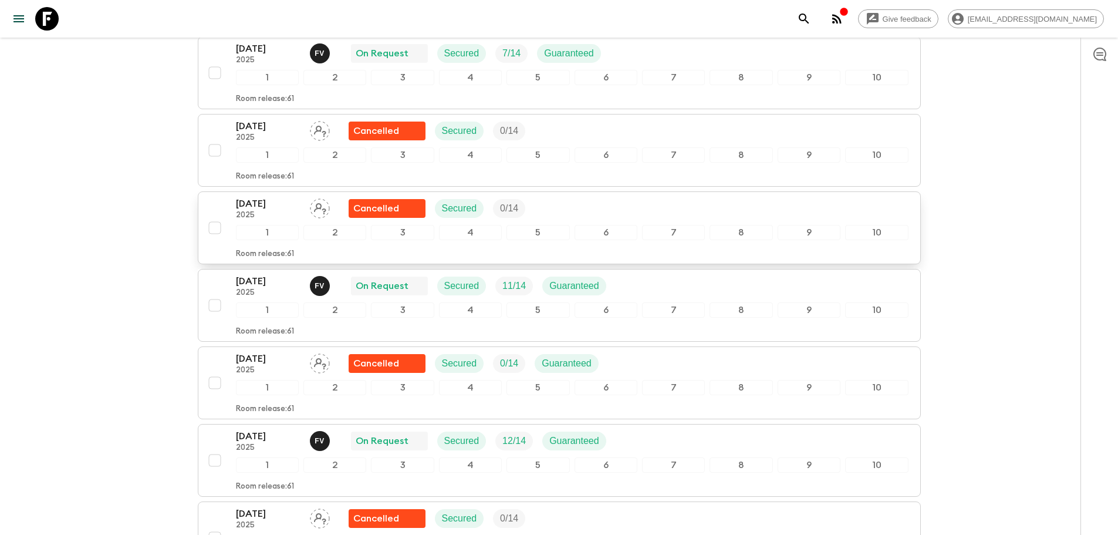
scroll to position [352, 0]
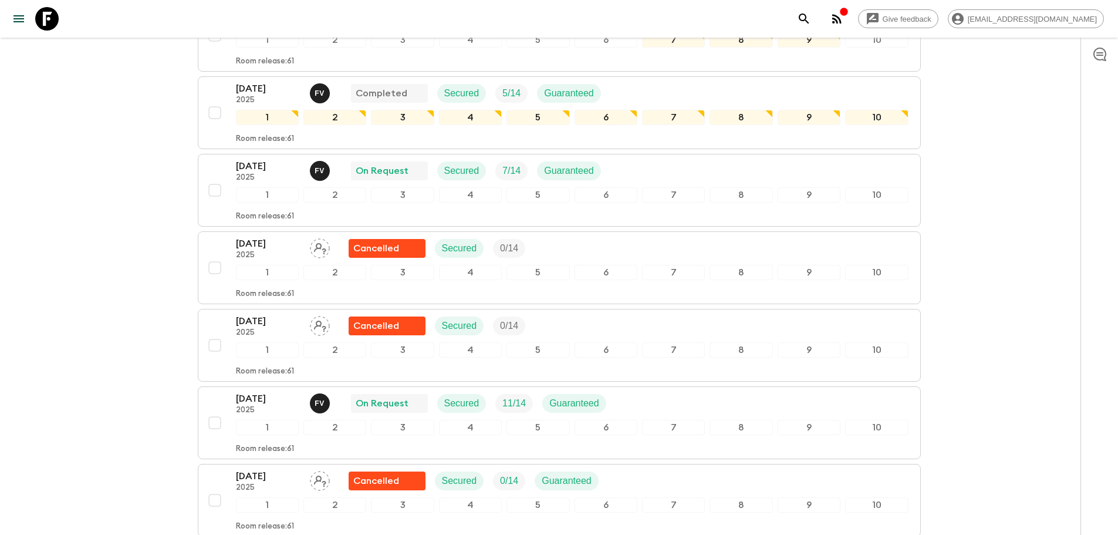
click at [258, 187] on div "1" at bounding box center [267, 194] width 63 height 15
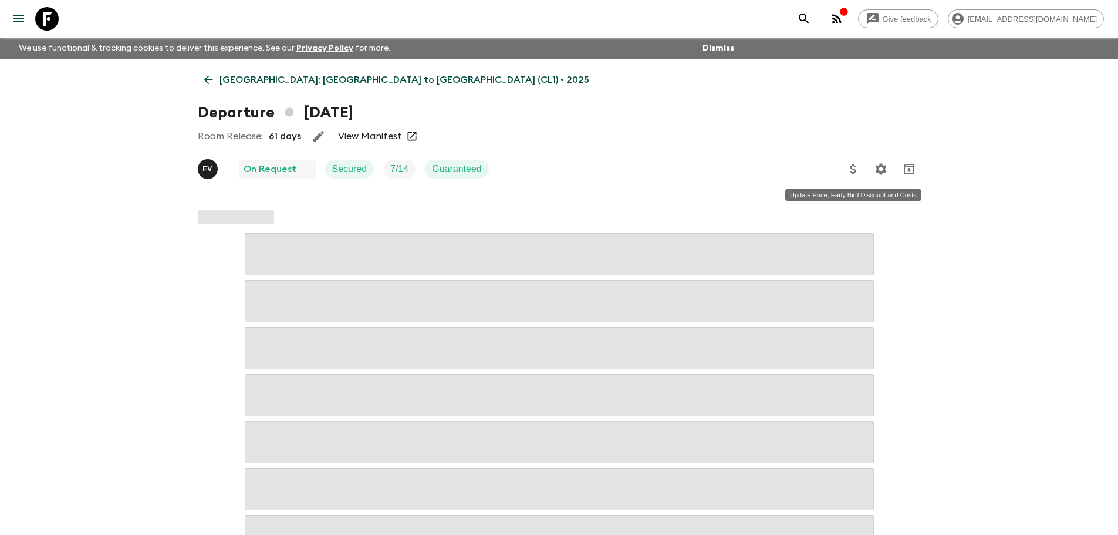
click at [859, 171] on icon "Update Price, Early Bird Discount and Costs" at bounding box center [853, 169] width 14 height 14
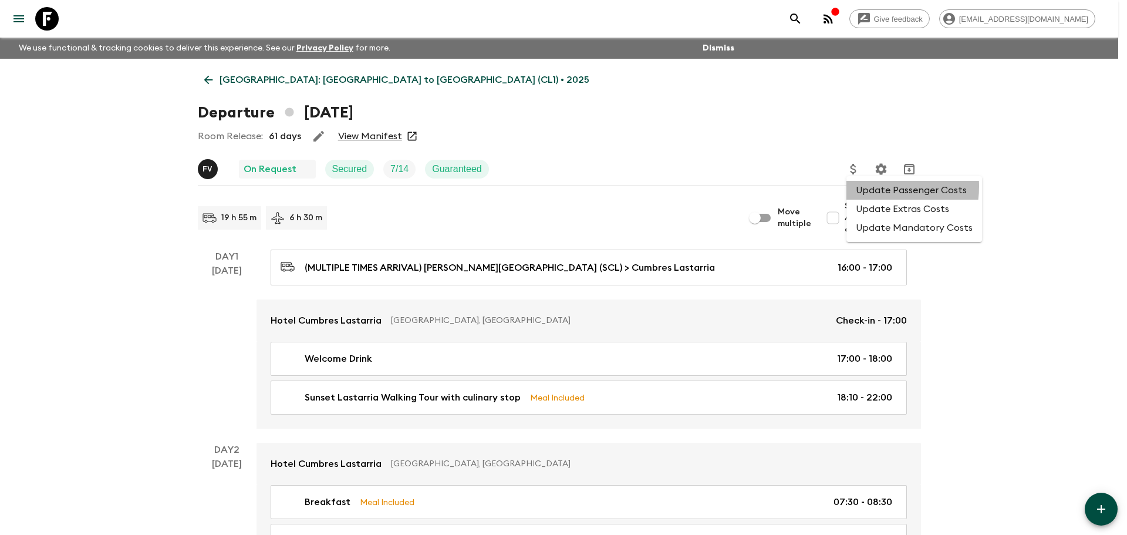
click at [870, 186] on li "Update Passenger Costs" at bounding box center [914, 190] width 136 height 19
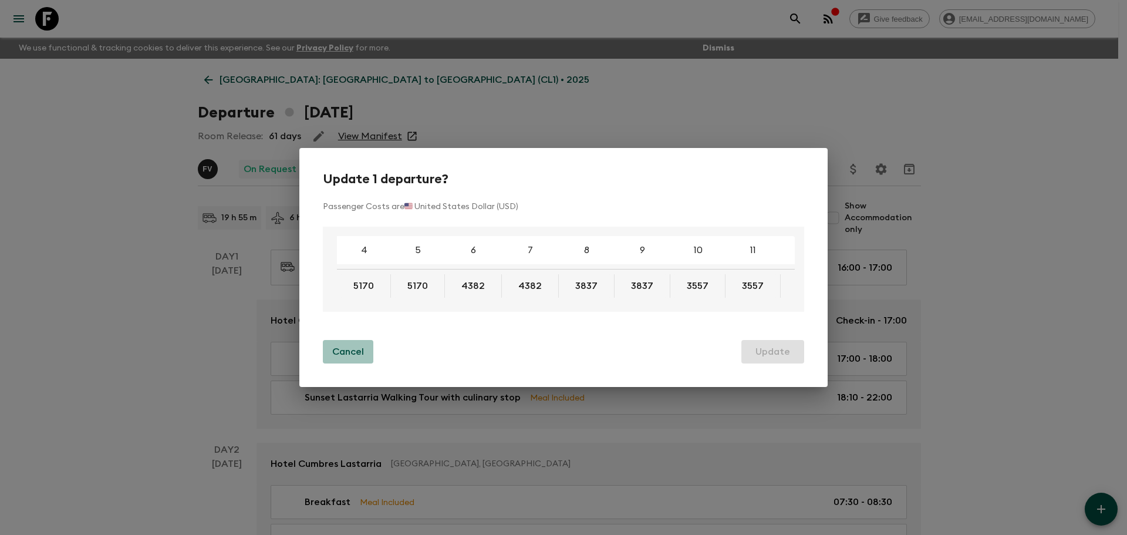
click at [343, 352] on p "Cancel" at bounding box center [348, 351] width 32 height 14
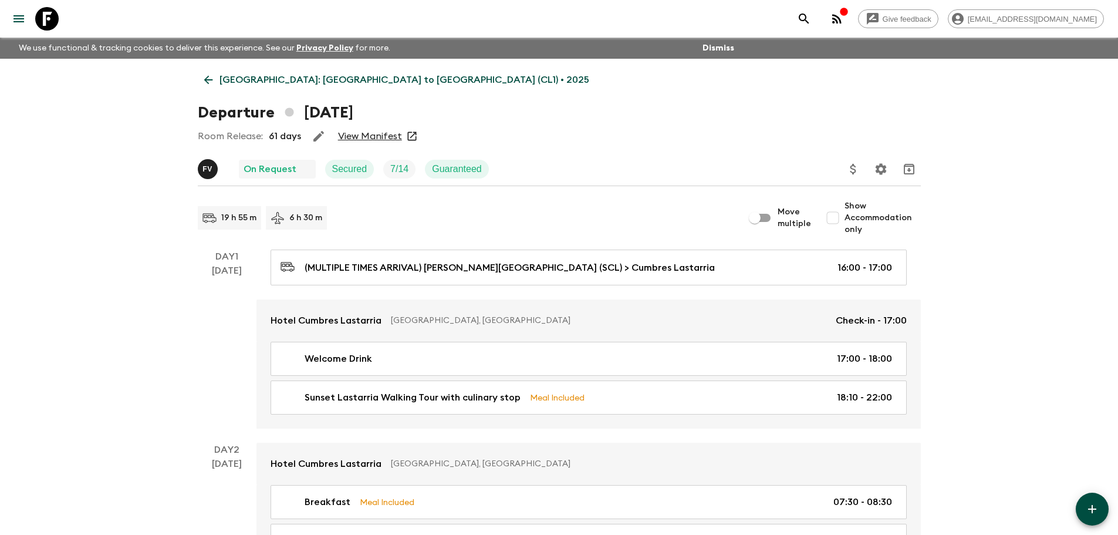
click at [201, 72] on link "[GEOGRAPHIC_DATA]: [GEOGRAPHIC_DATA] to [GEOGRAPHIC_DATA] (CL1) • 2025" at bounding box center [397, 79] width 398 height 23
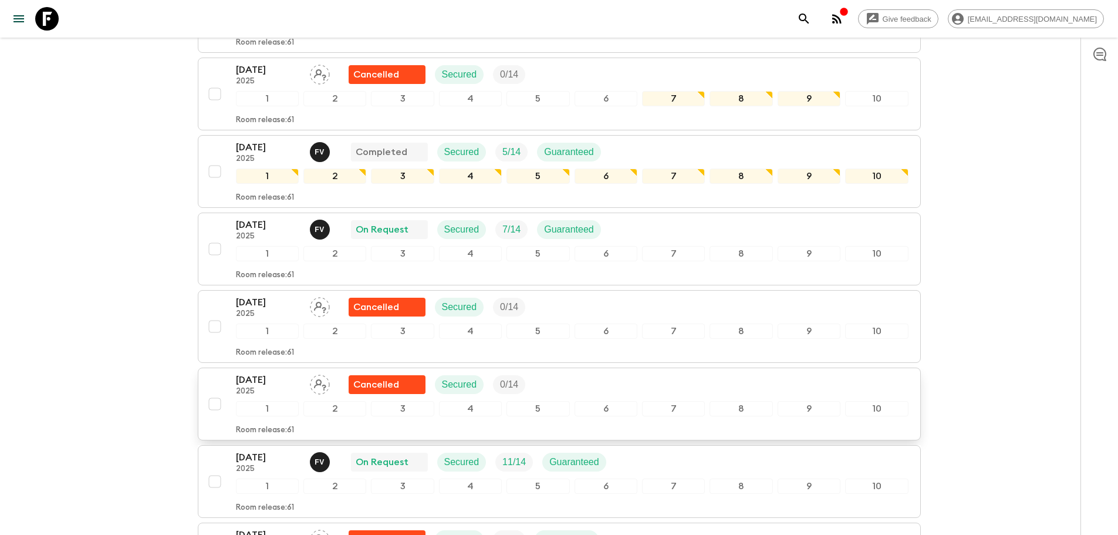
scroll to position [352, 0]
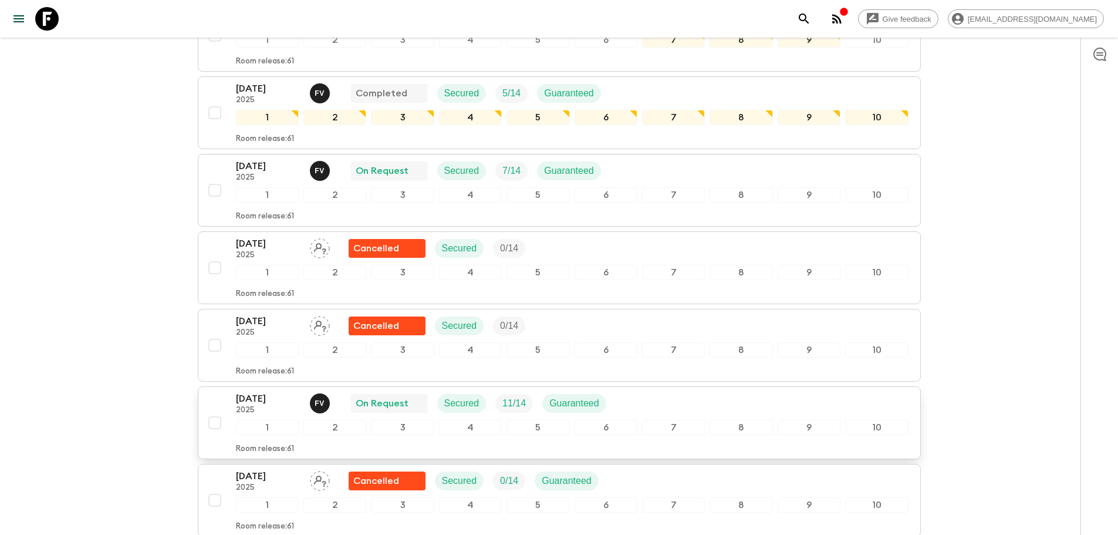
click at [274, 391] on p "[DATE]" at bounding box center [268, 398] width 65 height 14
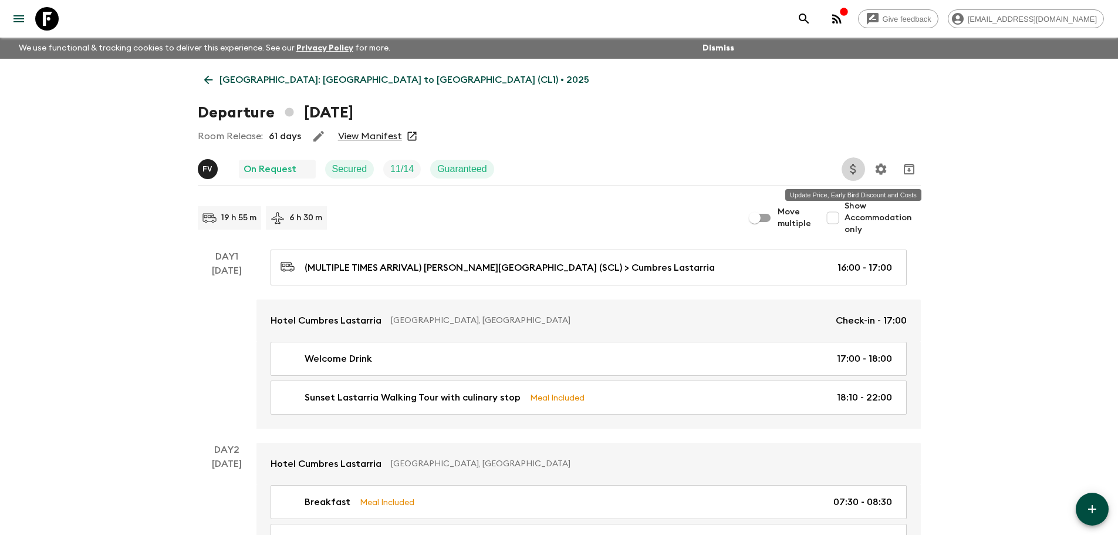
click at [849, 173] on icon "Update Price, Early Bird Discount and Costs" at bounding box center [853, 169] width 14 height 14
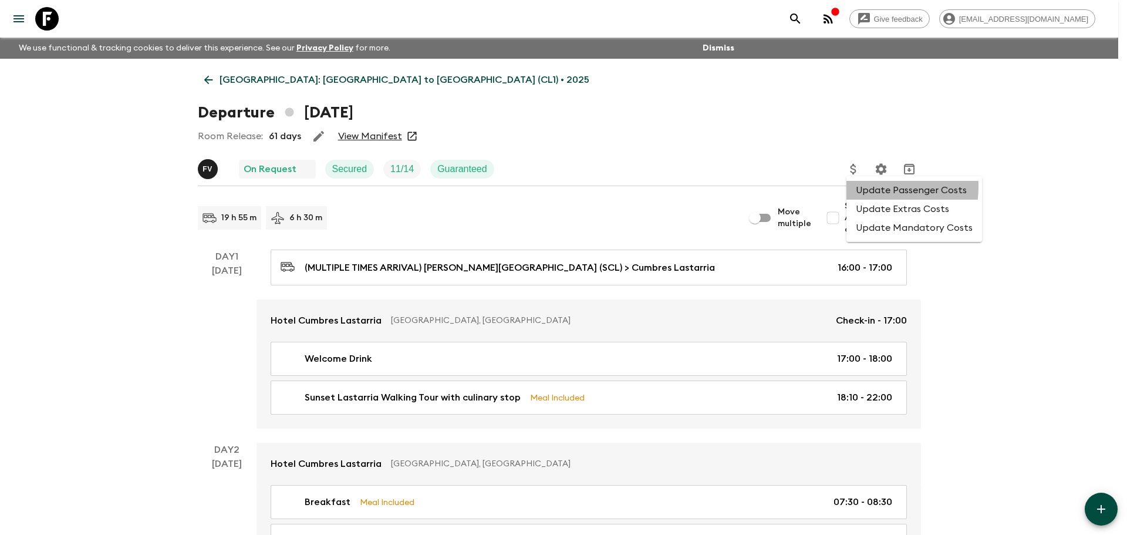
click at [865, 187] on li "Update Passenger Costs" at bounding box center [914, 190] width 136 height 19
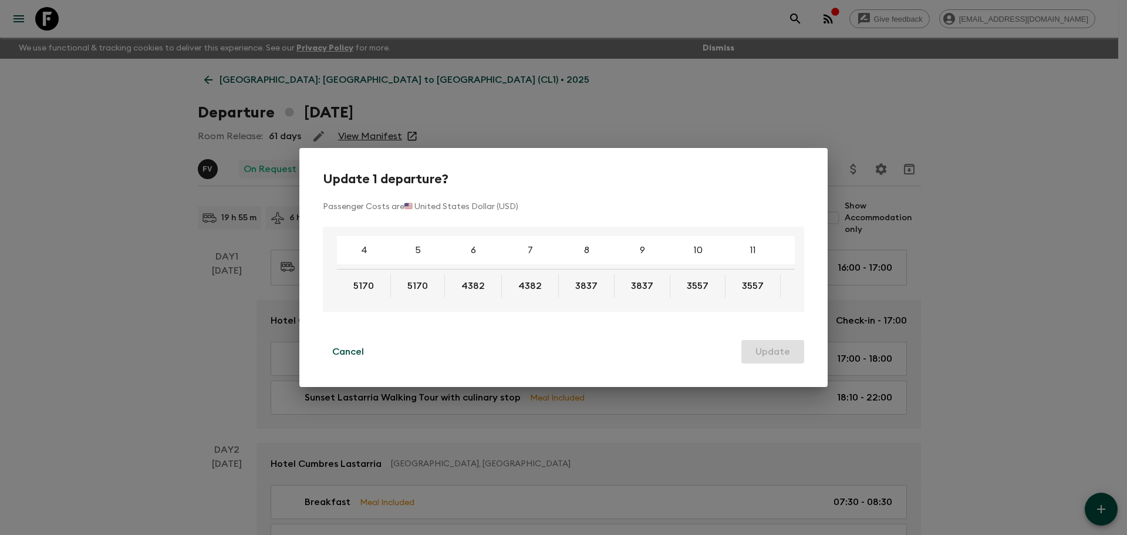
click at [207, 81] on div "Update 1 departure? Passenger Costs are 🇺🇸 United States Dollar (USD) 4 5 6 7 8…" at bounding box center [563, 267] width 1127 height 535
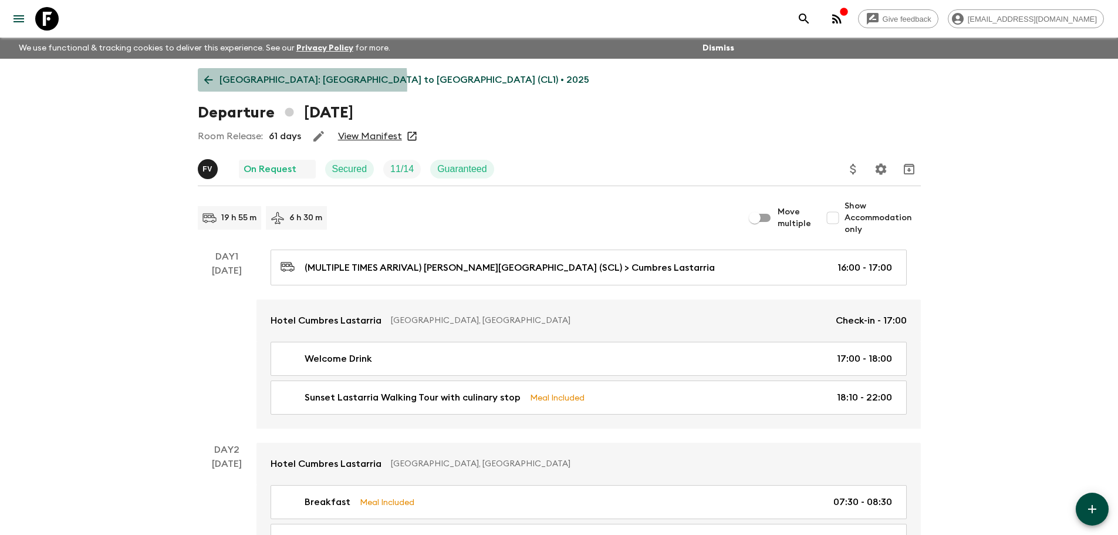
click at [210, 83] on icon at bounding box center [208, 79] width 13 height 13
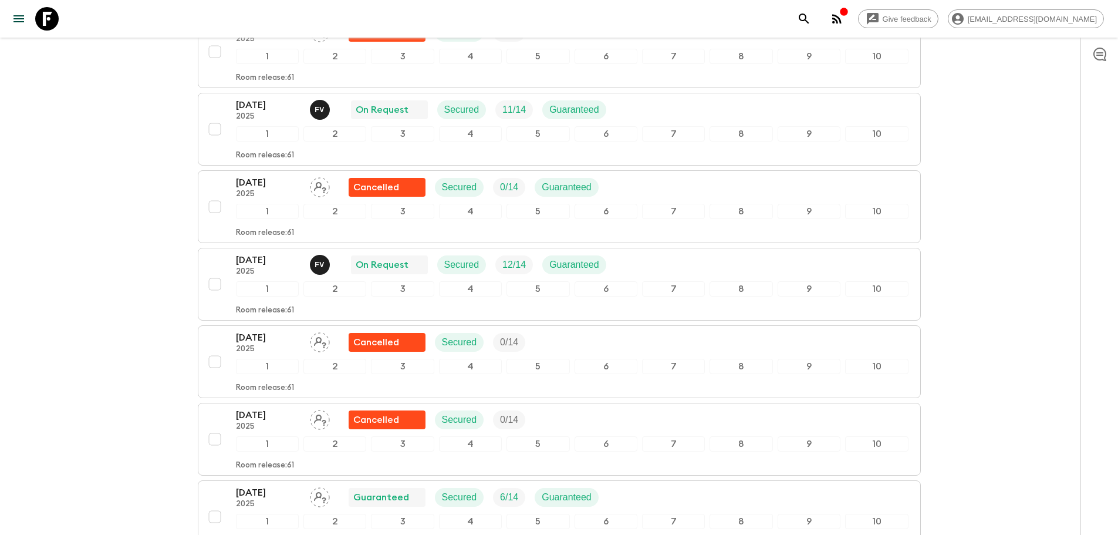
scroll to position [880, 0]
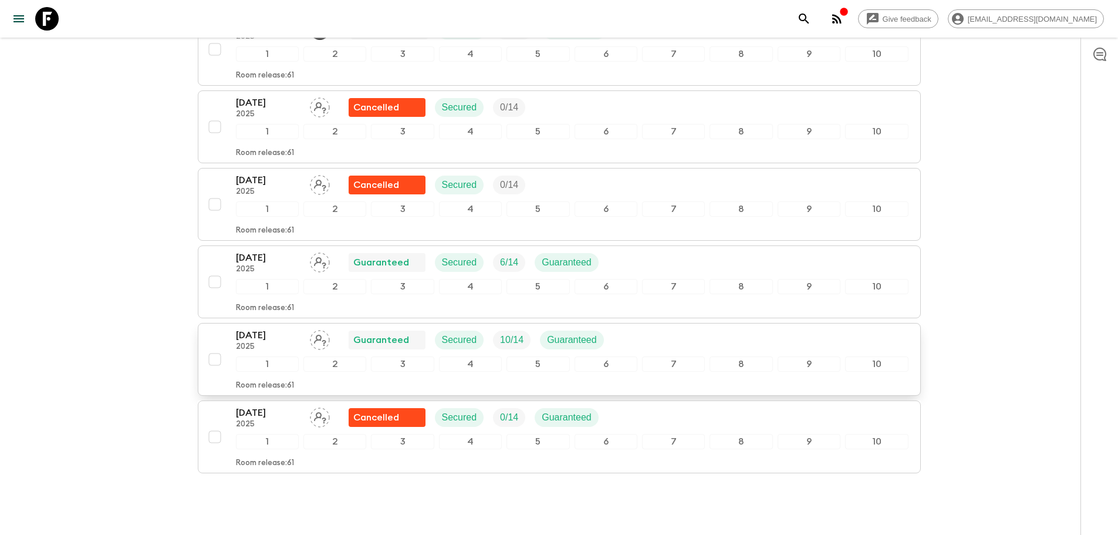
click at [286, 328] on p "[DATE]" at bounding box center [268, 335] width 65 height 14
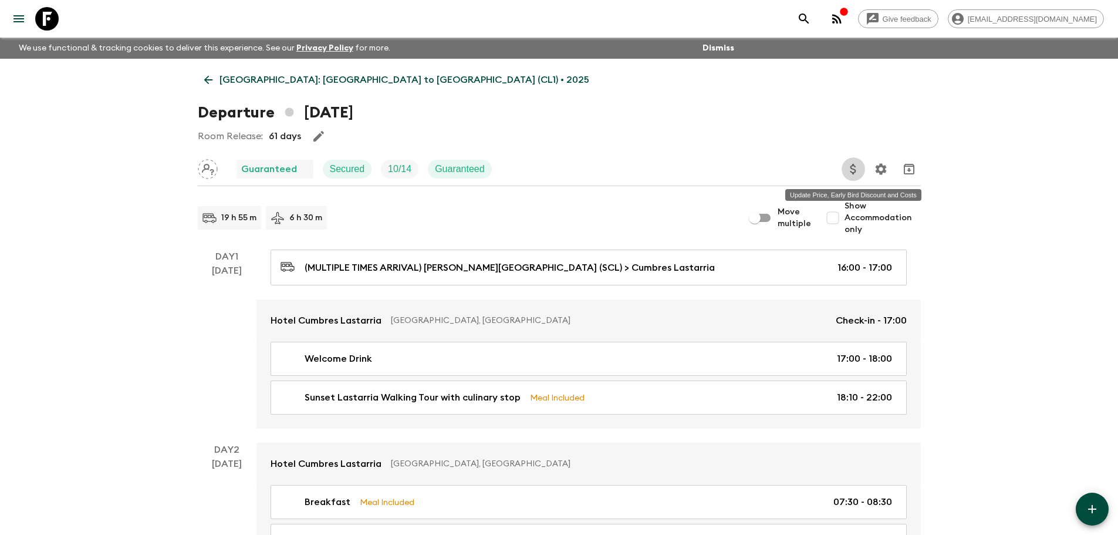
click at [856, 173] on icon "Update Price, Early Bird Discount and Costs" at bounding box center [853, 169] width 14 height 14
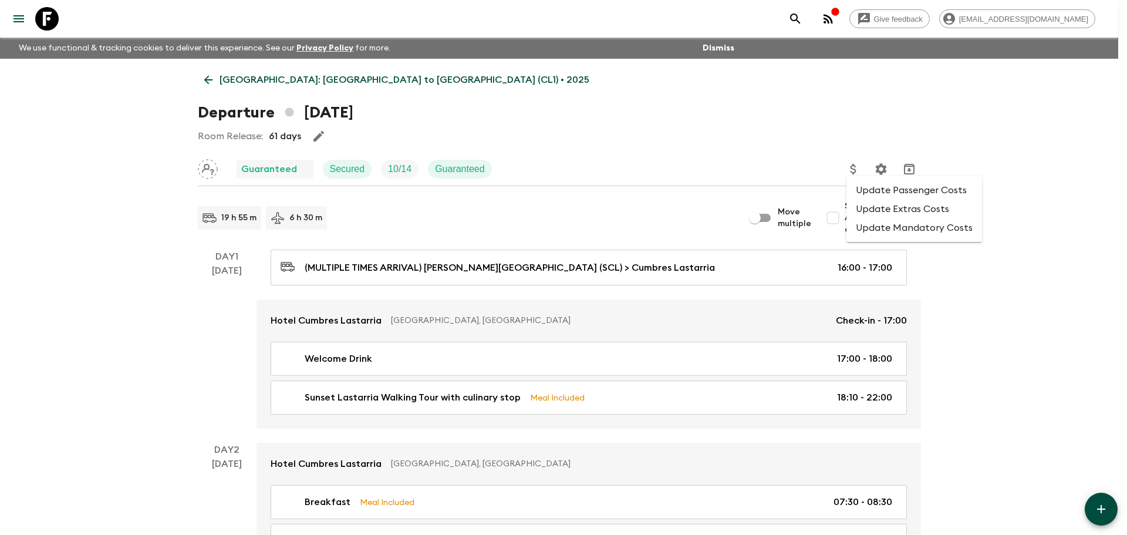
click at [889, 186] on li "Update Passenger Costs" at bounding box center [914, 190] width 136 height 19
